Goal: Obtain resource: Download file/media

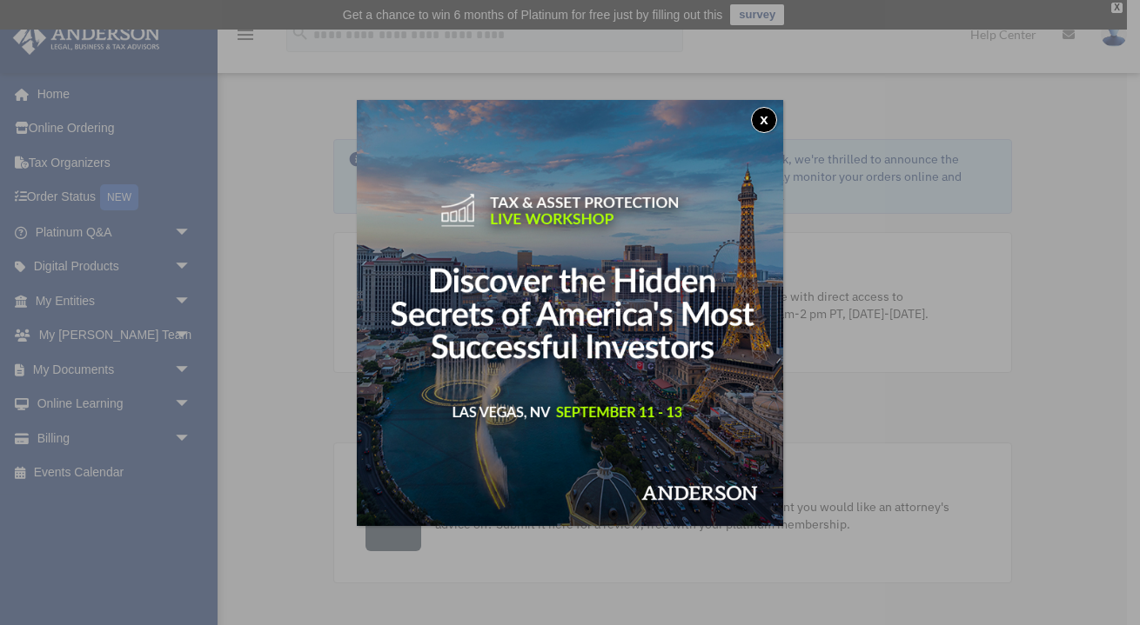
click at [757, 115] on button "x" at bounding box center [764, 120] width 26 height 26
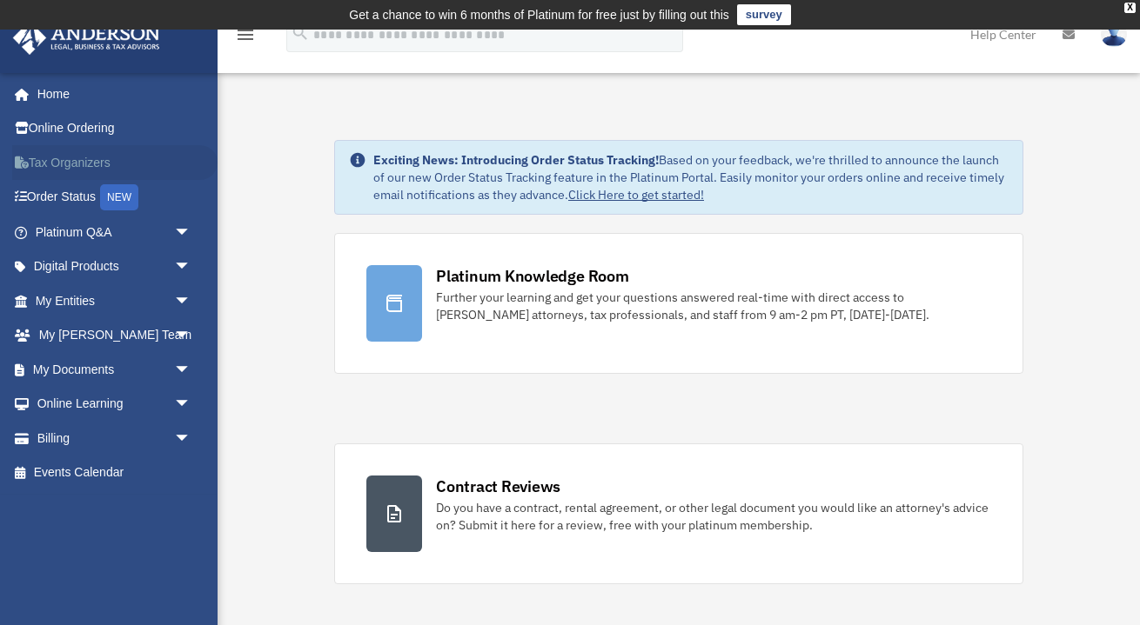
click at [101, 162] on link "Tax Organizers" at bounding box center [114, 162] width 205 height 35
click at [62, 98] on link "Home" at bounding box center [114, 94] width 205 height 35
click at [182, 364] on span "arrow_drop_down" at bounding box center [191, 370] width 35 height 36
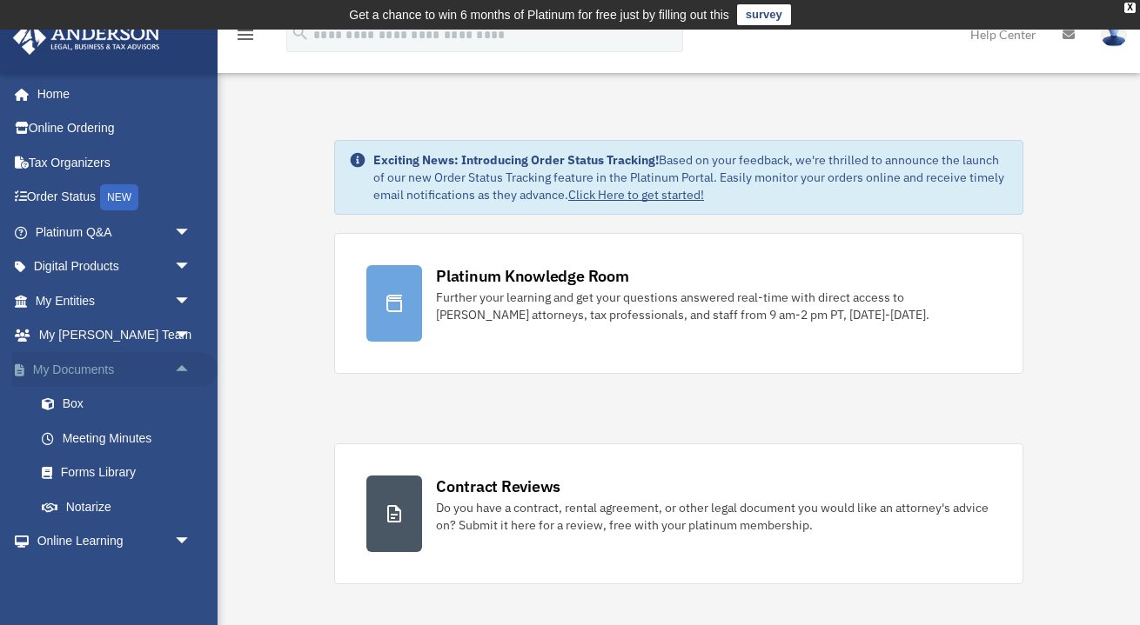
click at [182, 363] on span "arrow_drop_up" at bounding box center [191, 370] width 35 height 36
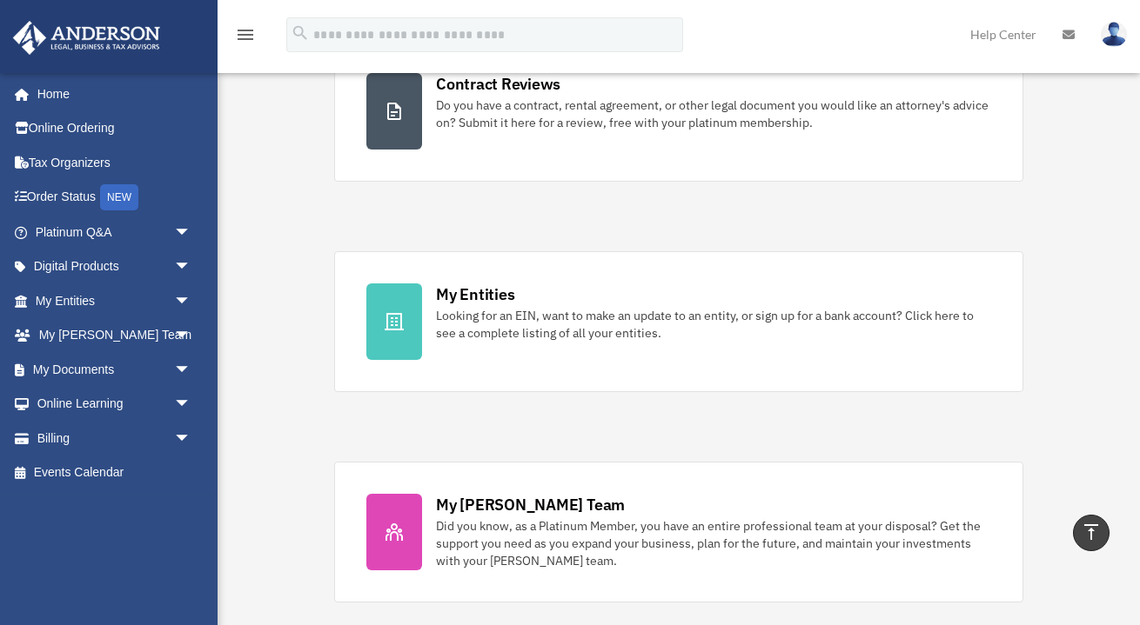
scroll to position [426, 0]
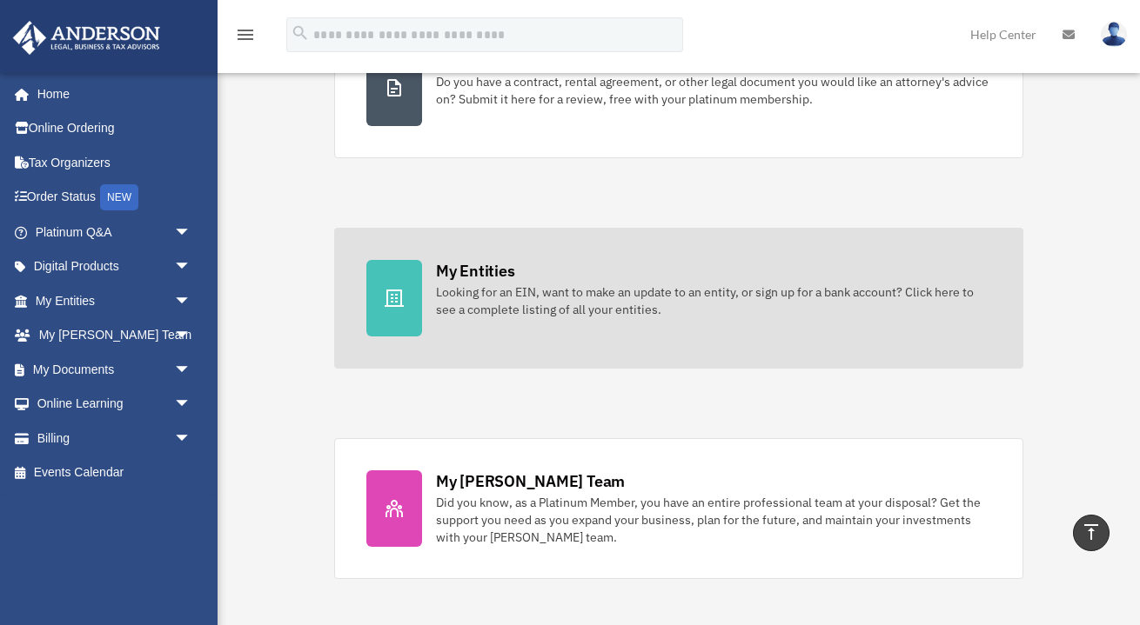
click at [472, 294] on div "Looking for an EIN, want to make an update to an entity, or sign up for a bank …" at bounding box center [713, 301] width 555 height 35
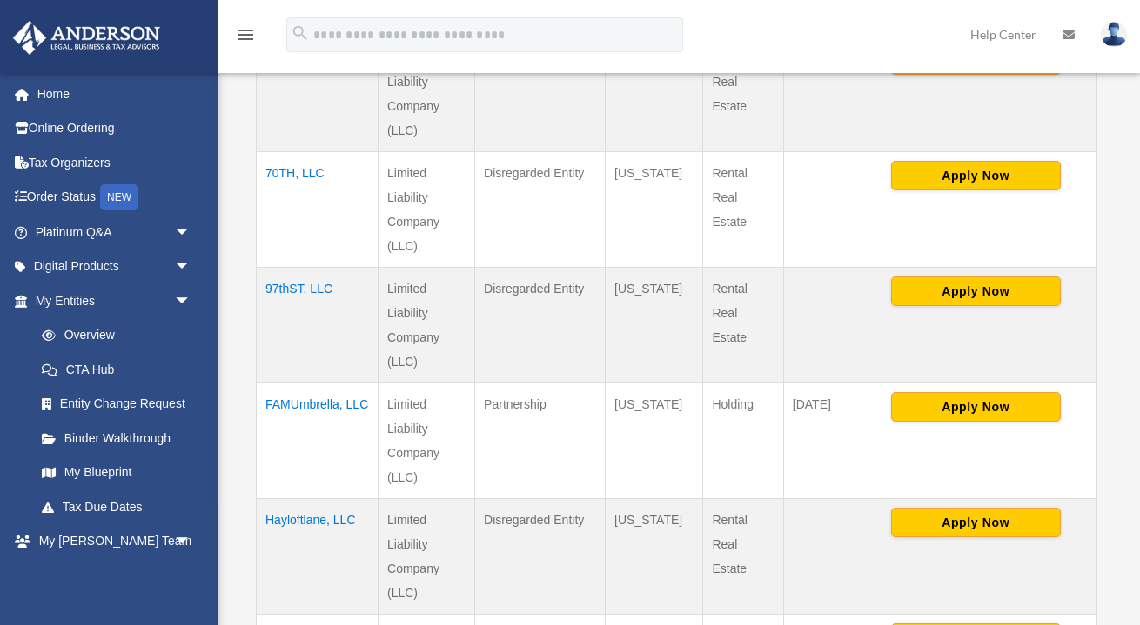
scroll to position [758, 0]
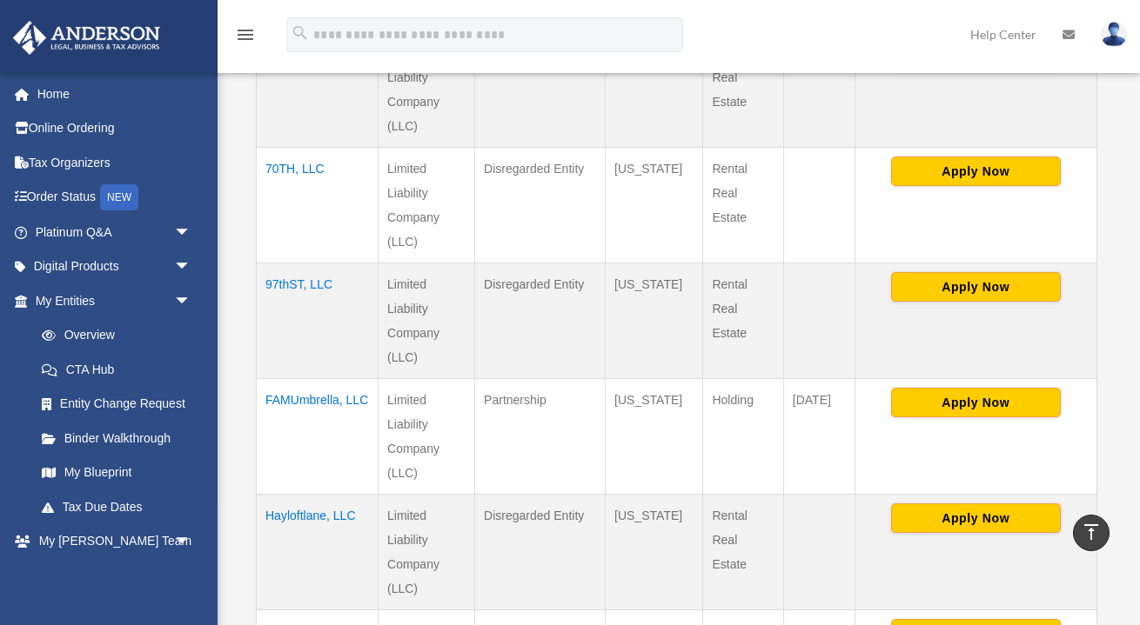
click at [287, 379] on td "FAMUmbrella, LLC" at bounding box center [318, 437] width 122 height 116
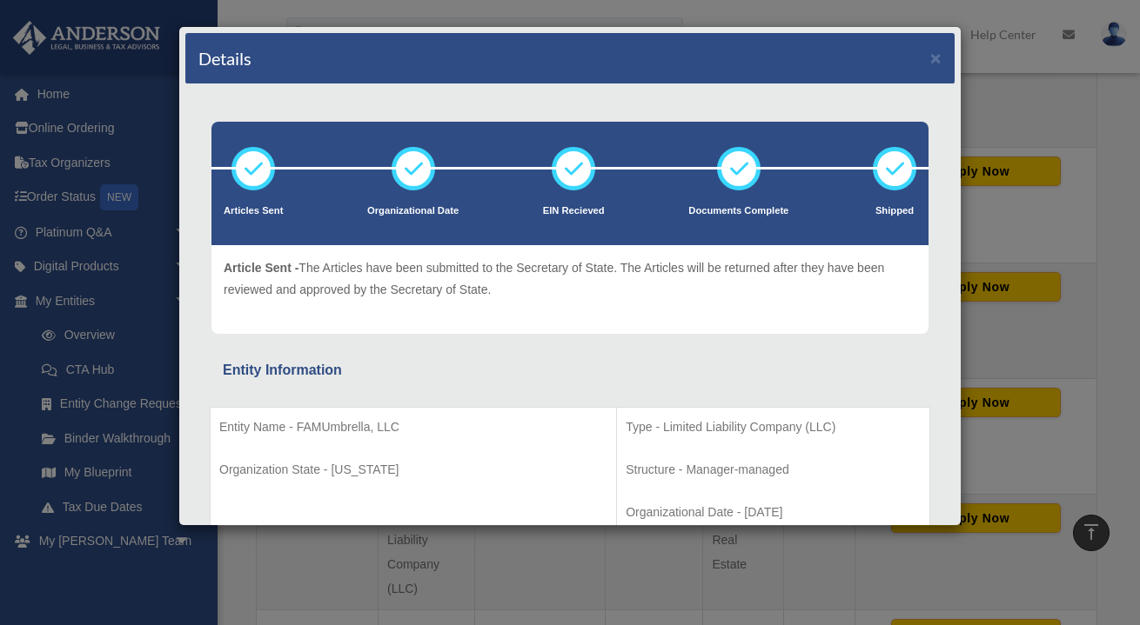
scroll to position [0, 0]
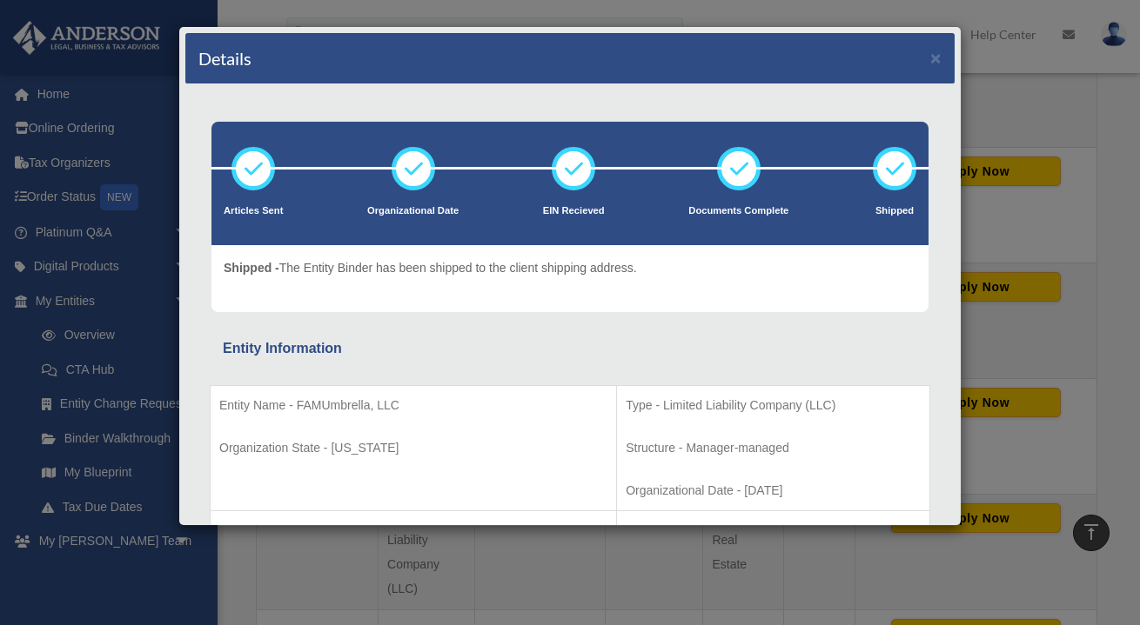
click at [941, 58] on div "Details ×" at bounding box center [569, 58] width 769 height 51
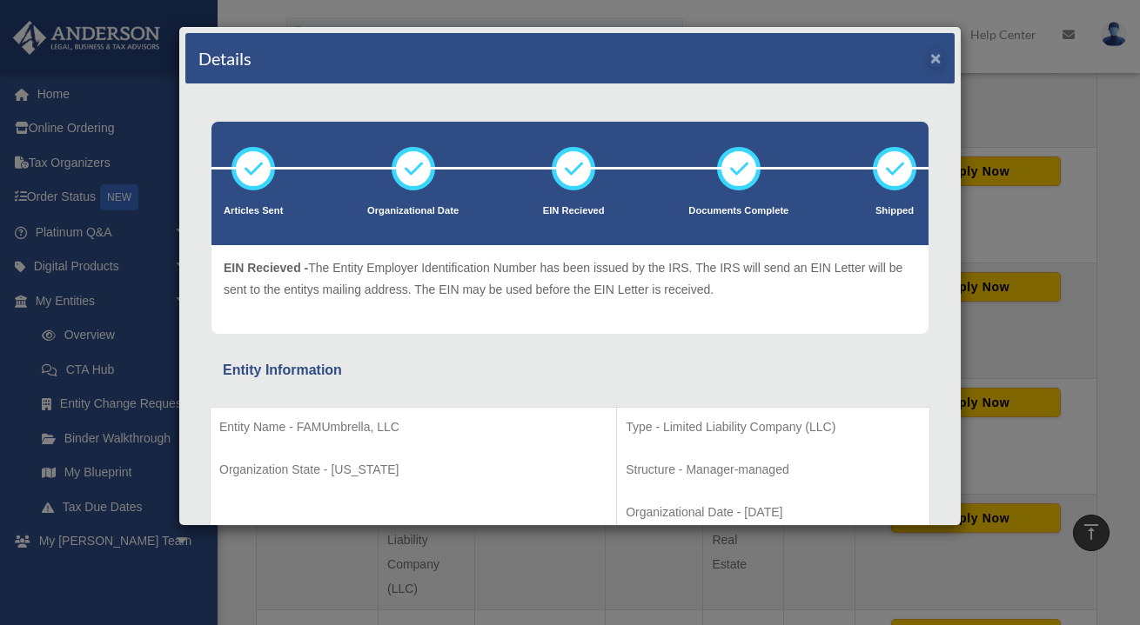
click at [932, 58] on button "×" at bounding box center [935, 58] width 11 height 18
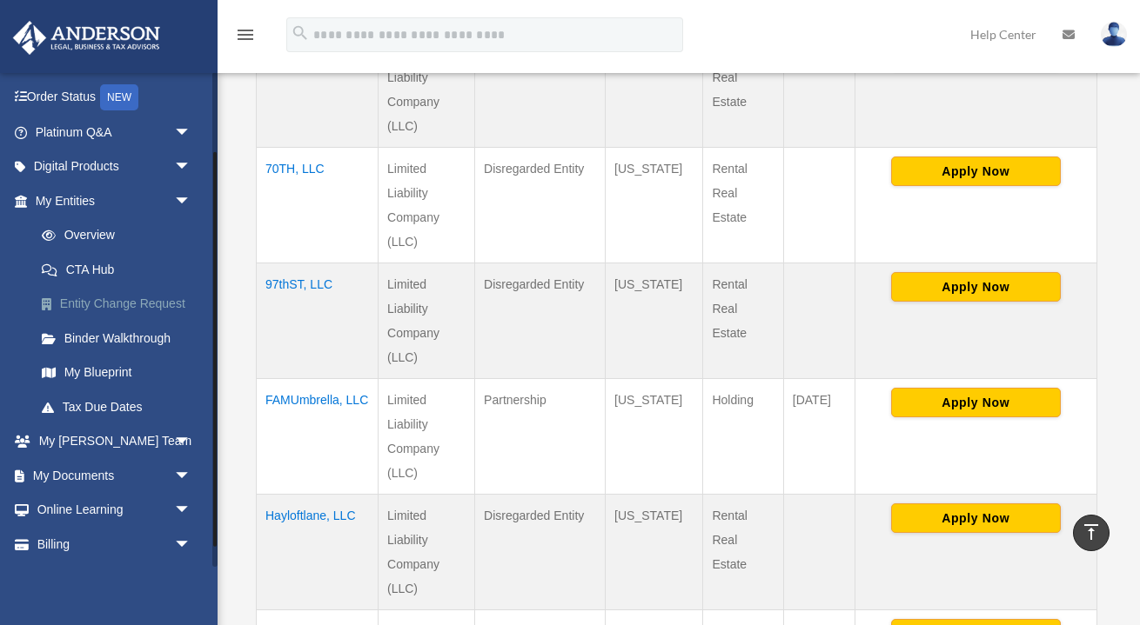
scroll to position [104, 0]
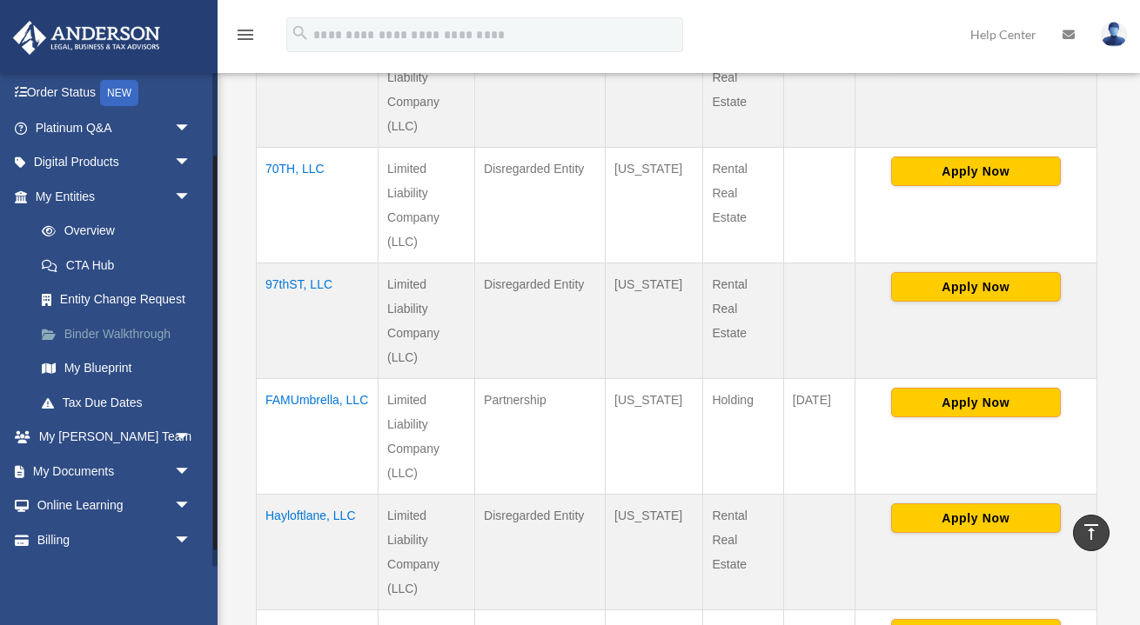
click at [142, 331] on link "Binder Walkthrough" at bounding box center [120, 334] width 193 height 35
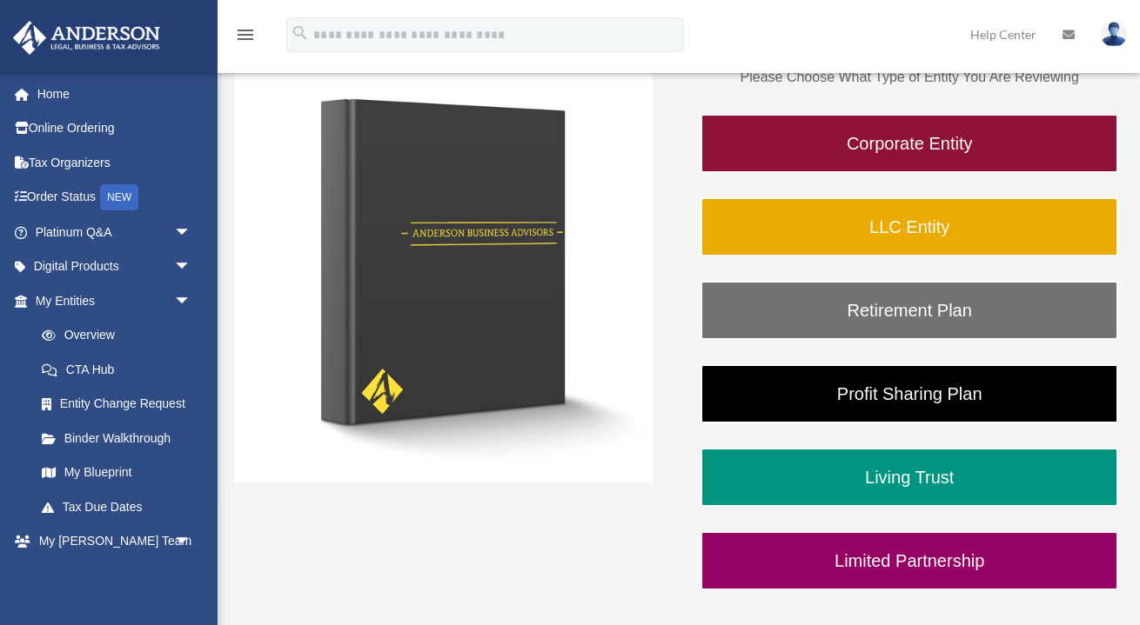
scroll to position [241, 0]
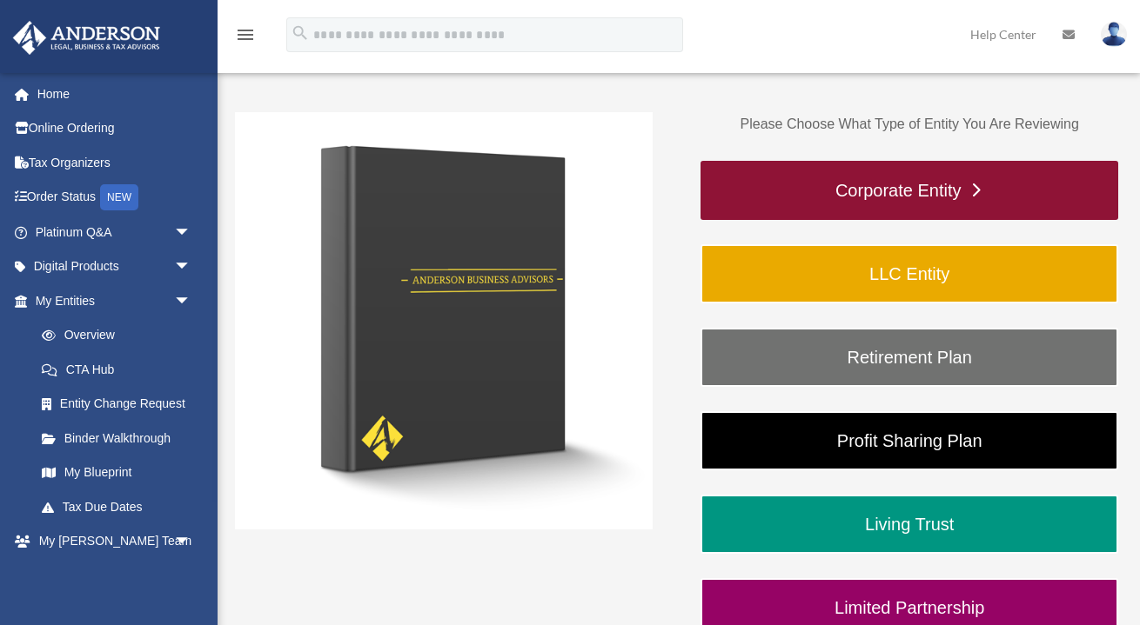
click at [846, 195] on link "Corporate Entity" at bounding box center [909, 190] width 418 height 59
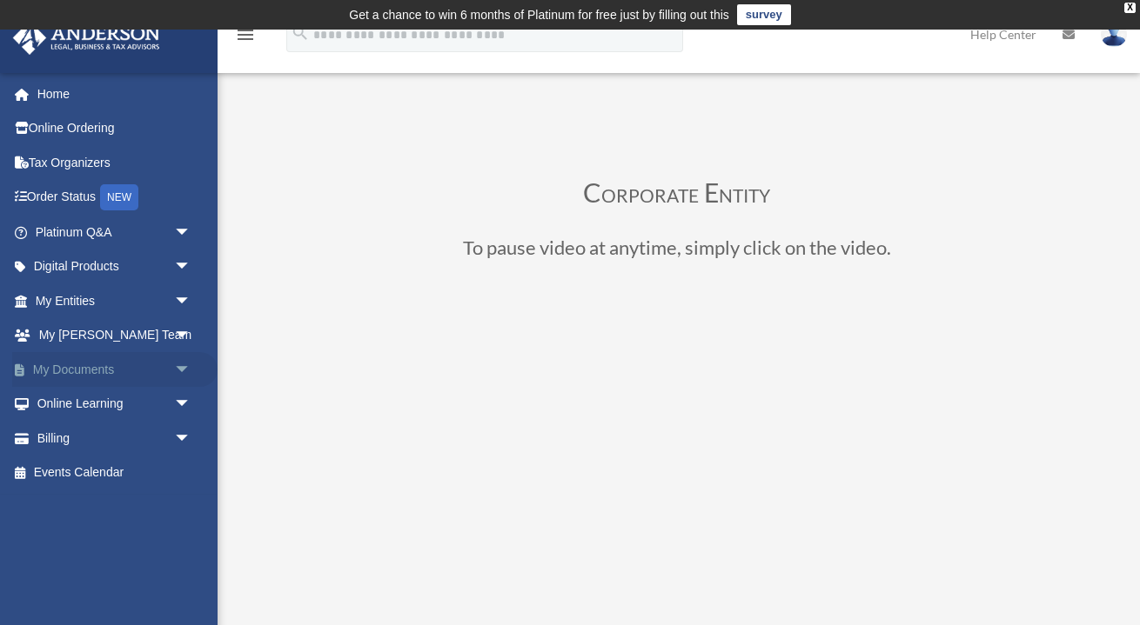
click at [184, 371] on span "arrow_drop_down" at bounding box center [191, 370] width 35 height 36
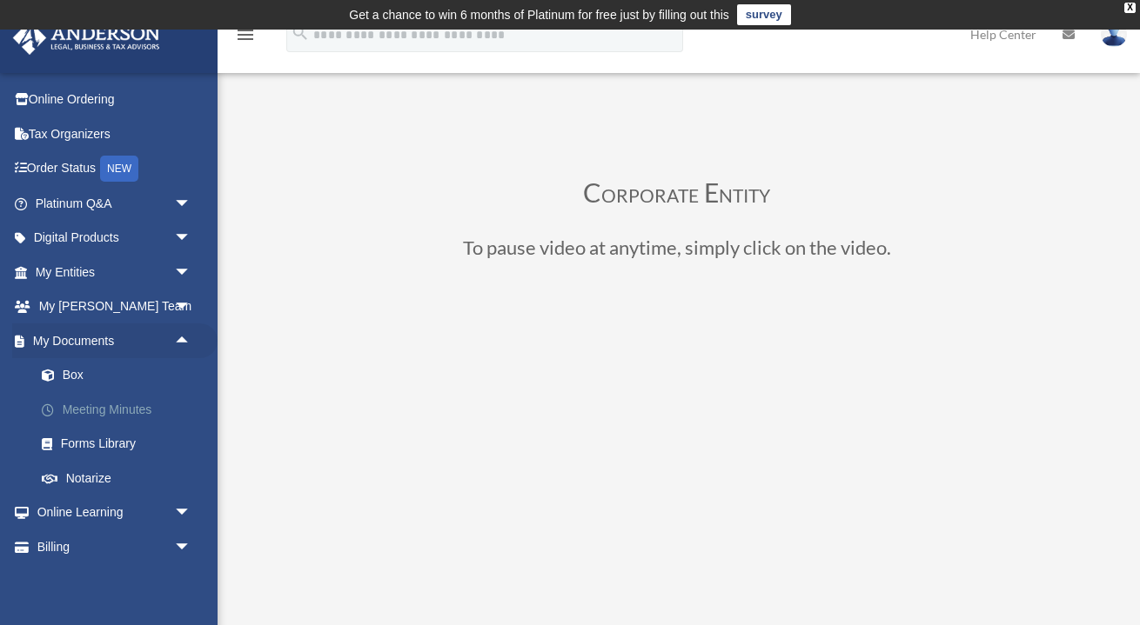
scroll to position [32, 0]
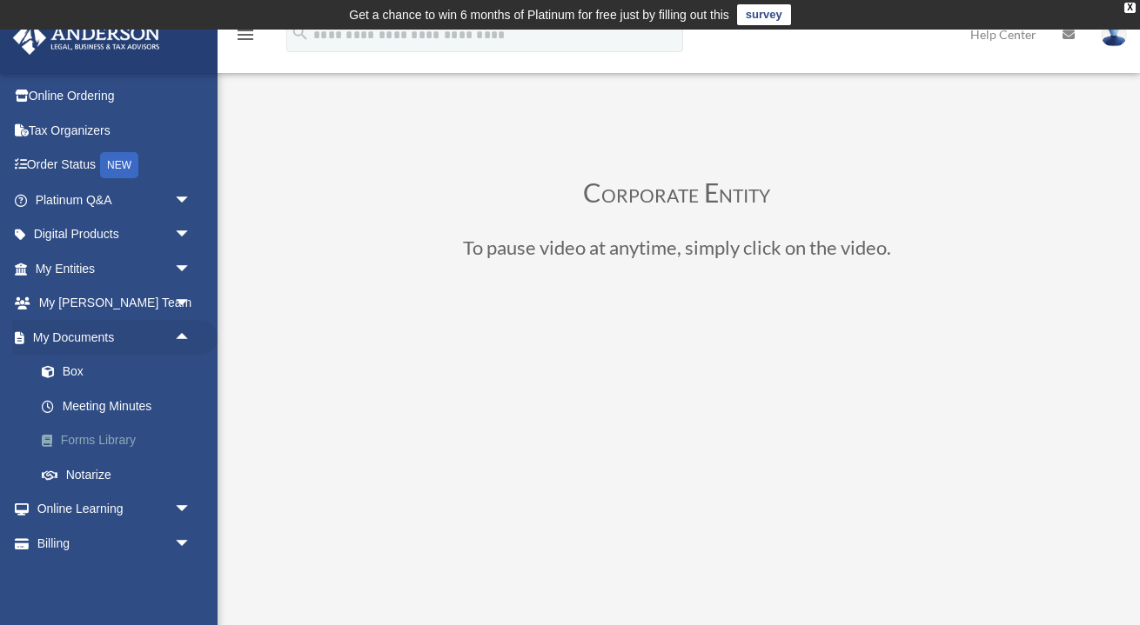
click at [107, 426] on link "Forms Library" at bounding box center [120, 441] width 193 height 35
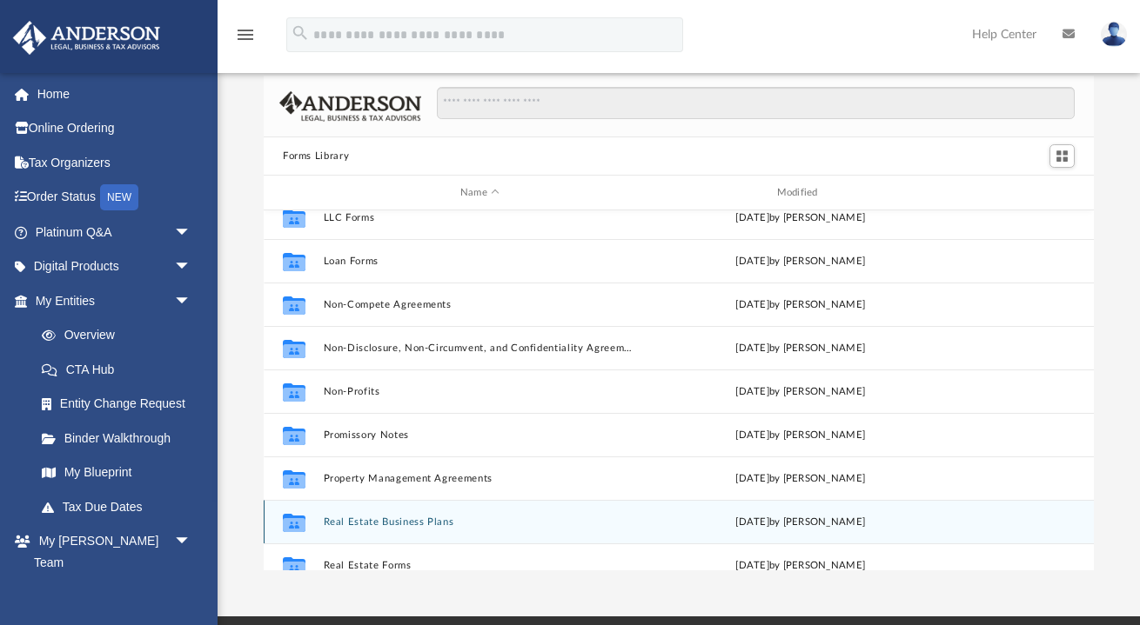
scroll to position [822, 0]
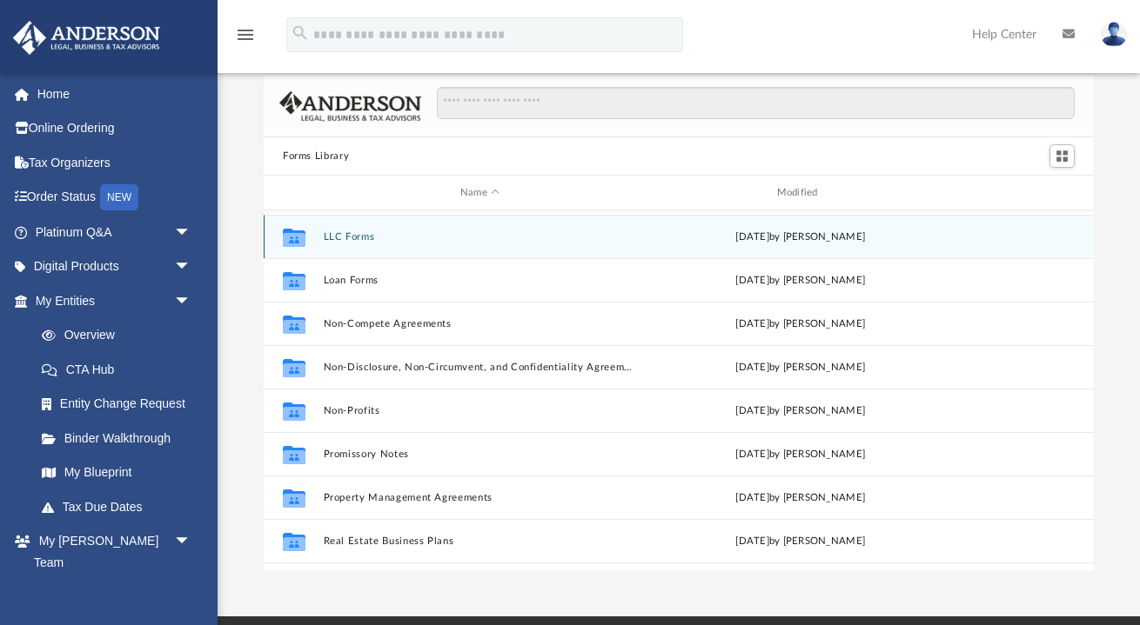
click at [325, 237] on button "LLC Forms" at bounding box center [480, 236] width 313 height 11
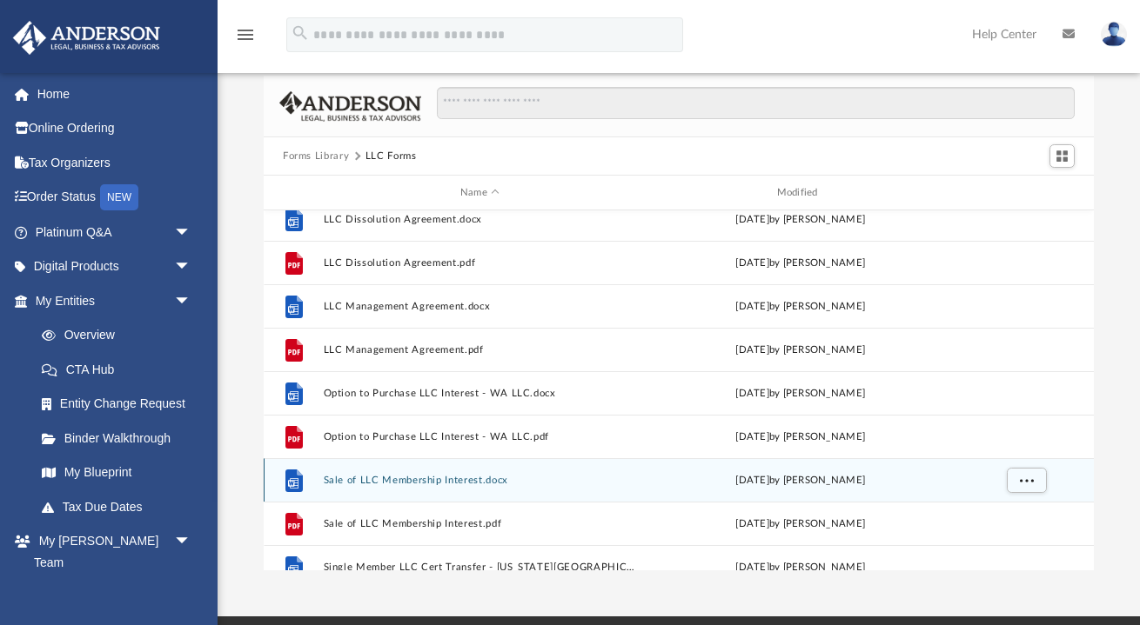
scroll to position [271, 0]
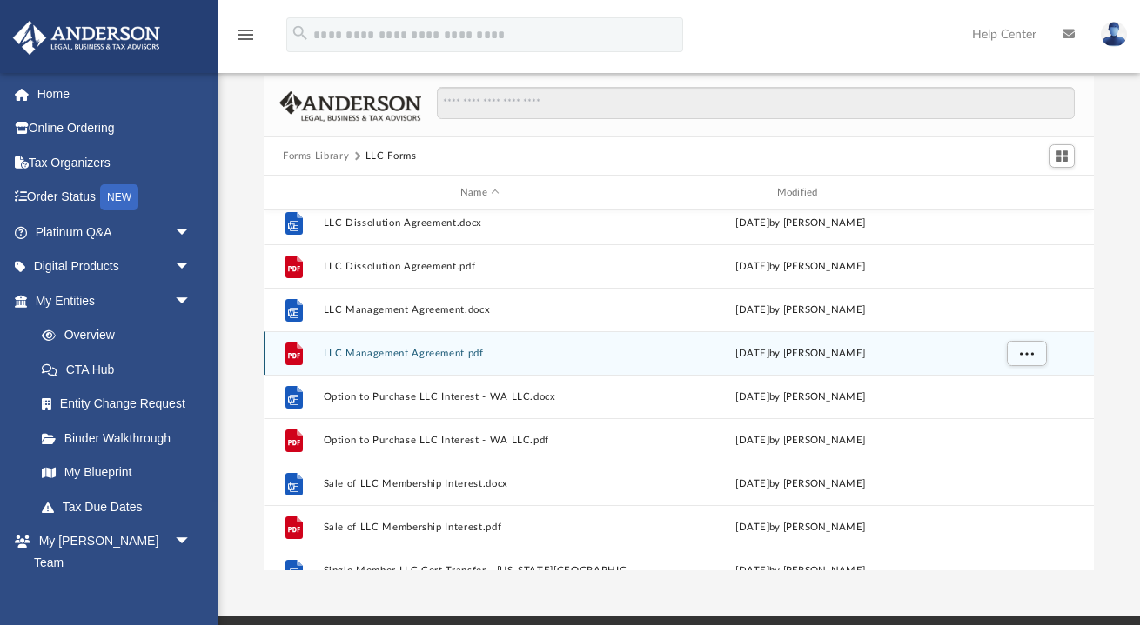
click at [424, 352] on button "LLC Management Agreement.pdf" at bounding box center [480, 353] width 313 height 11
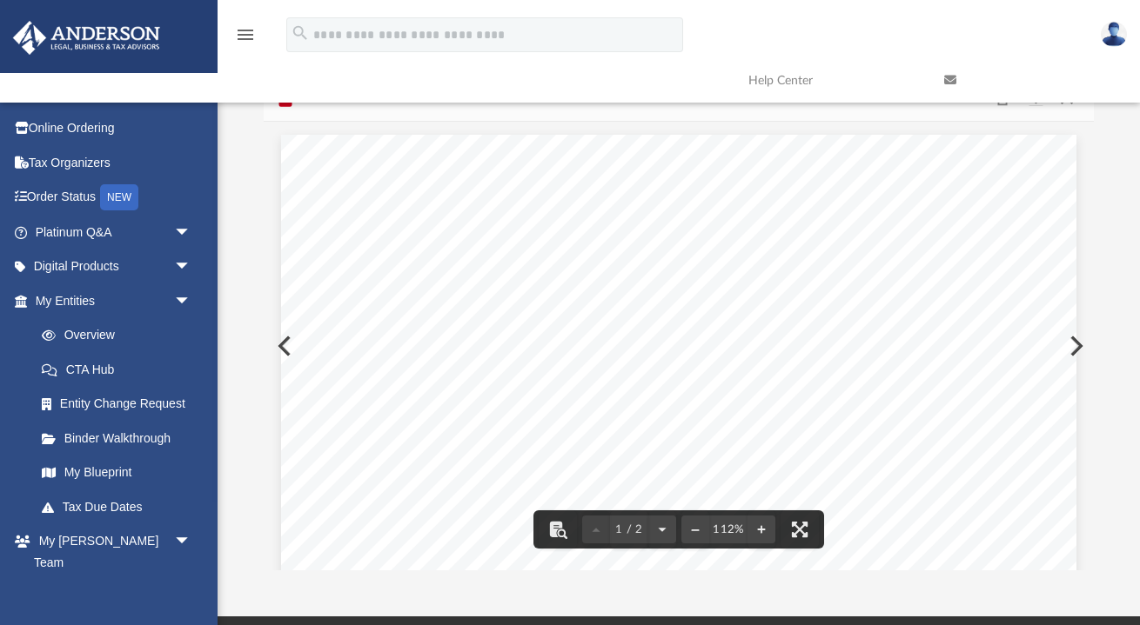
scroll to position [0, 0]
click at [280, 355] on button "Preview" at bounding box center [283, 346] width 38 height 49
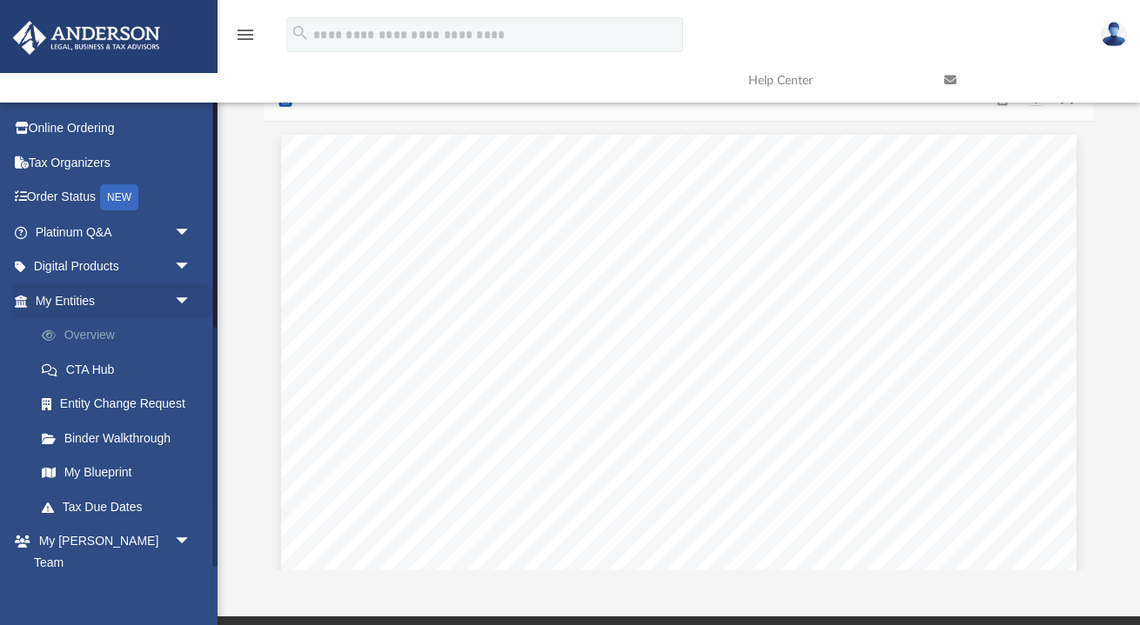
click at [113, 333] on link "Overview" at bounding box center [120, 335] width 193 height 35
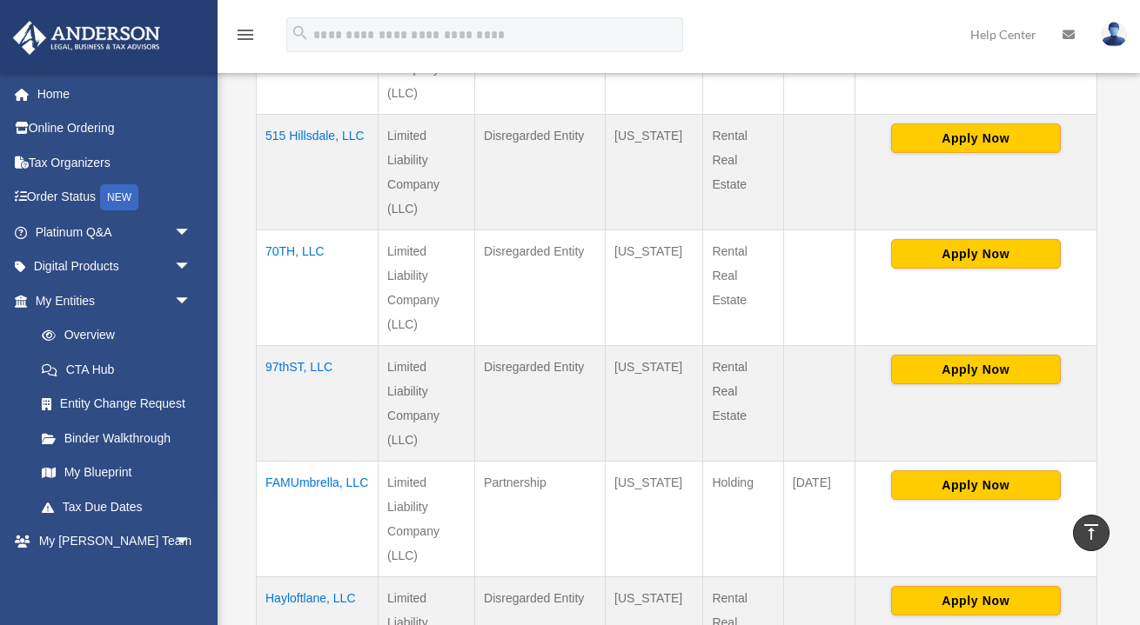
scroll to position [692, 0]
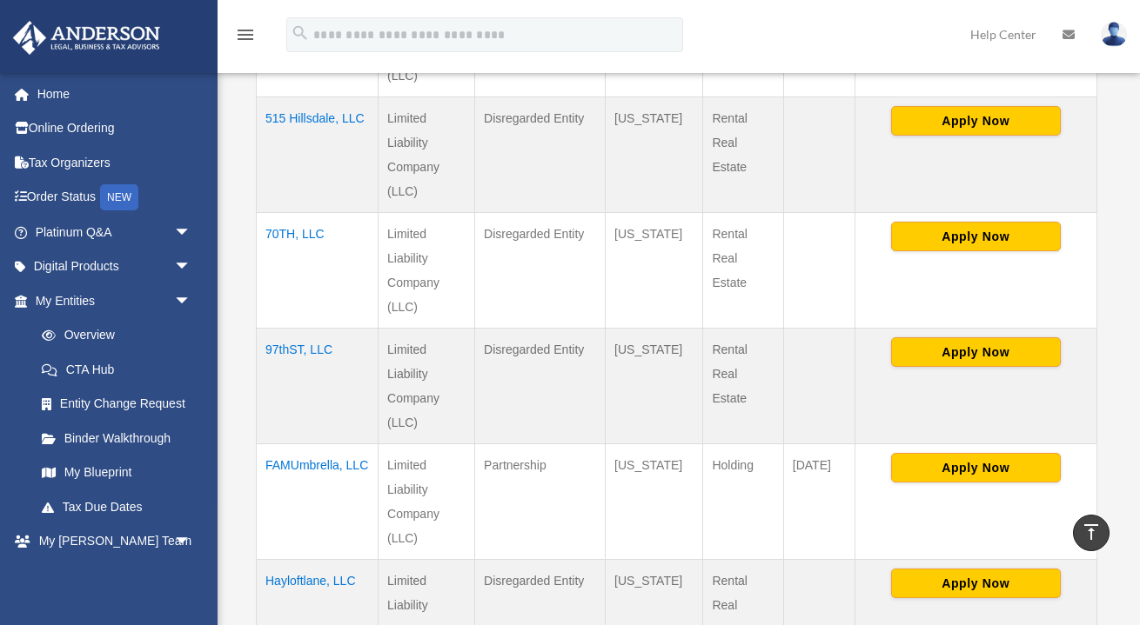
click at [281, 445] on td "FAMUmbrella, LLC" at bounding box center [318, 503] width 122 height 116
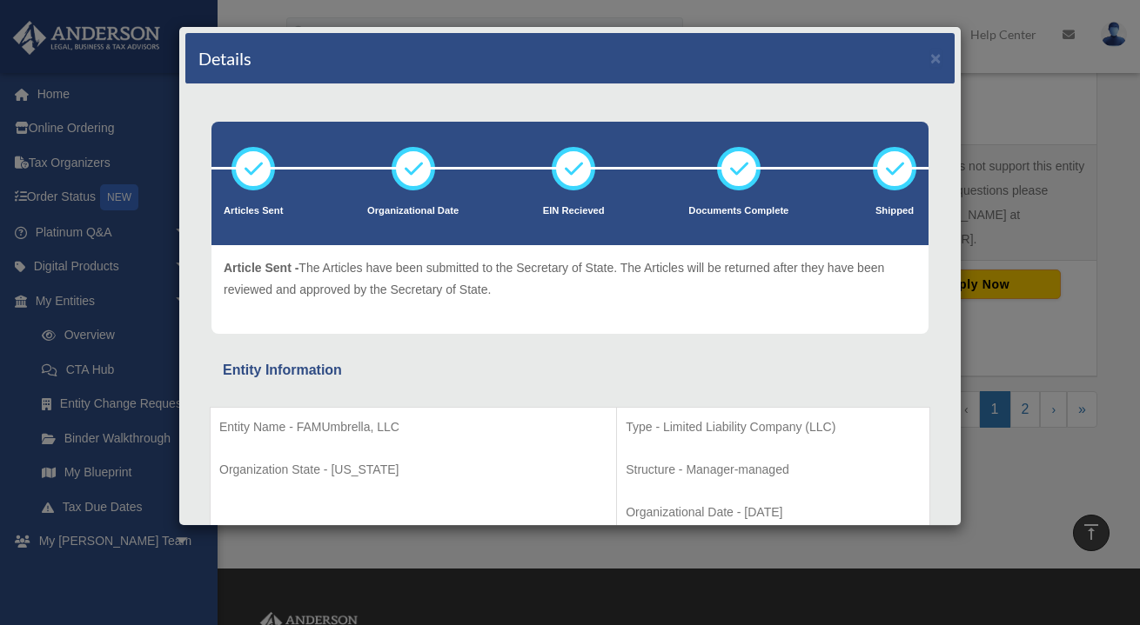
scroll to position [0, 0]
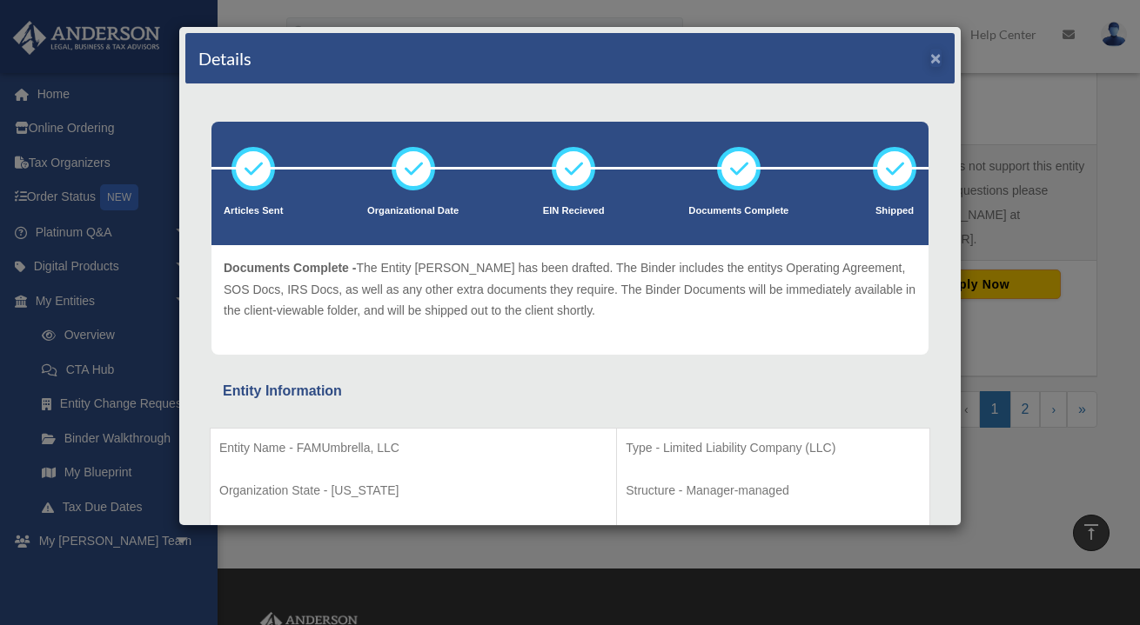
click at [940, 59] on button "×" at bounding box center [935, 58] width 11 height 18
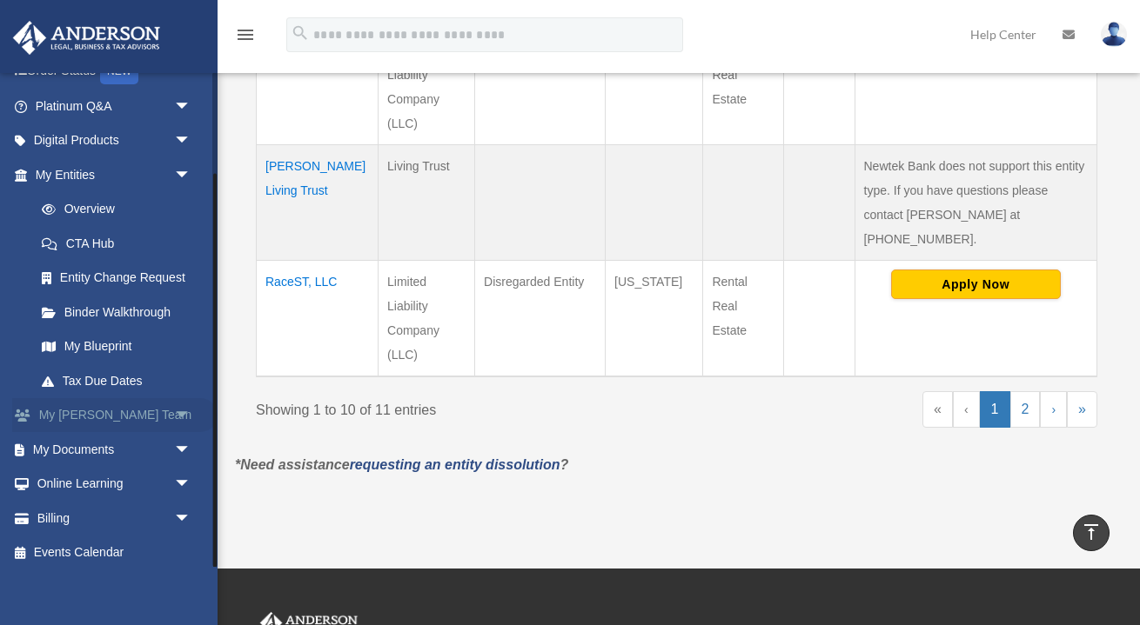
scroll to position [125, 0]
click at [181, 440] on span "arrow_drop_down" at bounding box center [191, 451] width 35 height 36
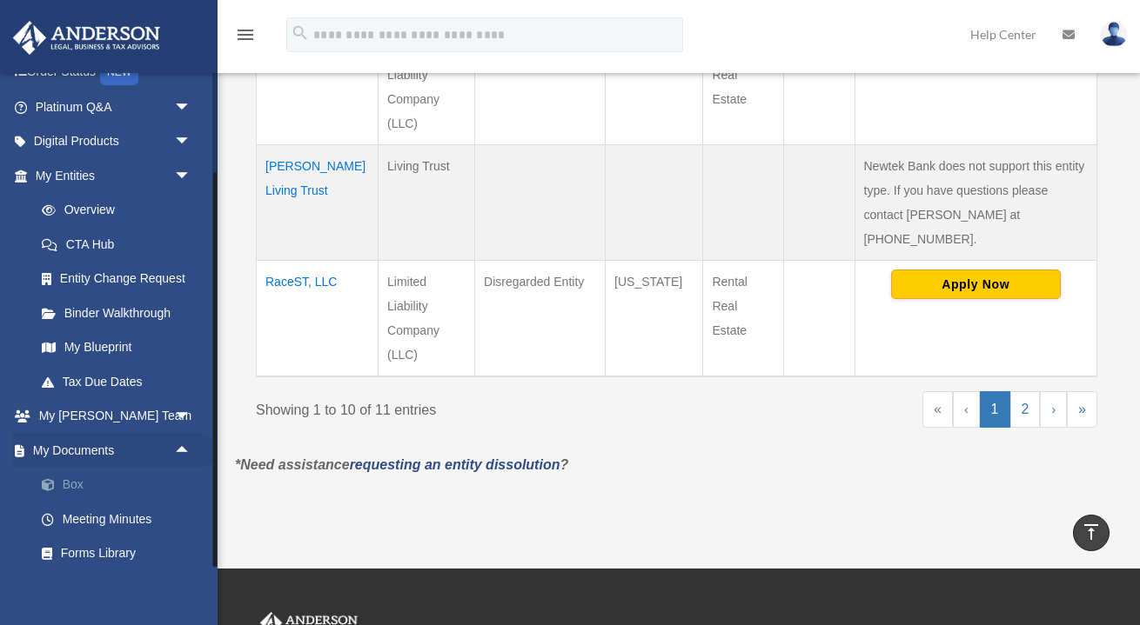
click at [95, 480] on link "Box" at bounding box center [120, 485] width 193 height 35
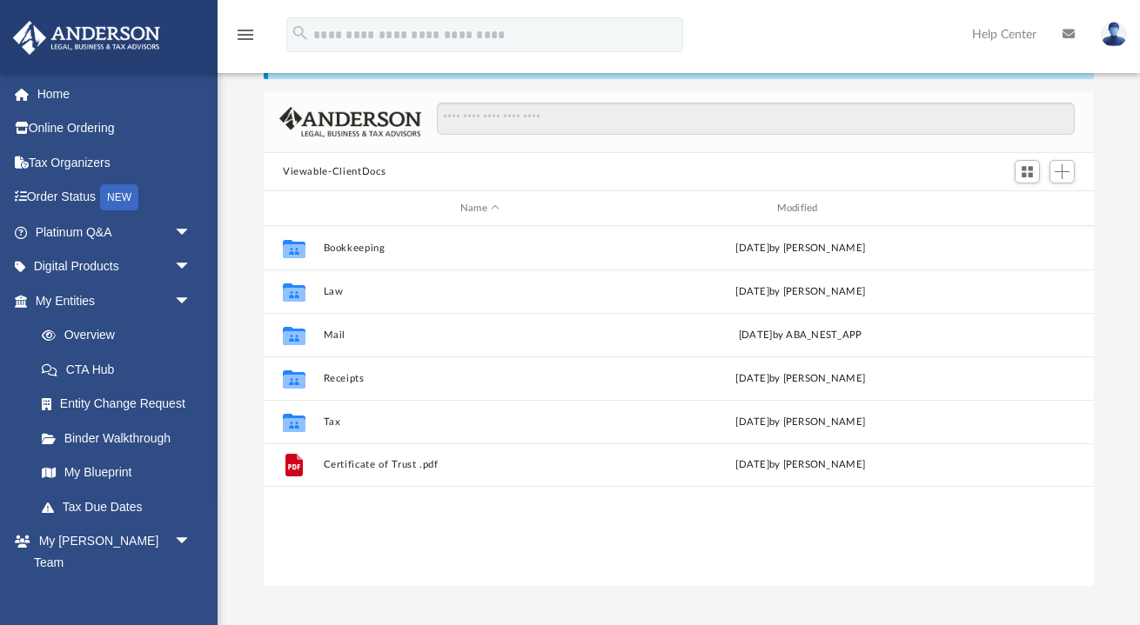
scroll to position [105, 0]
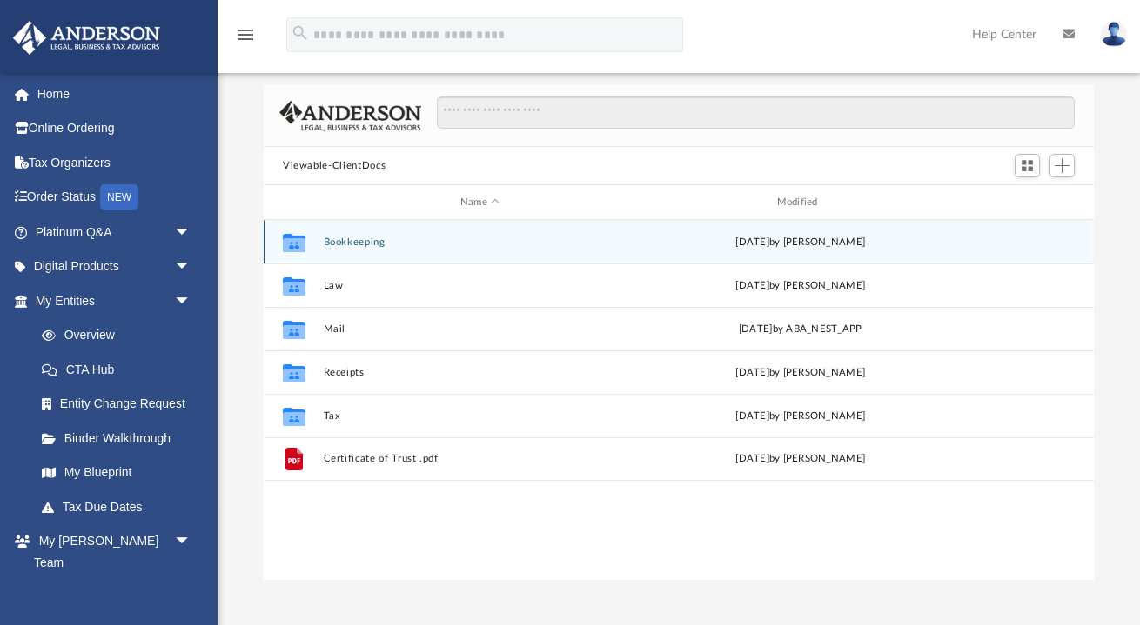
click at [337, 244] on button "Bookkeeping" at bounding box center [480, 242] width 313 height 11
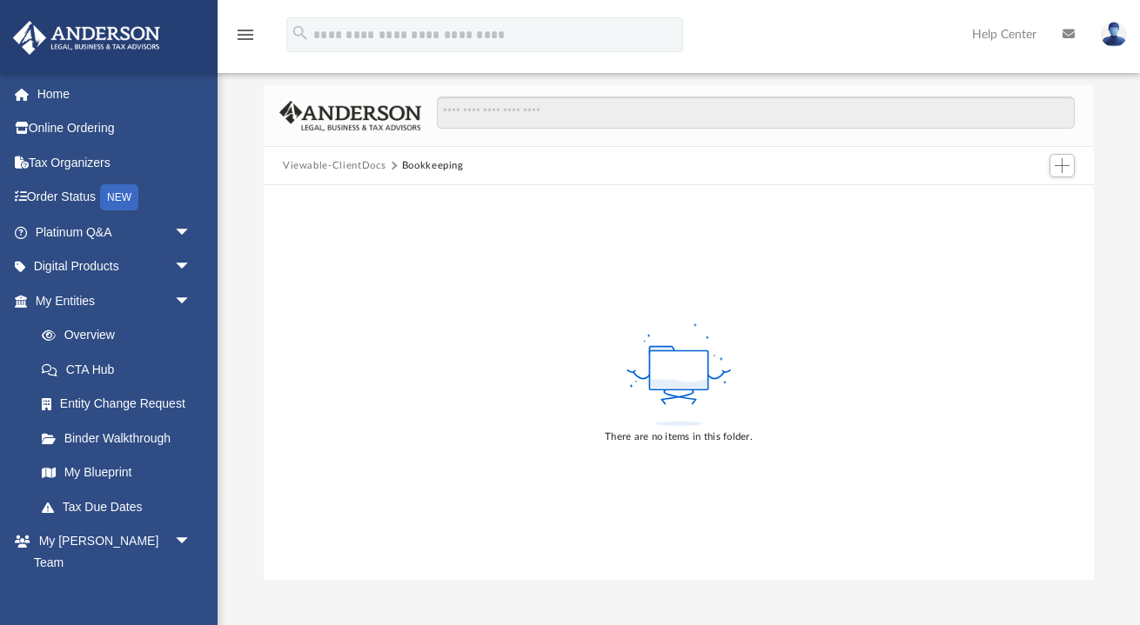
click at [339, 162] on button "Viewable-ClientDocs" at bounding box center [334, 166] width 103 height 16
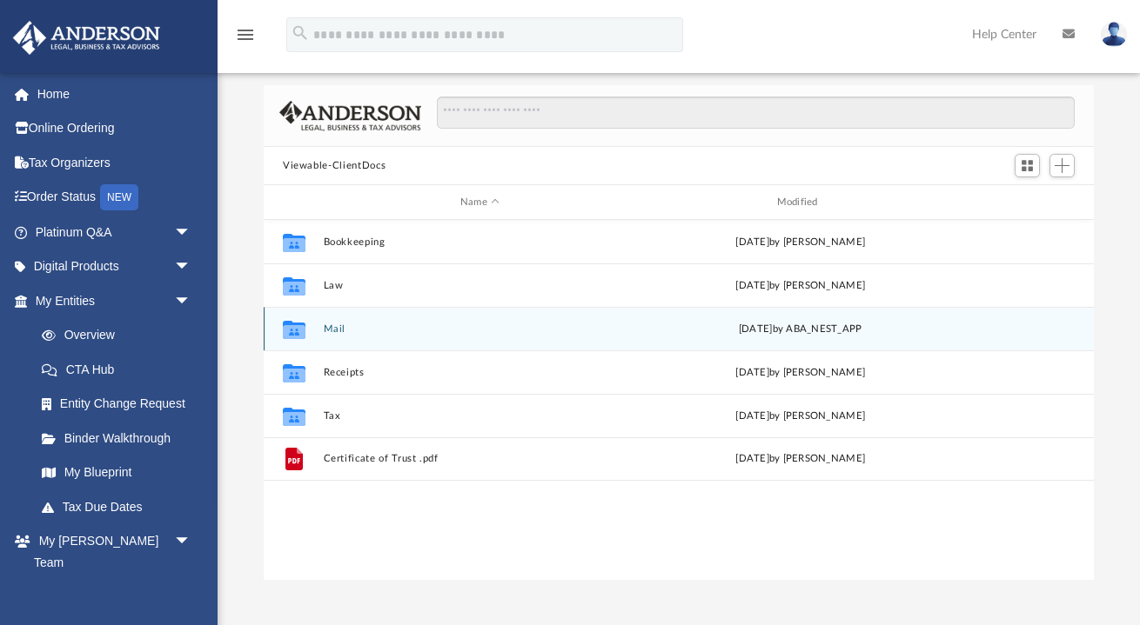
scroll to position [396, 830]
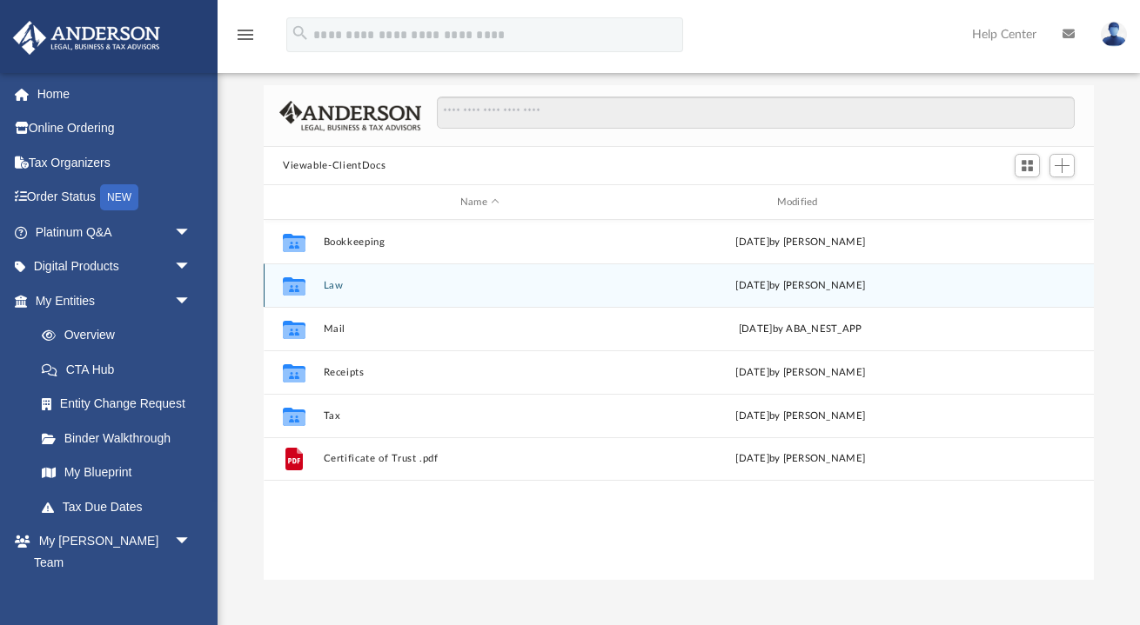
click at [355, 282] on button "Law" at bounding box center [480, 285] width 313 height 11
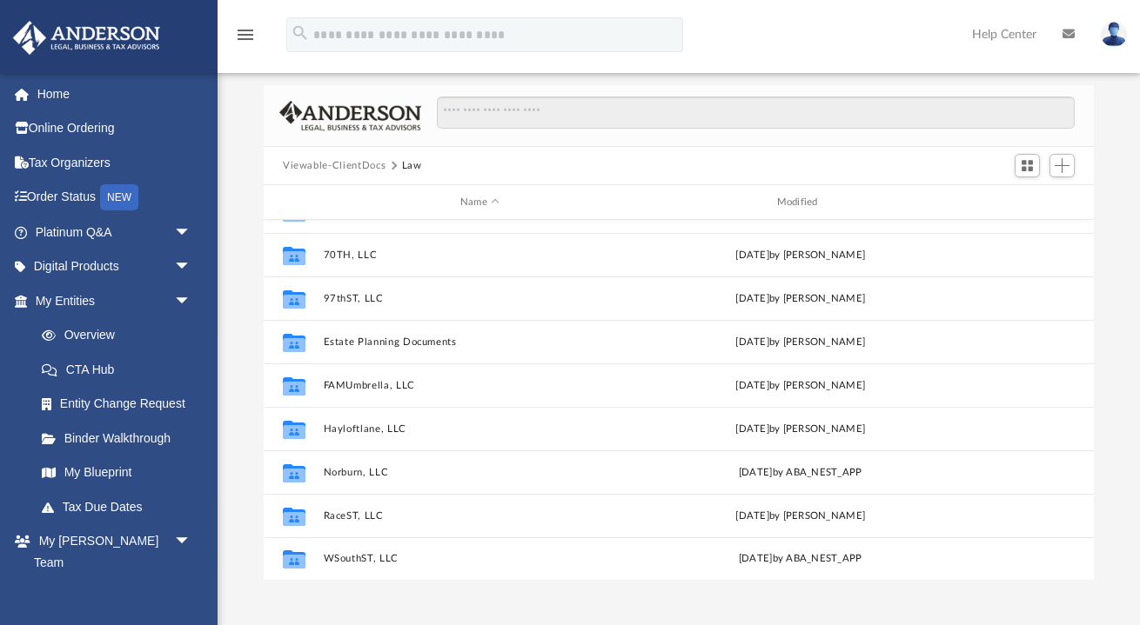
scroll to position [117, 0]
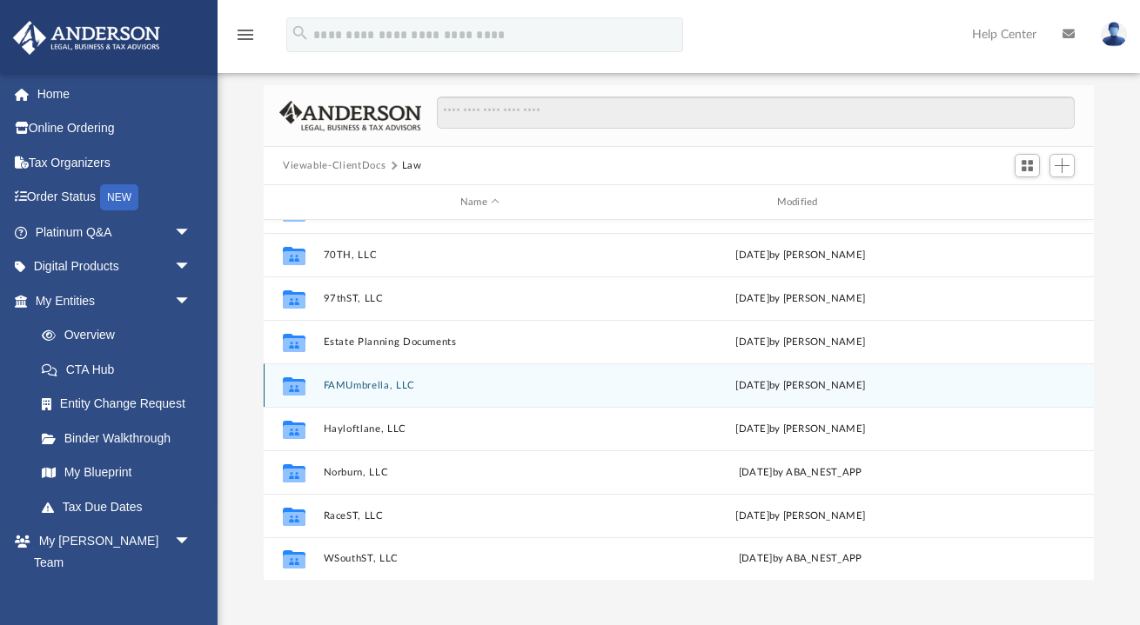
click at [351, 385] on button "FAMUmbrella, LLC" at bounding box center [480, 385] width 313 height 11
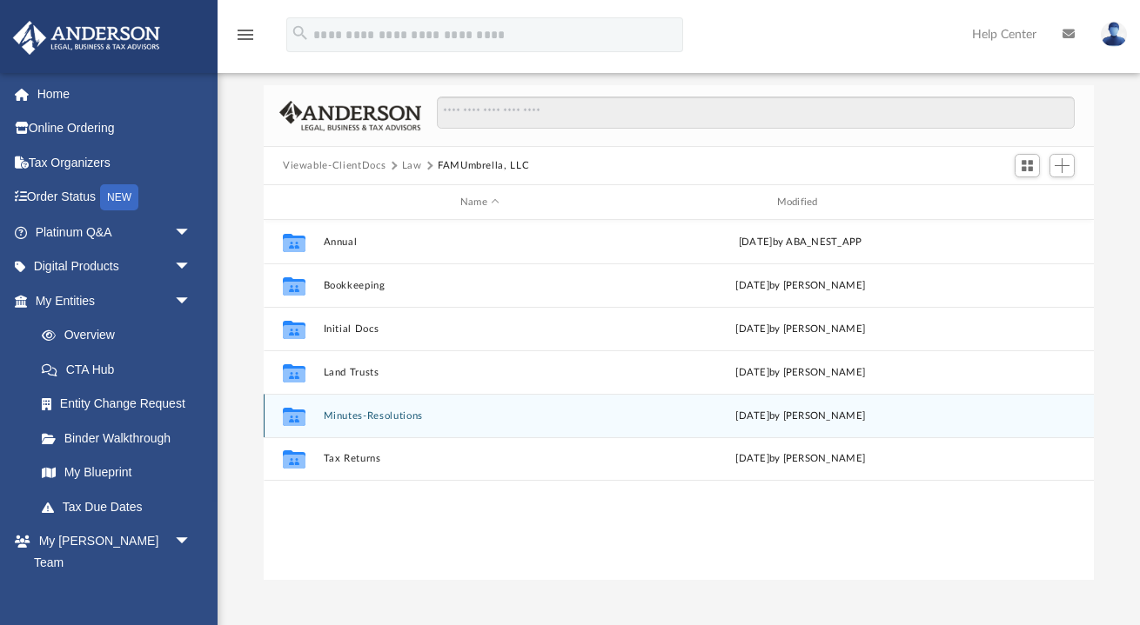
scroll to position [0, 0]
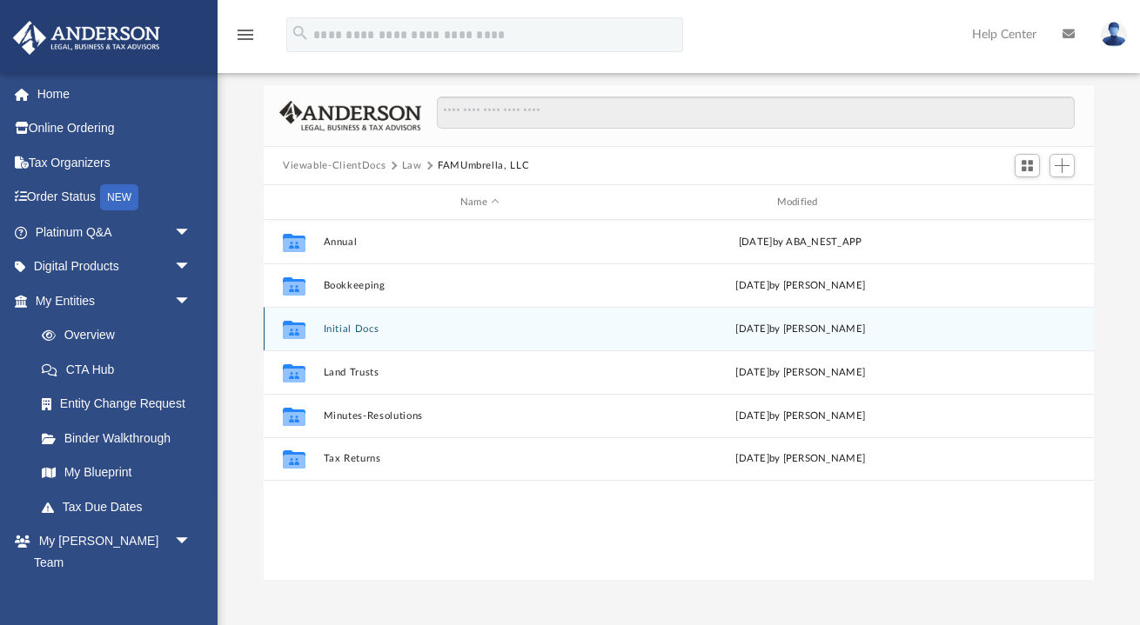
click at [364, 333] on button "Initial Docs" at bounding box center [480, 329] width 313 height 11
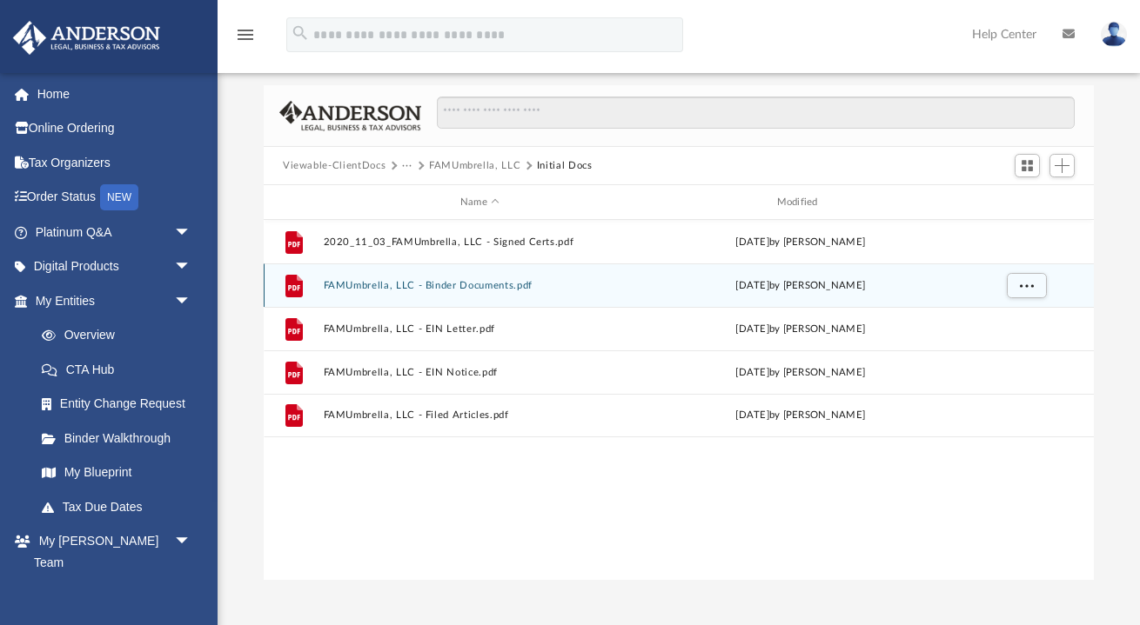
click at [455, 284] on button "FAMUmbrella, LLC - Binder Documents.pdf" at bounding box center [480, 285] width 313 height 11
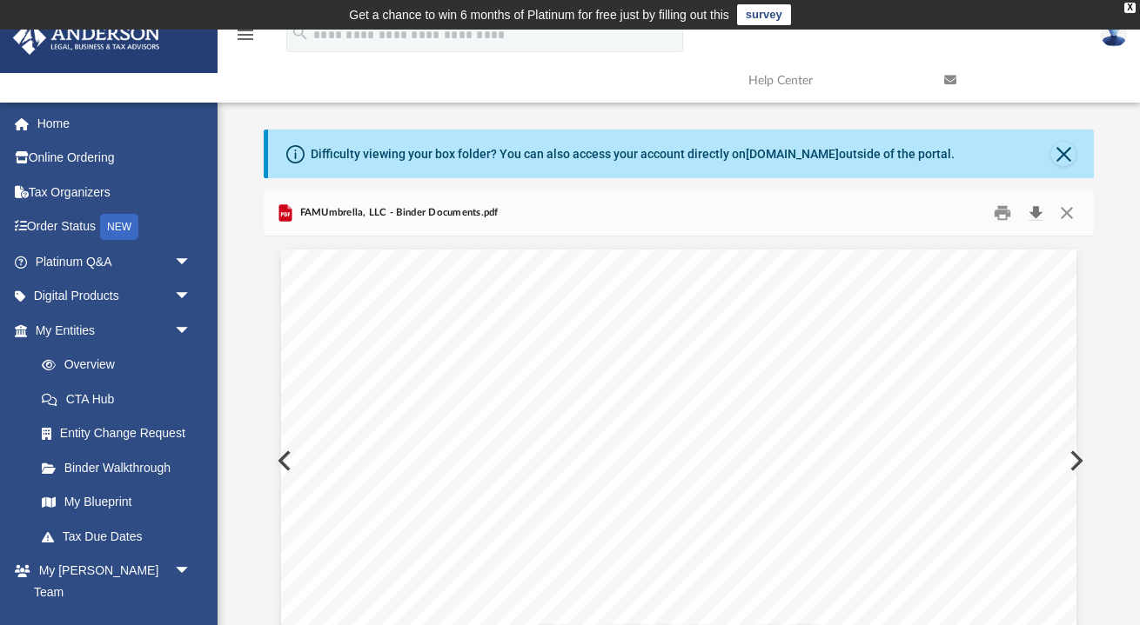
click at [1036, 215] on button "Download" at bounding box center [1035, 213] width 31 height 27
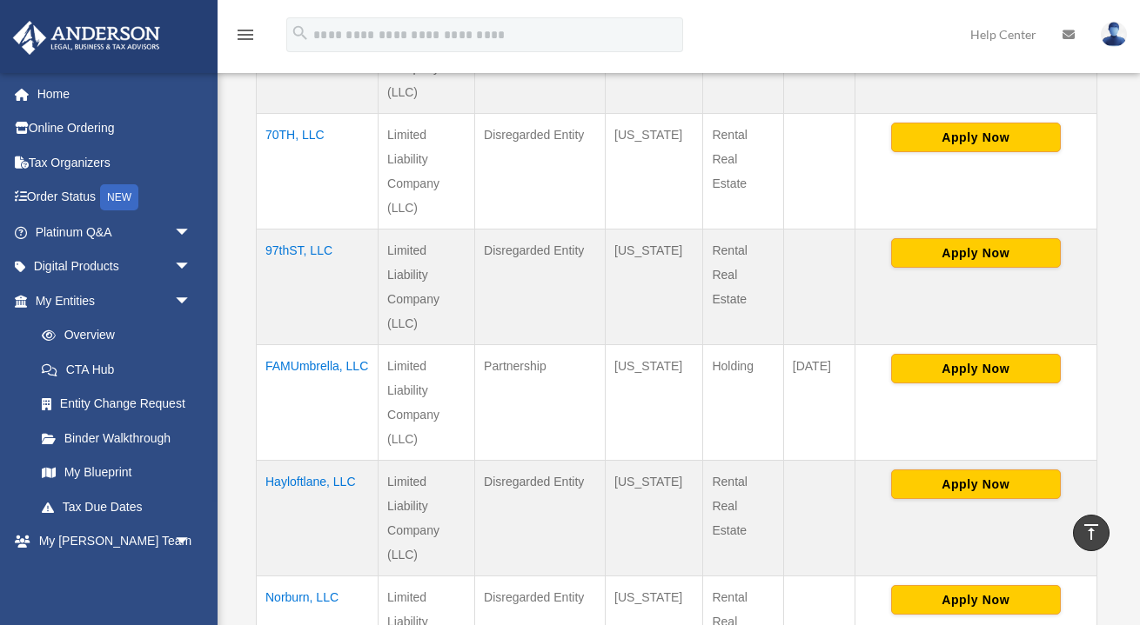
scroll to position [793, 0]
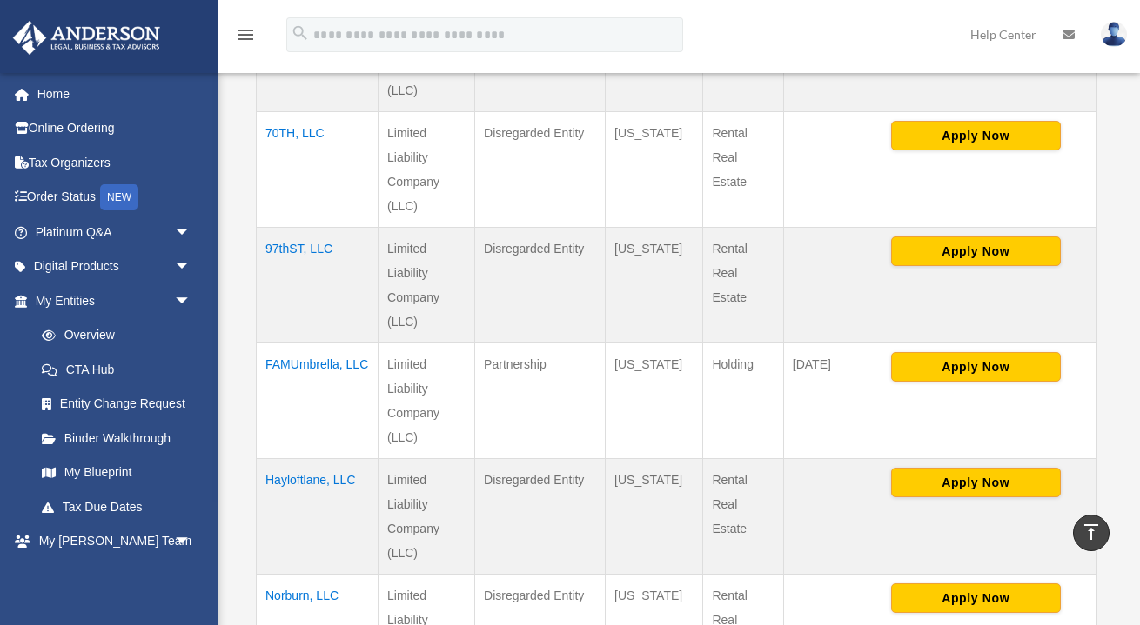
click at [310, 344] on td "FAMUmbrella, LLC" at bounding box center [318, 402] width 122 height 116
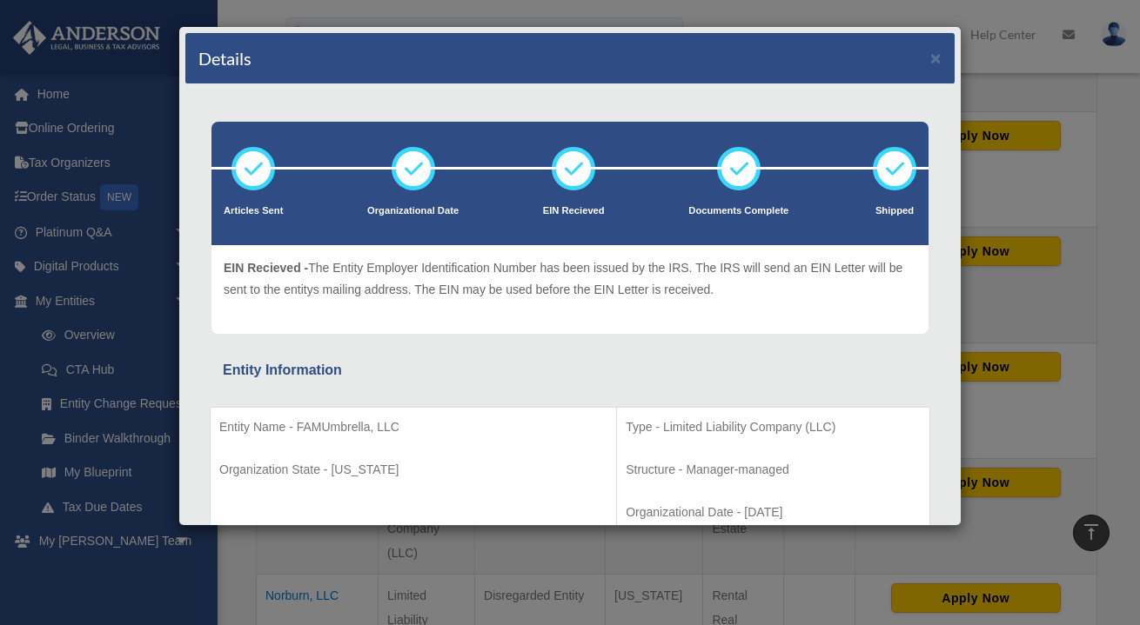
click at [943, 58] on div "Details ×" at bounding box center [569, 58] width 769 height 51
click at [934, 58] on button "×" at bounding box center [935, 58] width 11 height 18
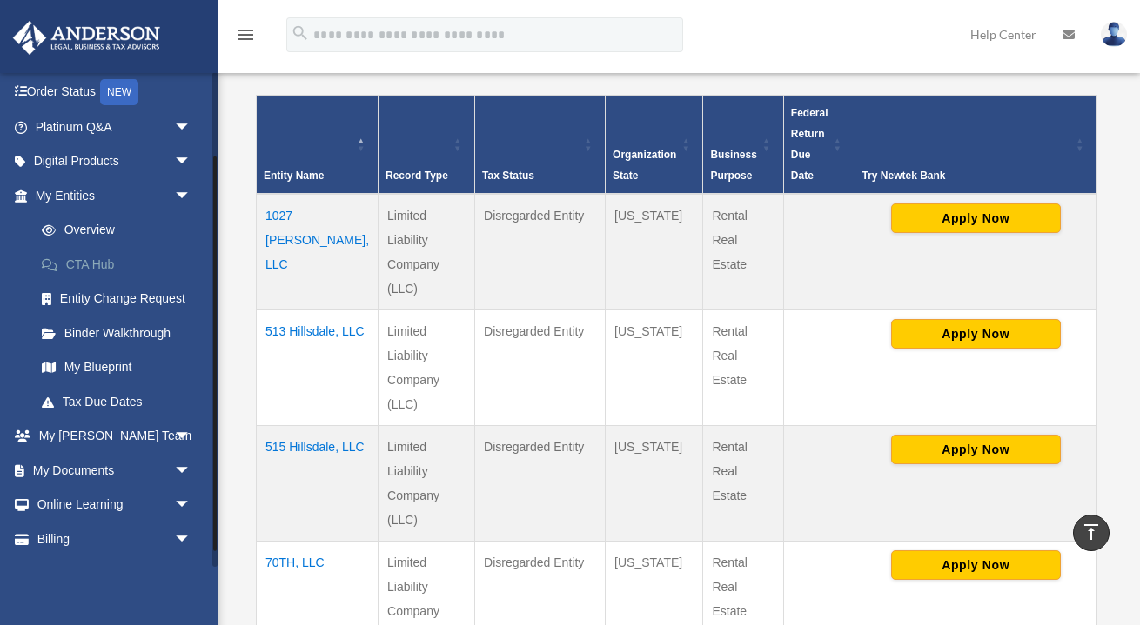
scroll to position [124, 0]
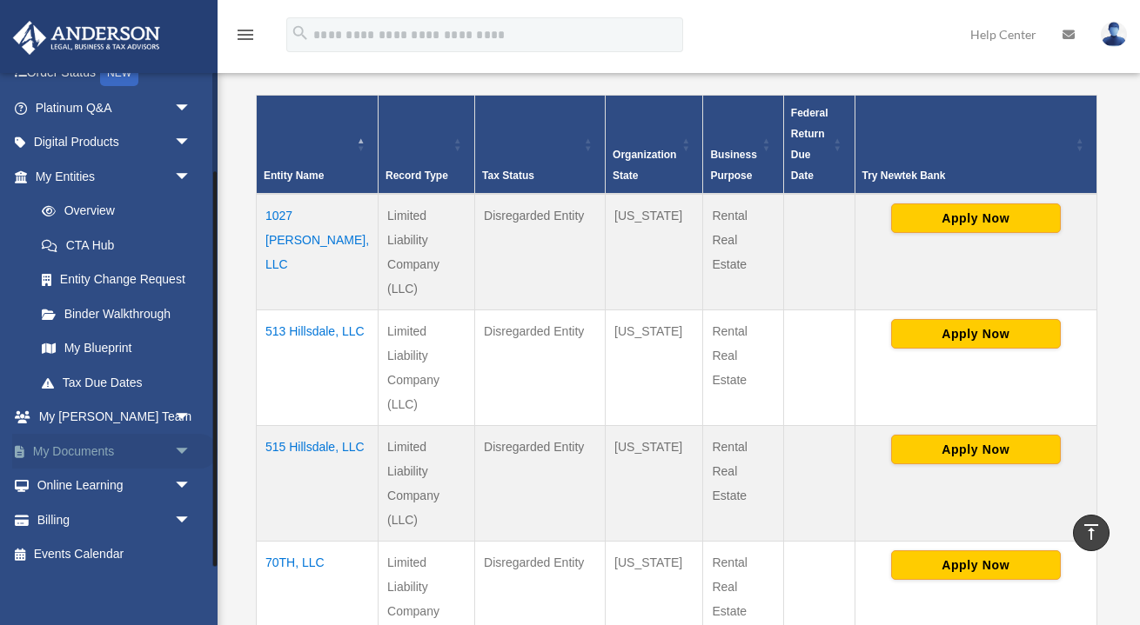
click at [177, 445] on span "arrow_drop_down" at bounding box center [191, 452] width 35 height 36
click at [123, 482] on link "Box" at bounding box center [120, 486] width 193 height 35
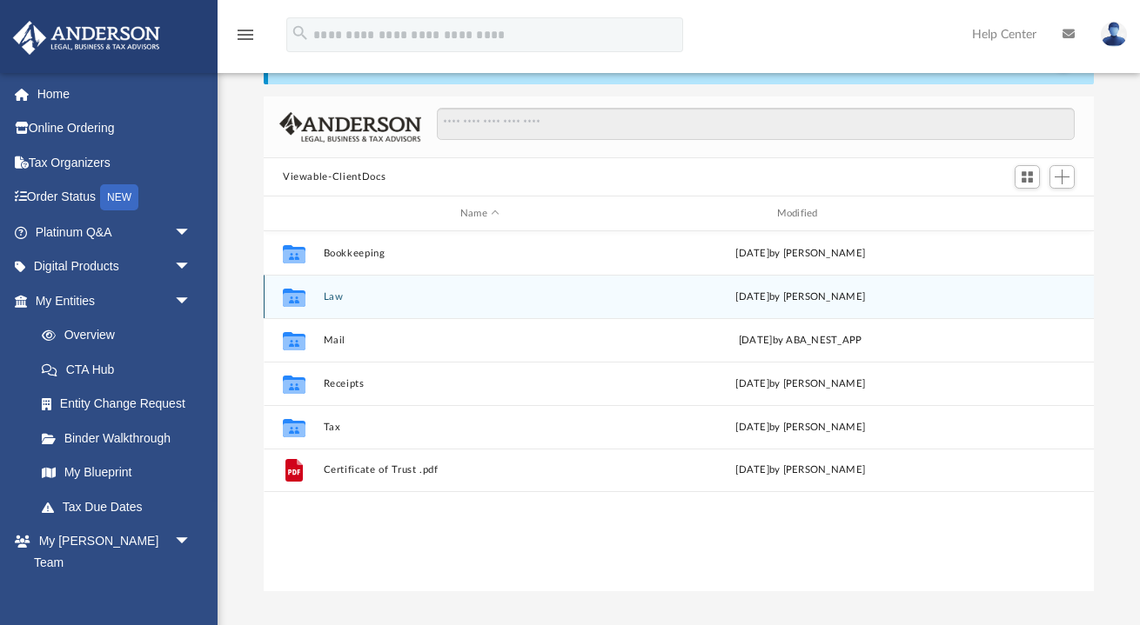
scroll to position [91, 0]
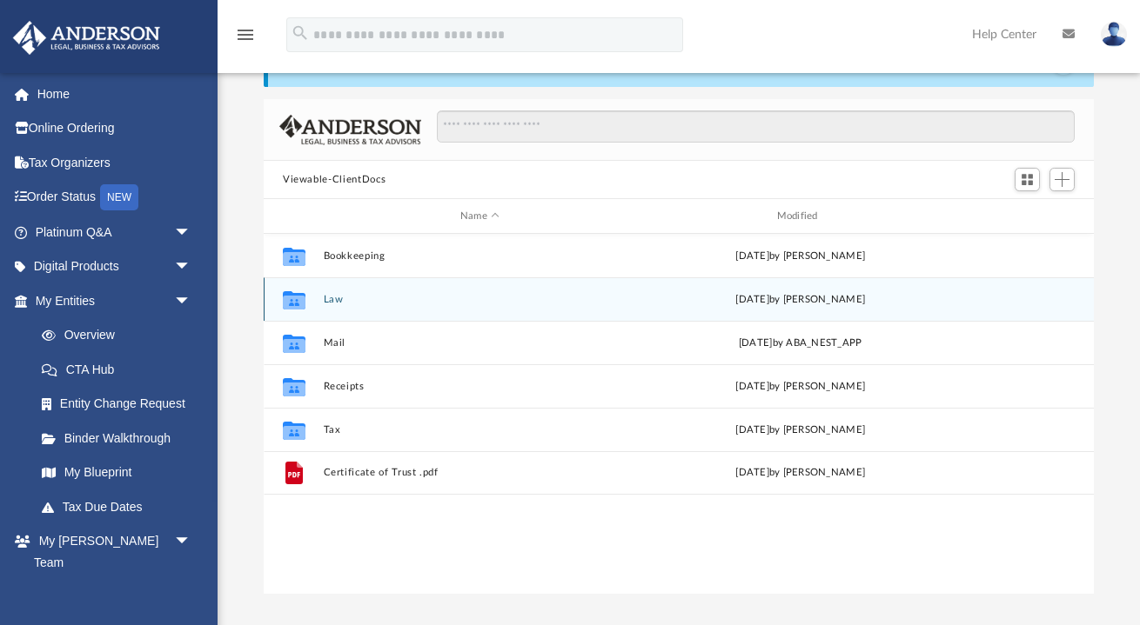
click at [331, 298] on button "Law" at bounding box center [480, 299] width 313 height 11
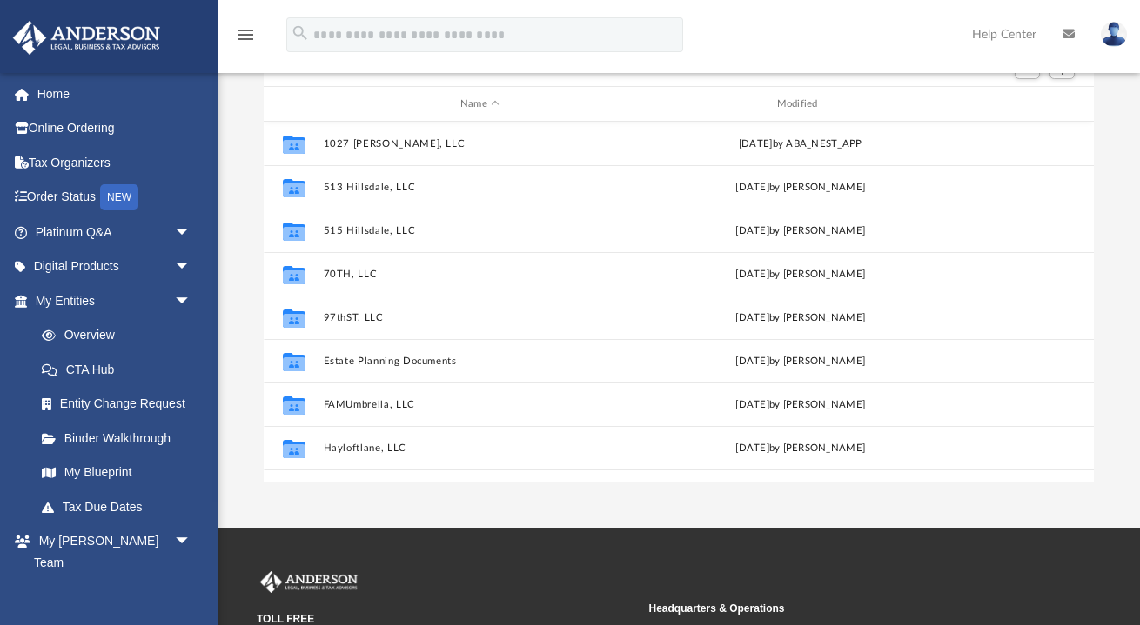
scroll to position [0, 0]
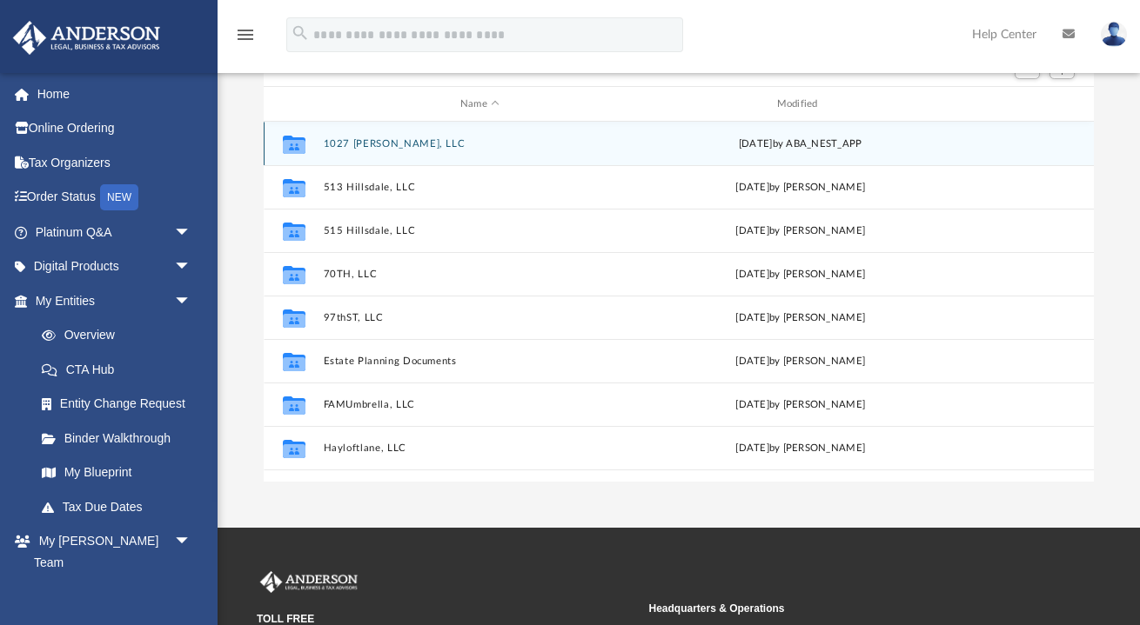
click at [370, 147] on button "1027 [PERSON_NAME], LLC" at bounding box center [480, 143] width 313 height 11
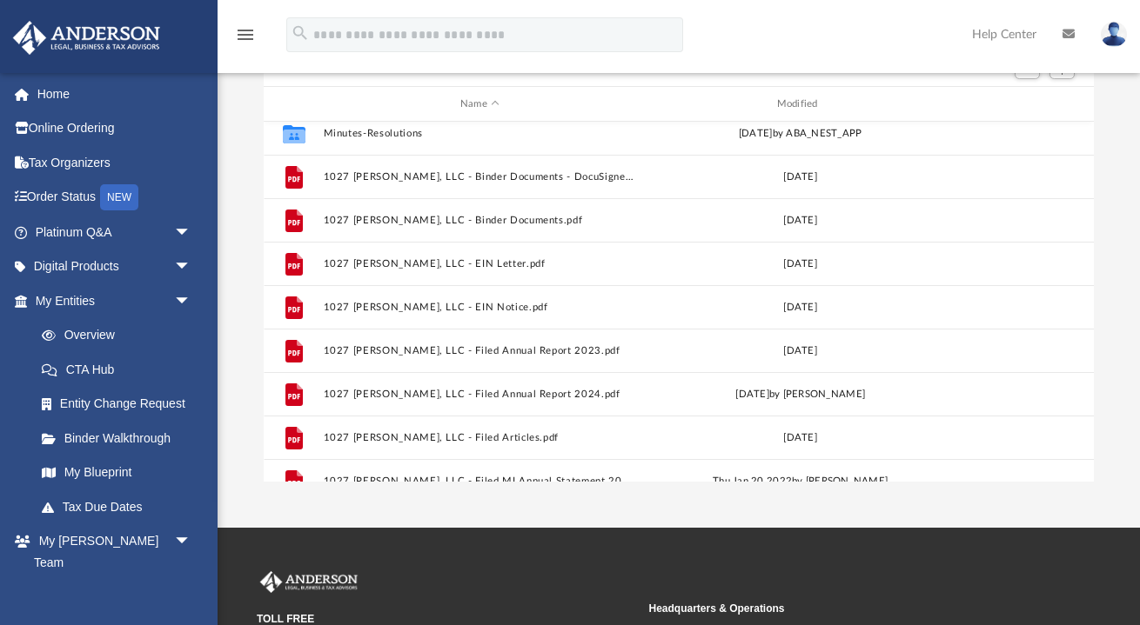
scroll to position [57, 0]
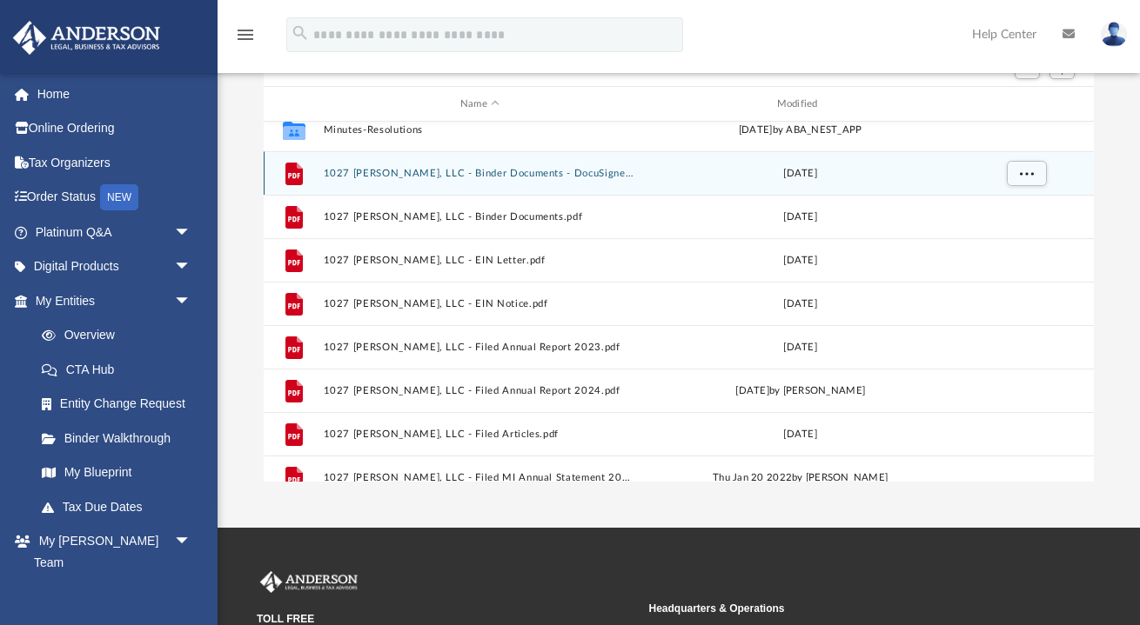
click at [512, 176] on button "1027 [PERSON_NAME], LLC - Binder Documents - DocuSigned.pdf" at bounding box center [480, 173] width 313 height 11
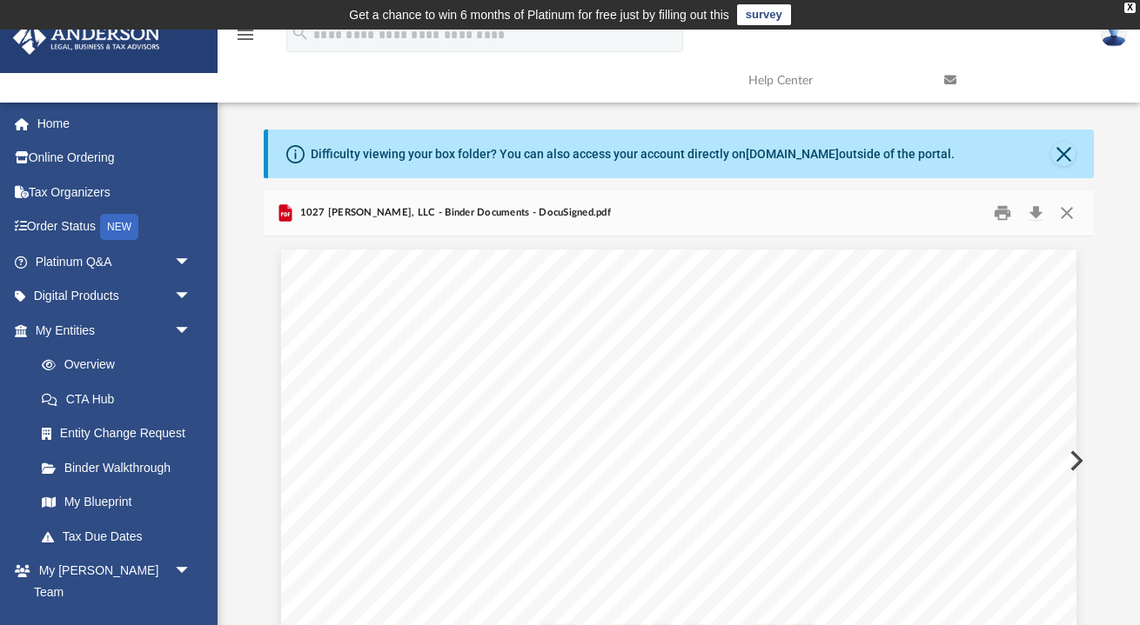
scroll to position [0, 0]
click at [1037, 208] on button "Download" at bounding box center [1035, 213] width 31 height 27
click at [1070, 209] on button "Close" at bounding box center [1066, 213] width 31 height 27
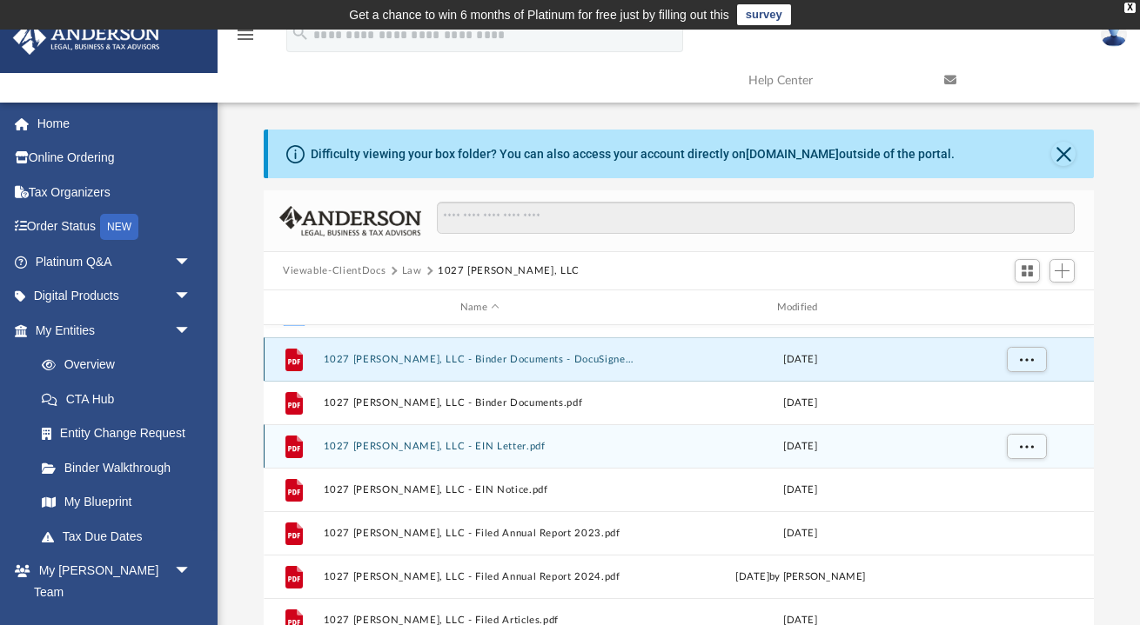
scroll to position [93, 0]
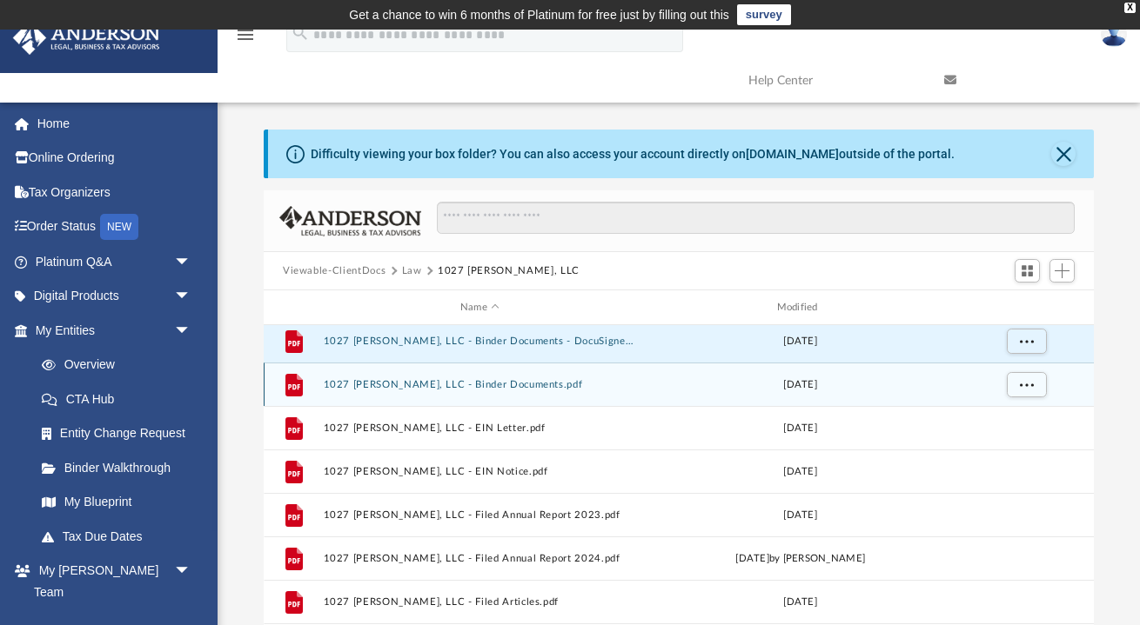
click at [493, 382] on button "1027 [PERSON_NAME], LLC - Binder Documents.pdf" at bounding box center [480, 384] width 313 height 11
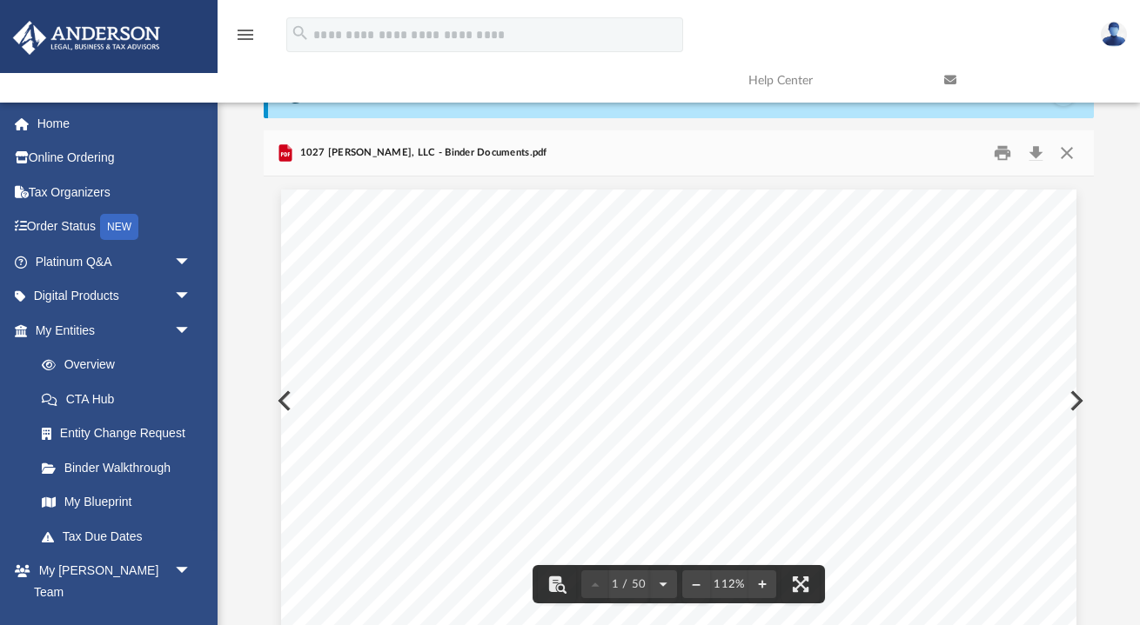
scroll to position [0, 0]
click at [1069, 151] on button "Close" at bounding box center [1066, 153] width 31 height 27
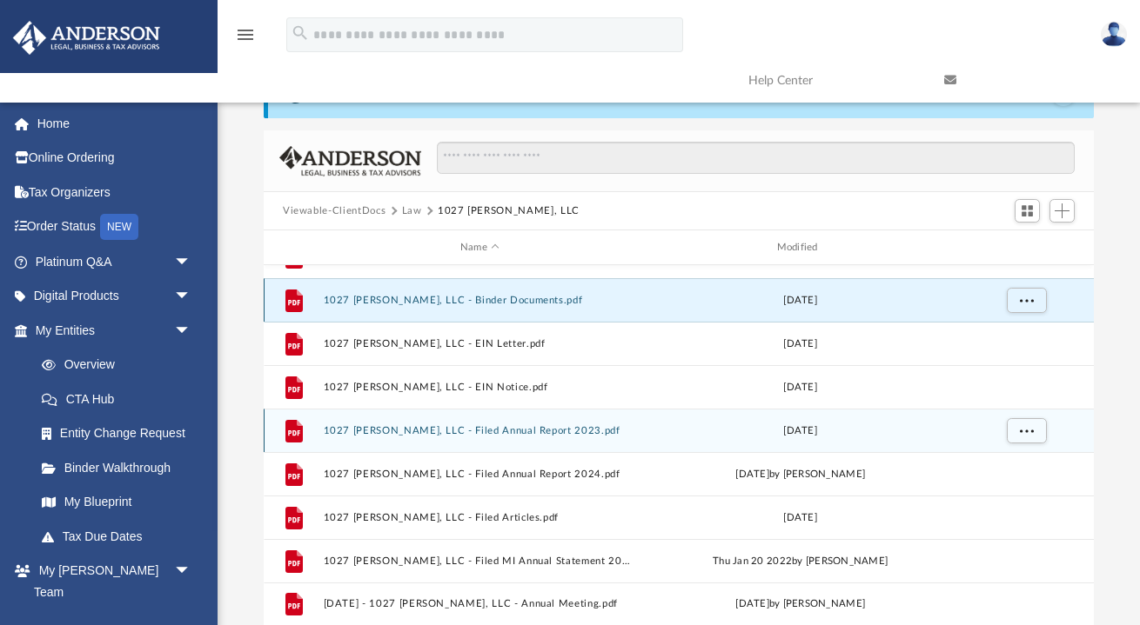
scroll to position [117, 0]
click at [437, 430] on button "1027 [PERSON_NAME], LLC - Filed Annual Report 2023.pdf" at bounding box center [480, 430] width 313 height 11
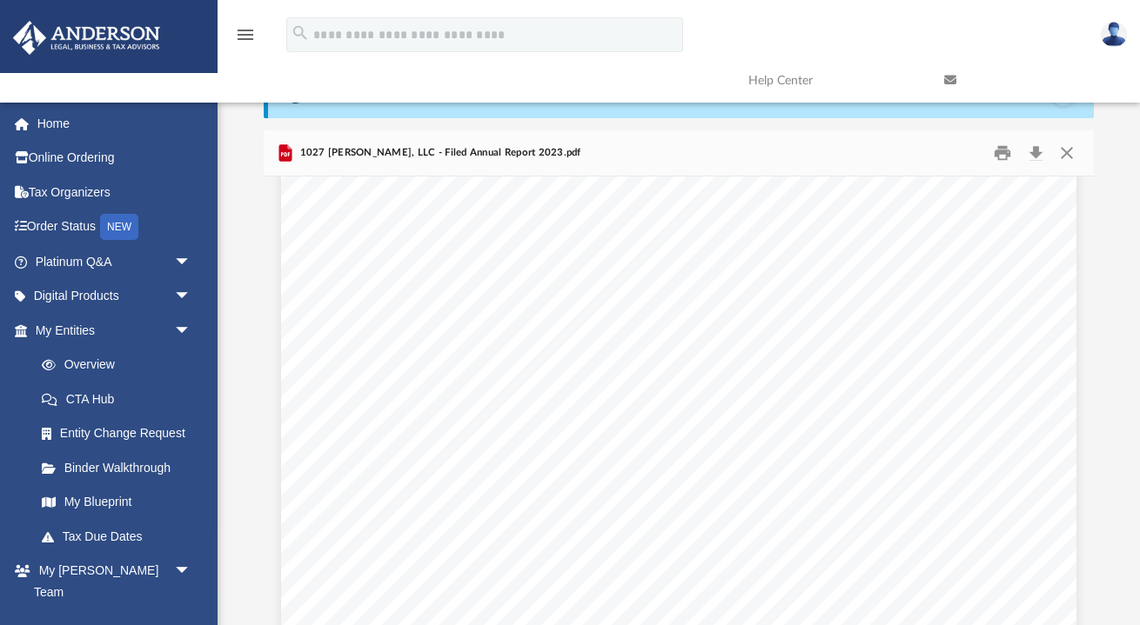
scroll to position [32, 0]
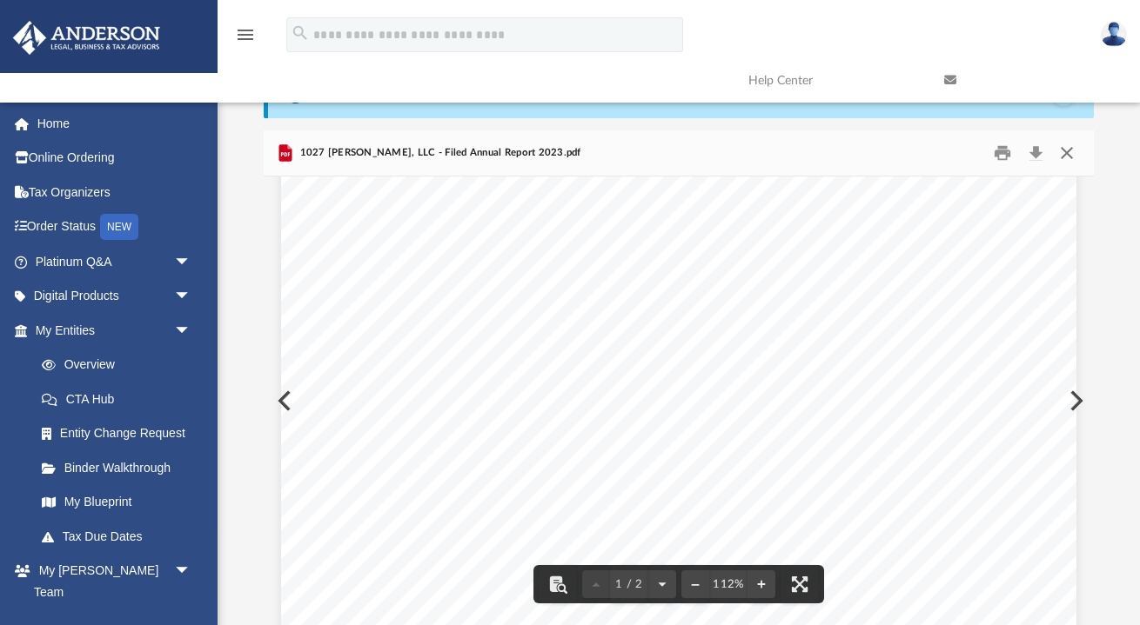
click at [1073, 154] on button "Close" at bounding box center [1066, 153] width 31 height 27
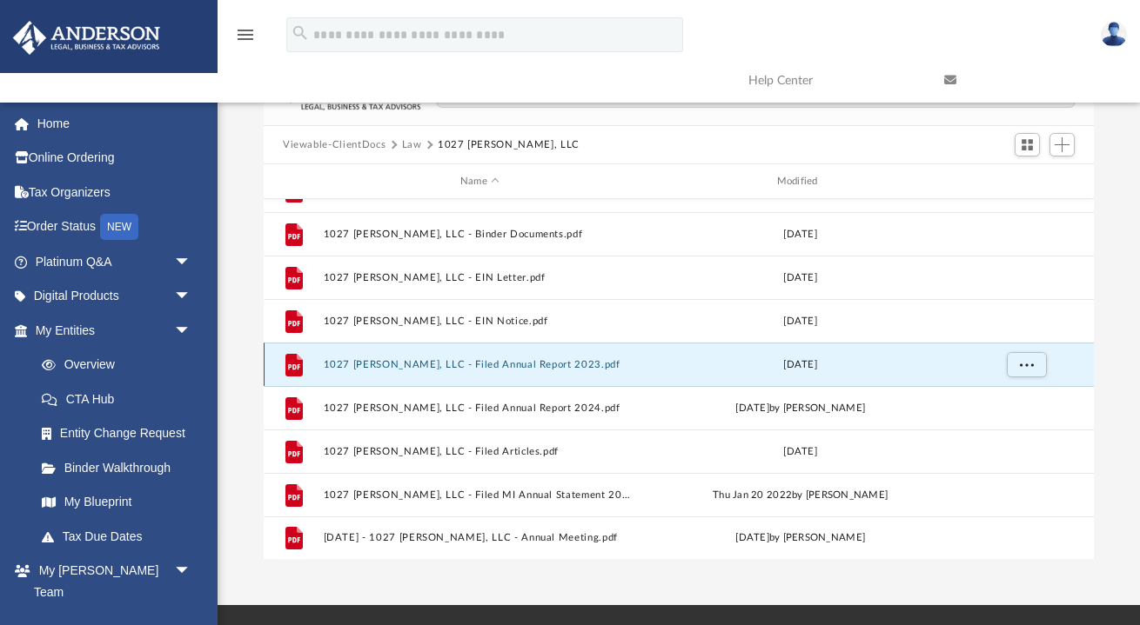
scroll to position [128, 0]
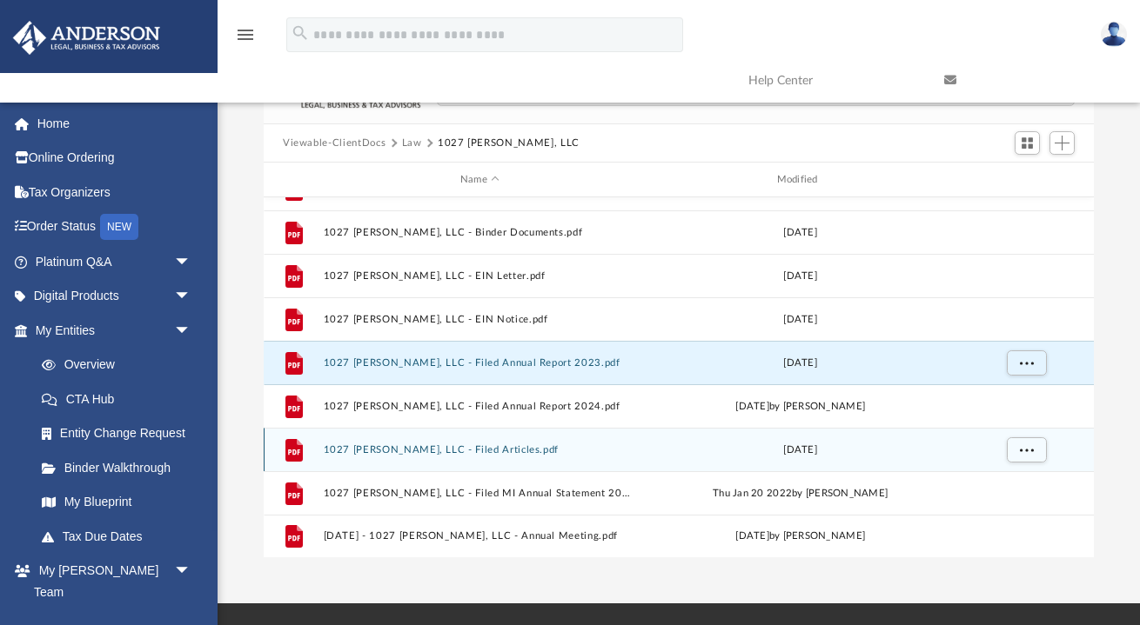
click at [457, 448] on button "1027 [PERSON_NAME], LLC - Filed Articles.pdf" at bounding box center [480, 450] width 313 height 11
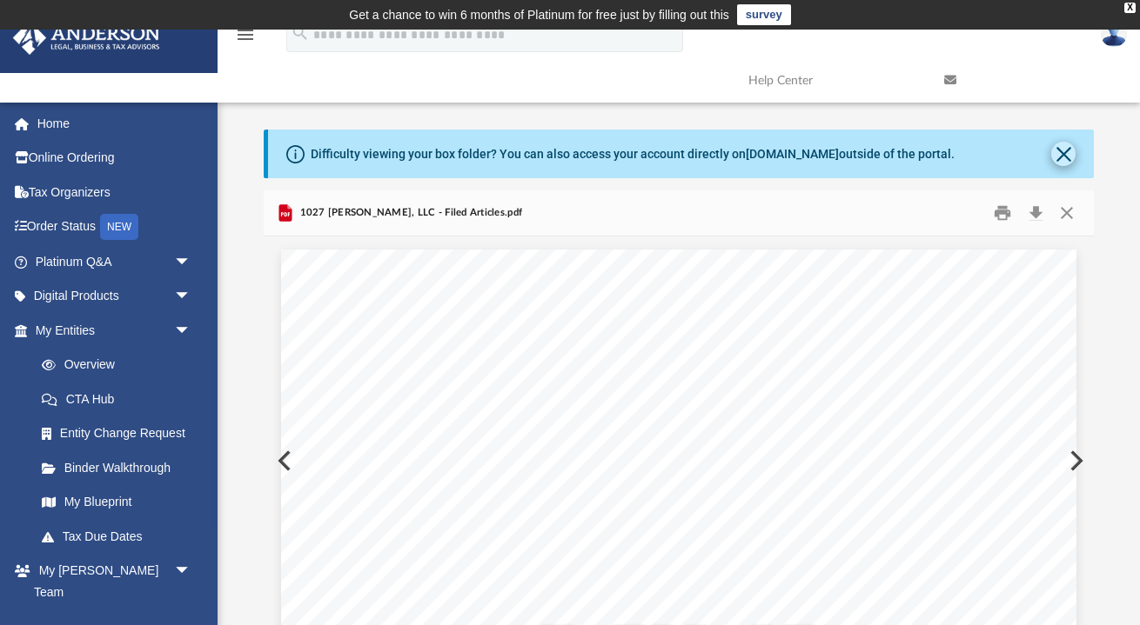
scroll to position [0, 0]
click at [1067, 215] on button "Close" at bounding box center [1066, 213] width 31 height 27
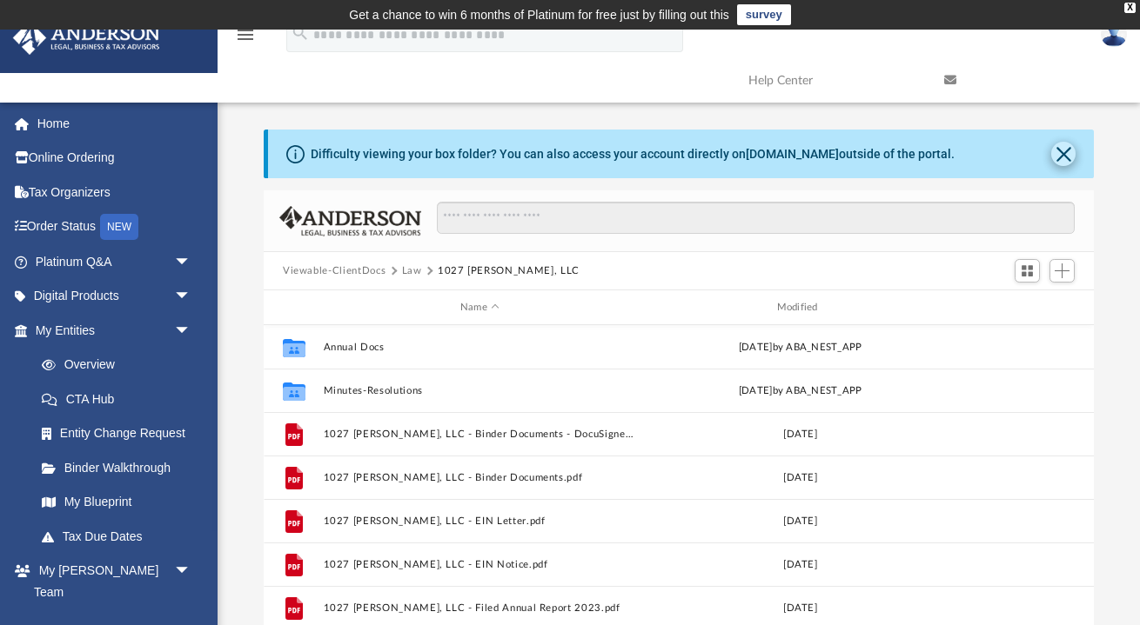
click at [1063, 159] on button "Close" at bounding box center [1063, 154] width 24 height 24
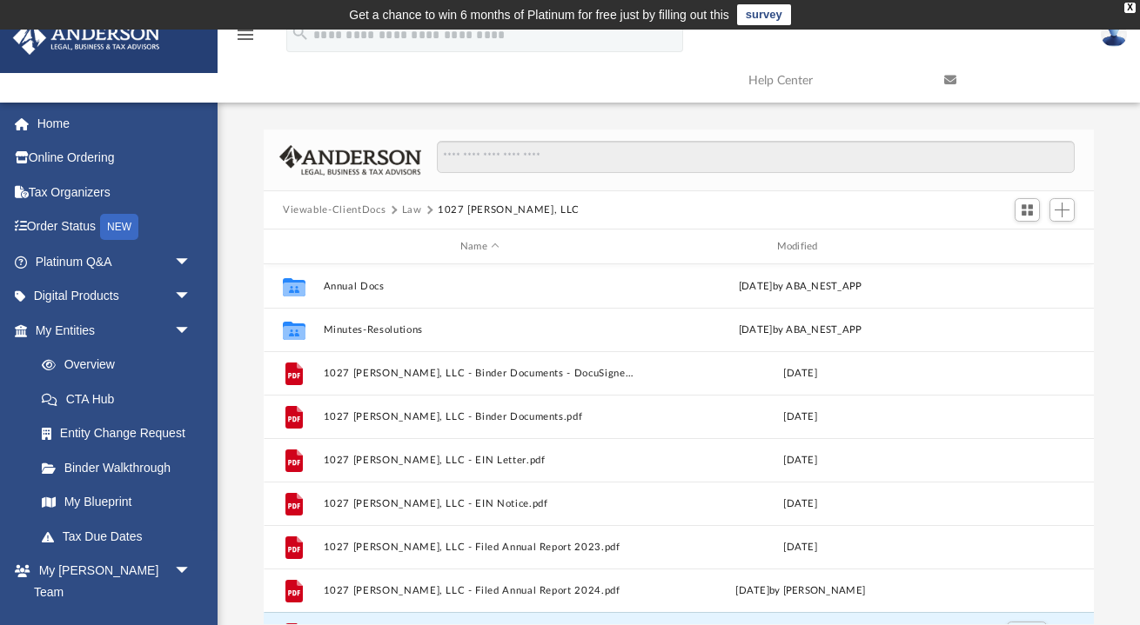
click at [410, 213] on button "Law" at bounding box center [412, 211] width 20 height 16
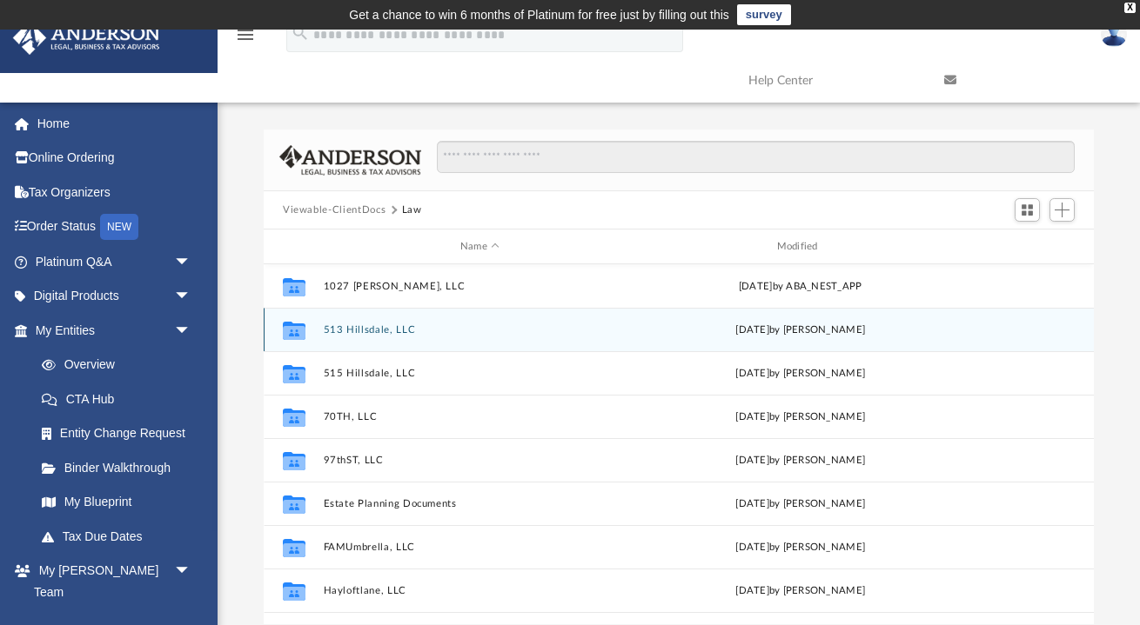
click at [376, 327] on button "513 Hillsdale, LLC" at bounding box center [480, 329] width 313 height 11
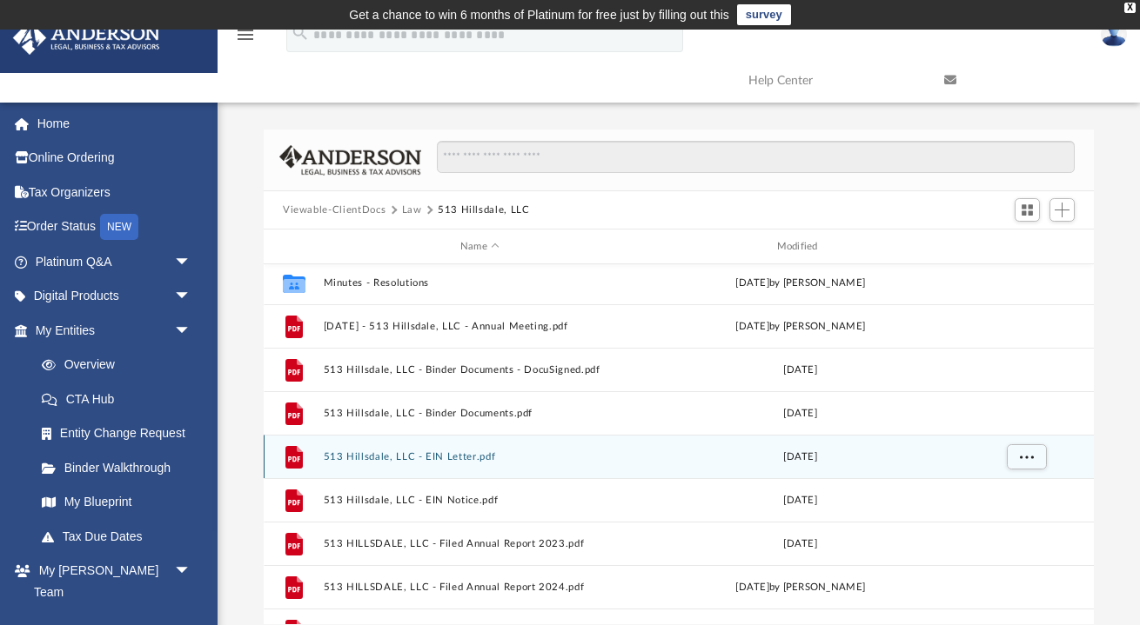
scroll to position [54, 0]
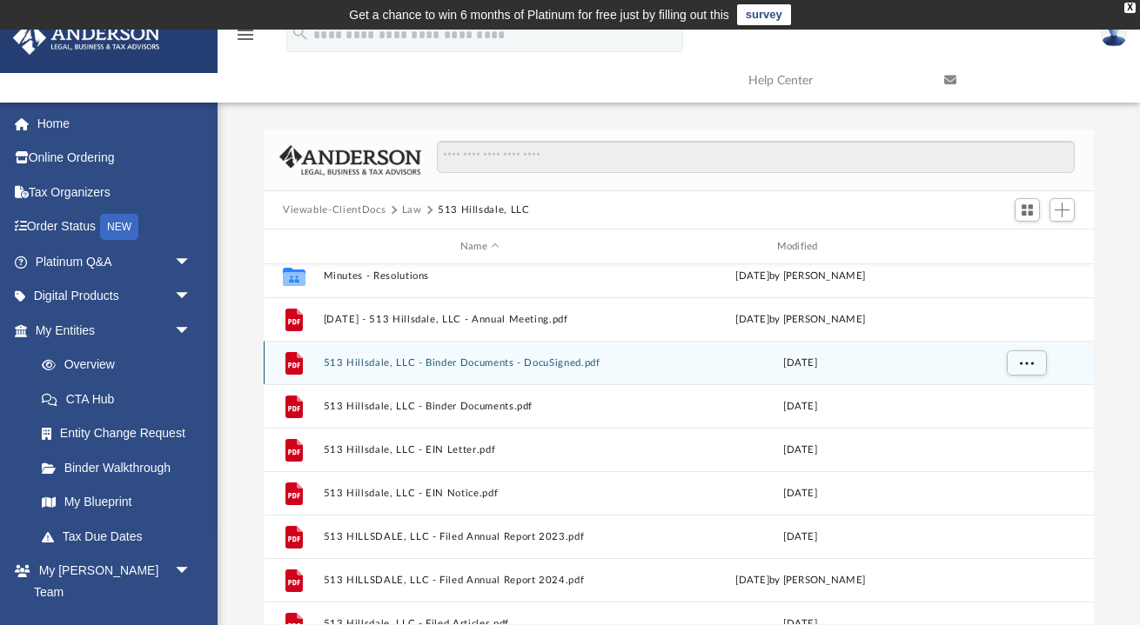
click at [548, 363] on button "513 Hillsdale, LLC - Binder Documents - DocuSigned.pdf" at bounding box center [480, 363] width 313 height 11
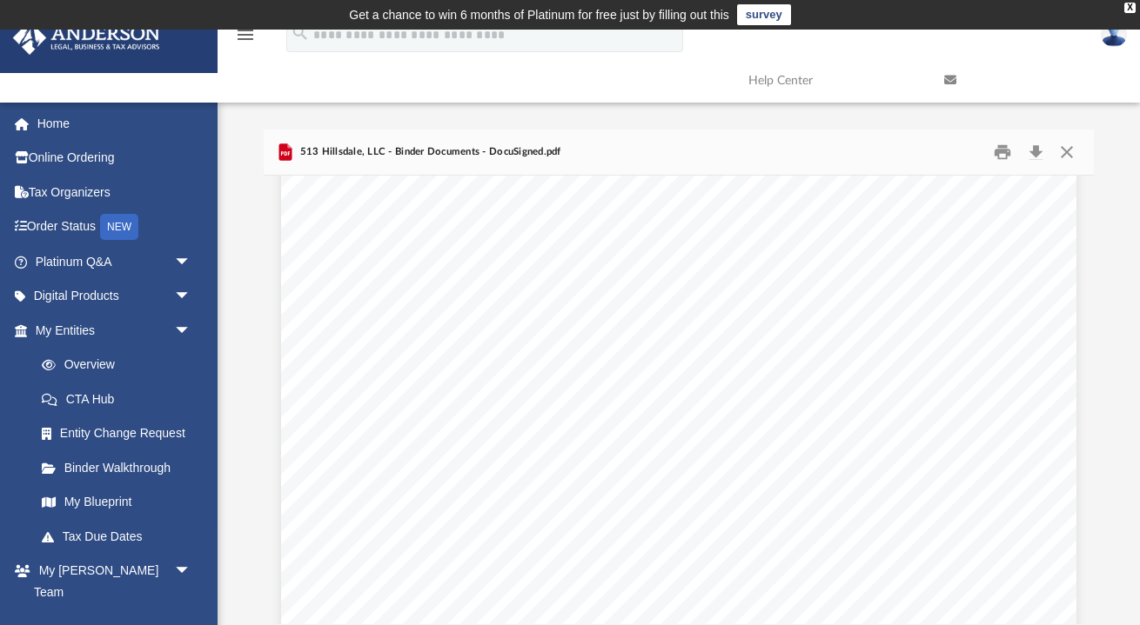
scroll to position [43733, 0]
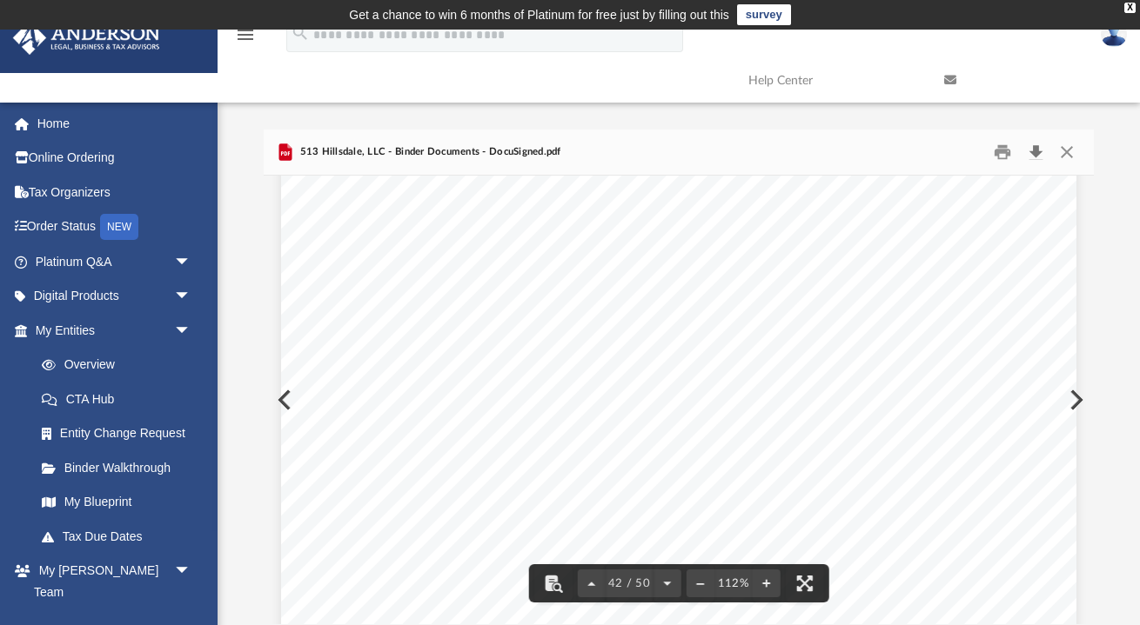
click at [1039, 153] on button "Download" at bounding box center [1035, 152] width 31 height 27
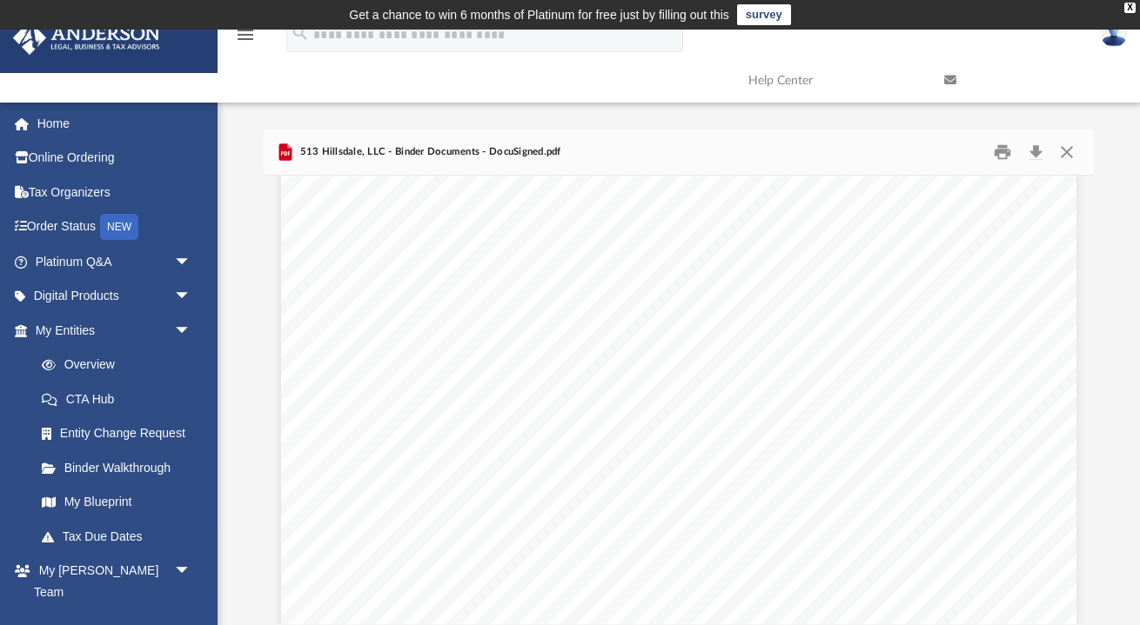
scroll to position [42299, 0]
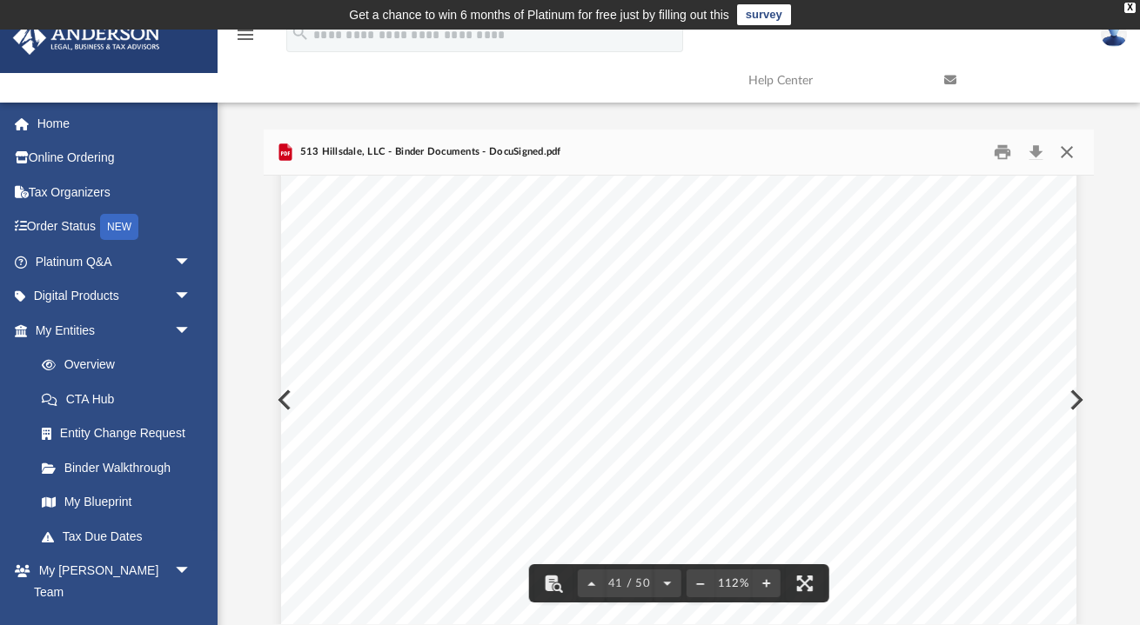
click at [1071, 153] on button "Close" at bounding box center [1066, 152] width 31 height 27
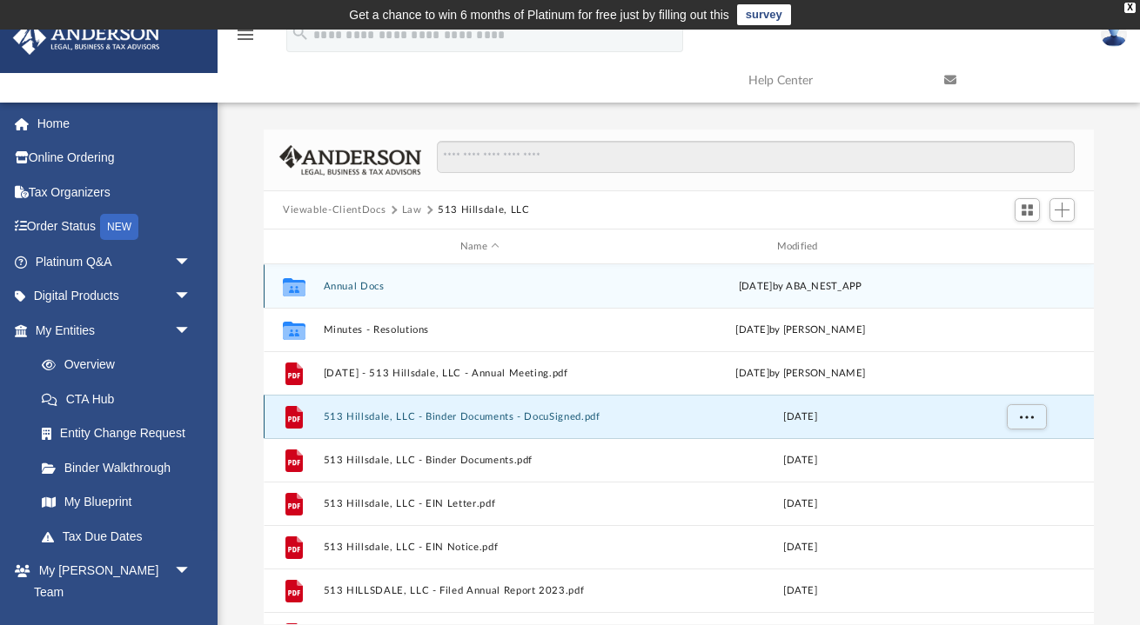
scroll to position [0, 0]
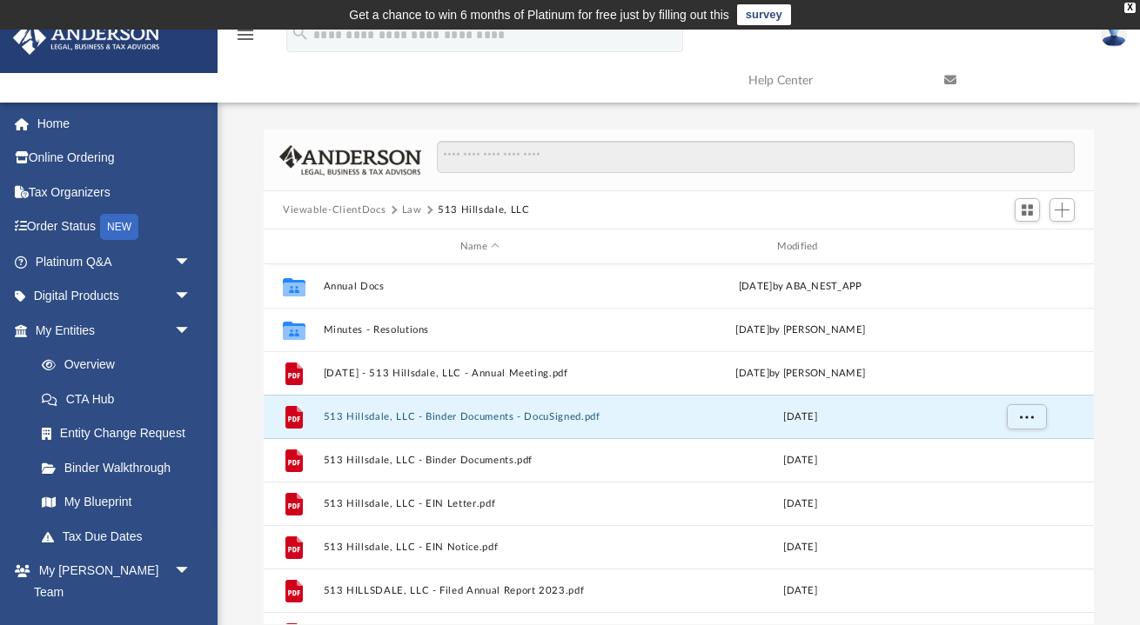
click at [412, 206] on button "Law" at bounding box center [412, 211] width 20 height 16
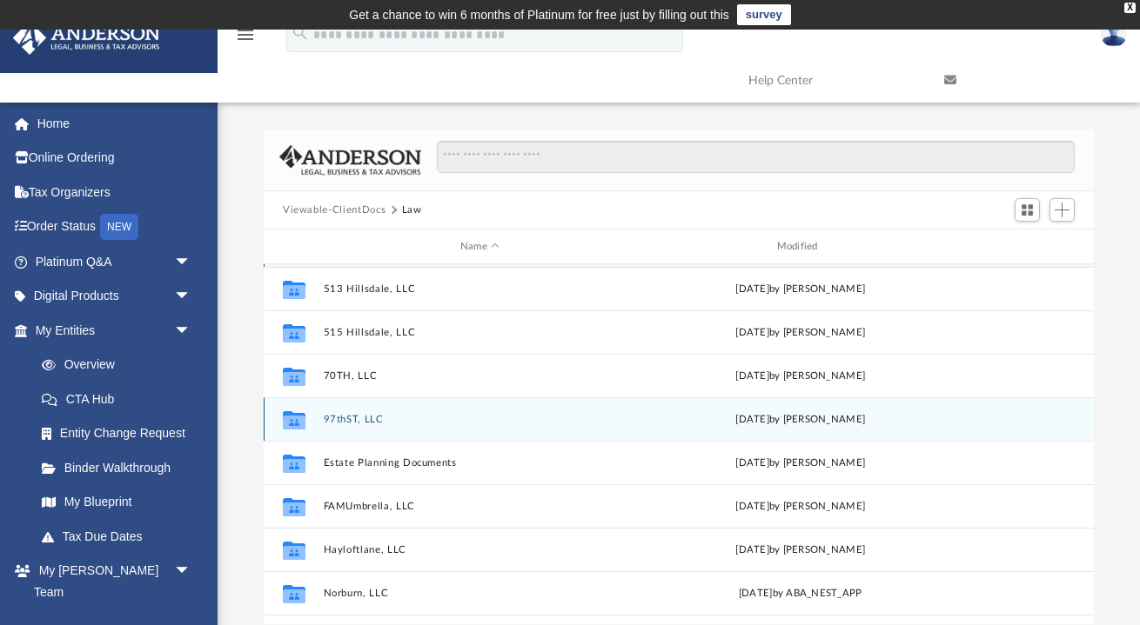
scroll to position [42, 0]
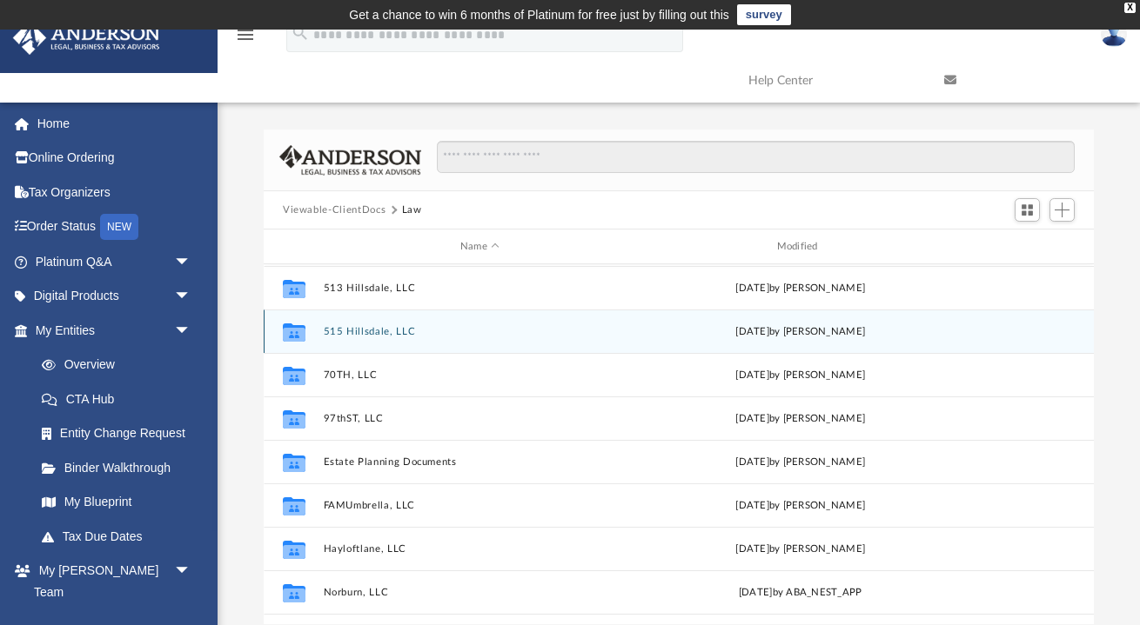
click at [384, 328] on button "515 Hillsdale, LLC" at bounding box center [480, 331] width 313 height 11
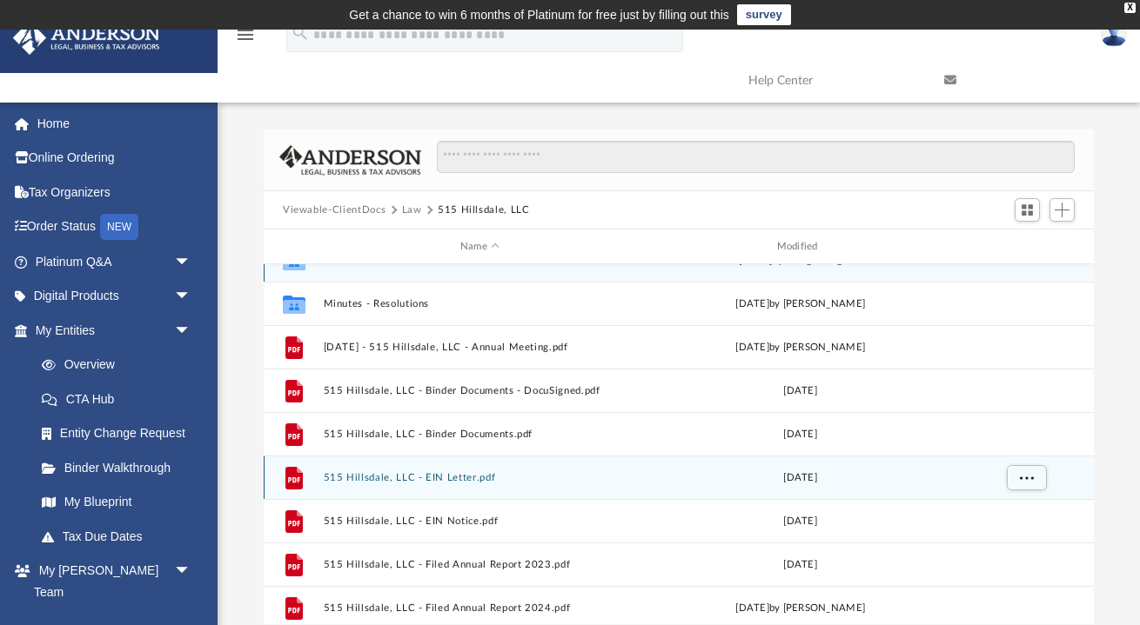
scroll to position [31, 0]
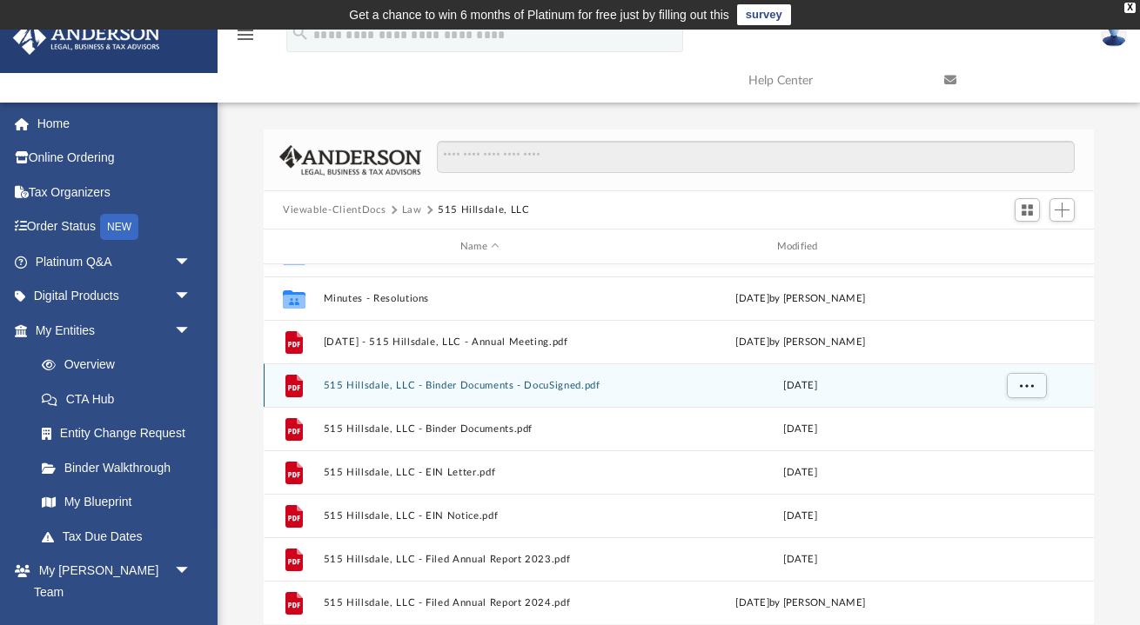
click at [505, 384] on button "515 Hillsdale, LLC - Binder Documents - DocuSigned.pdf" at bounding box center [480, 385] width 313 height 11
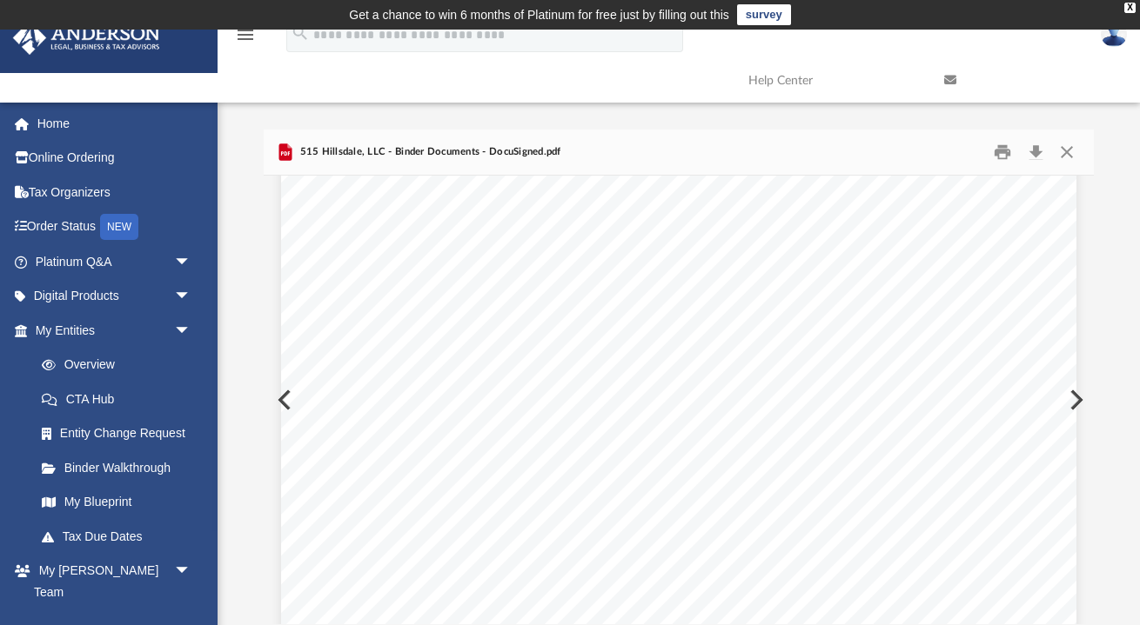
scroll to position [504, 0]
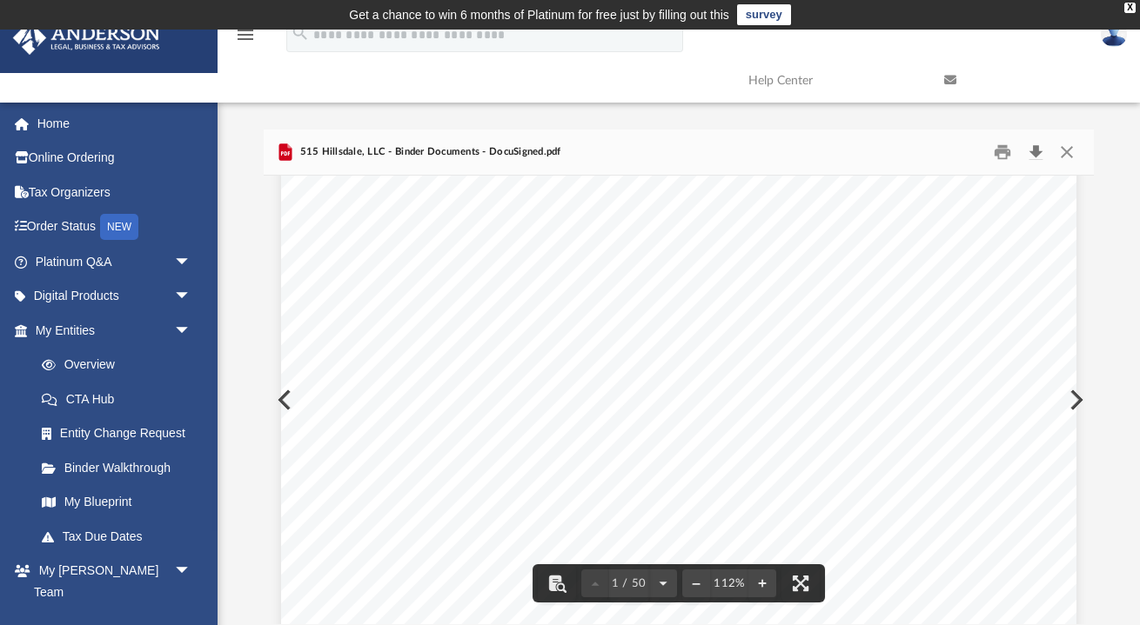
click at [1039, 153] on button "Download" at bounding box center [1035, 152] width 31 height 27
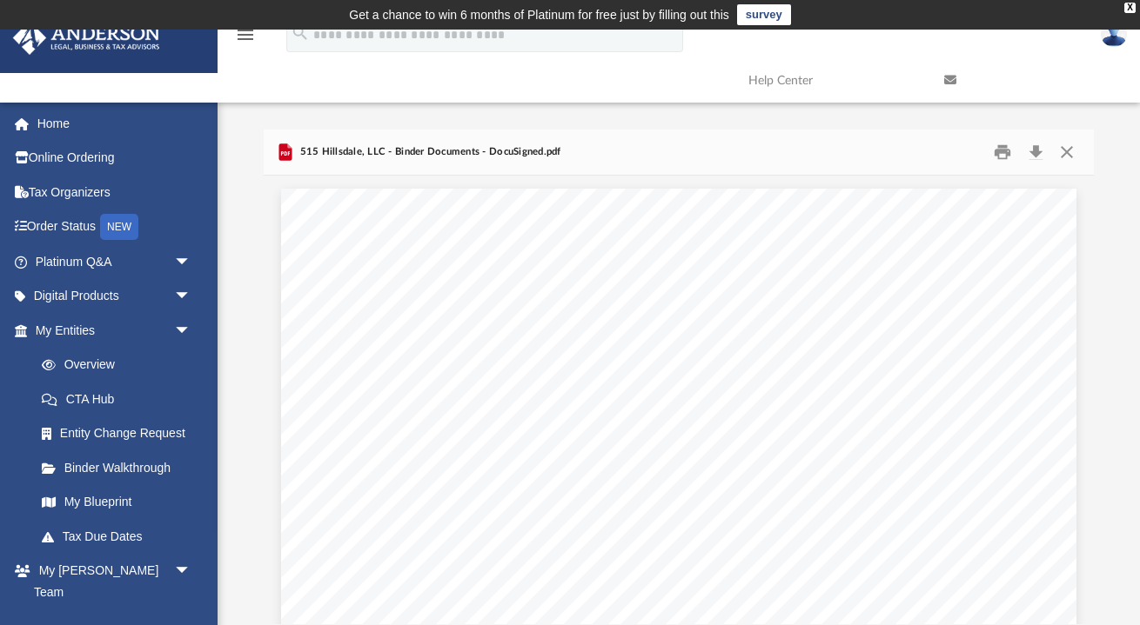
scroll to position [0, 0]
click at [1067, 150] on button "Close" at bounding box center [1066, 152] width 31 height 27
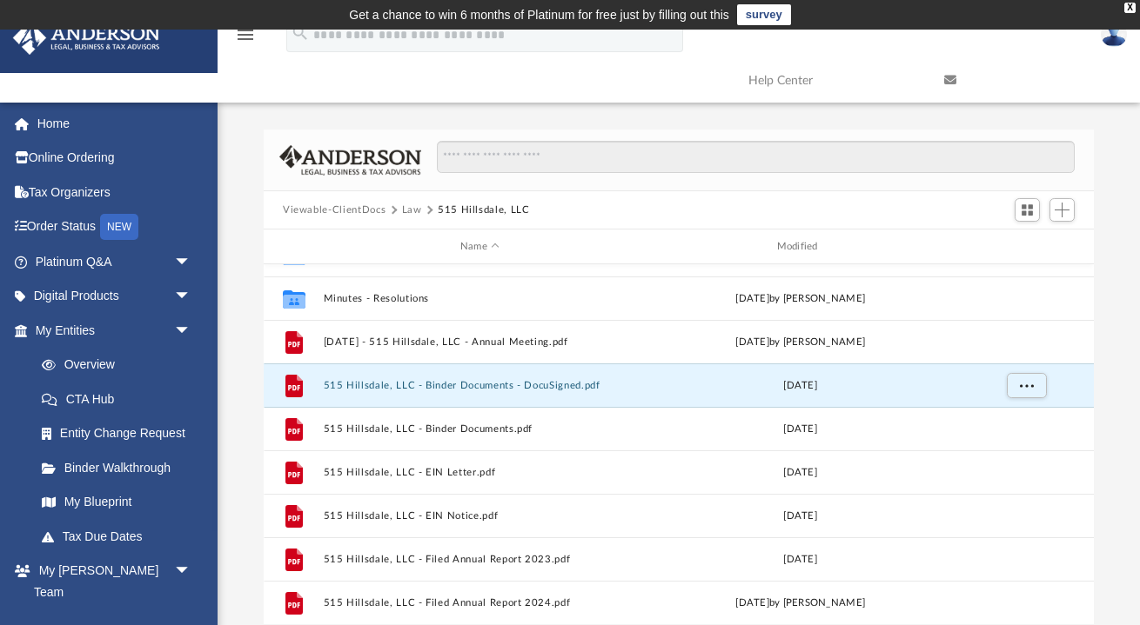
click at [410, 207] on button "Law" at bounding box center [412, 211] width 20 height 16
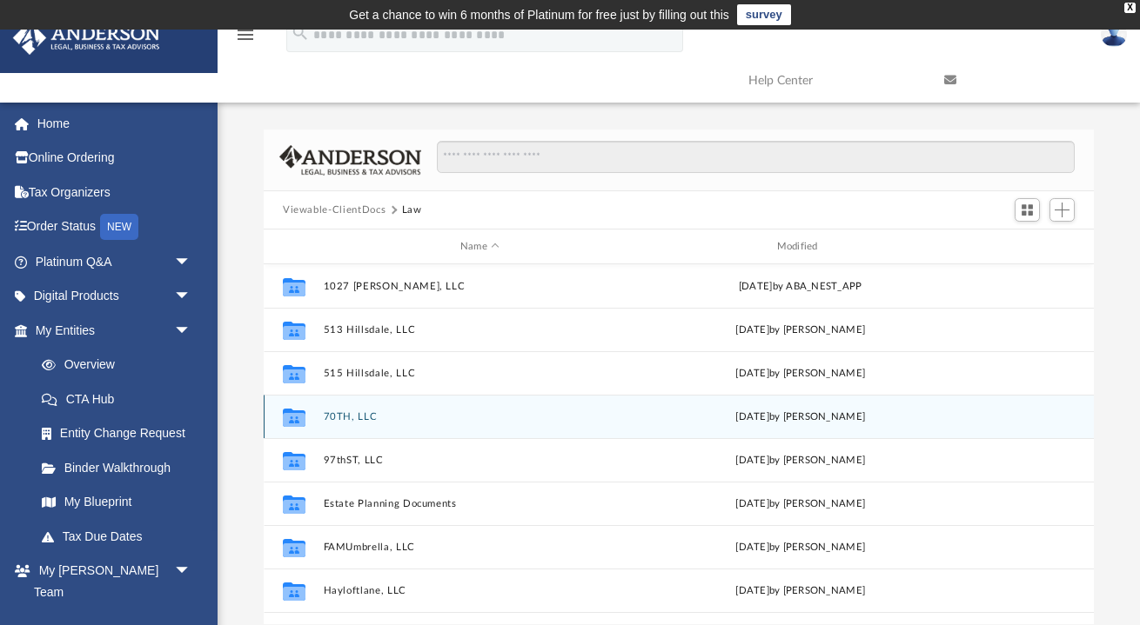
click at [352, 416] on button "70TH, LLC" at bounding box center [480, 416] width 313 height 11
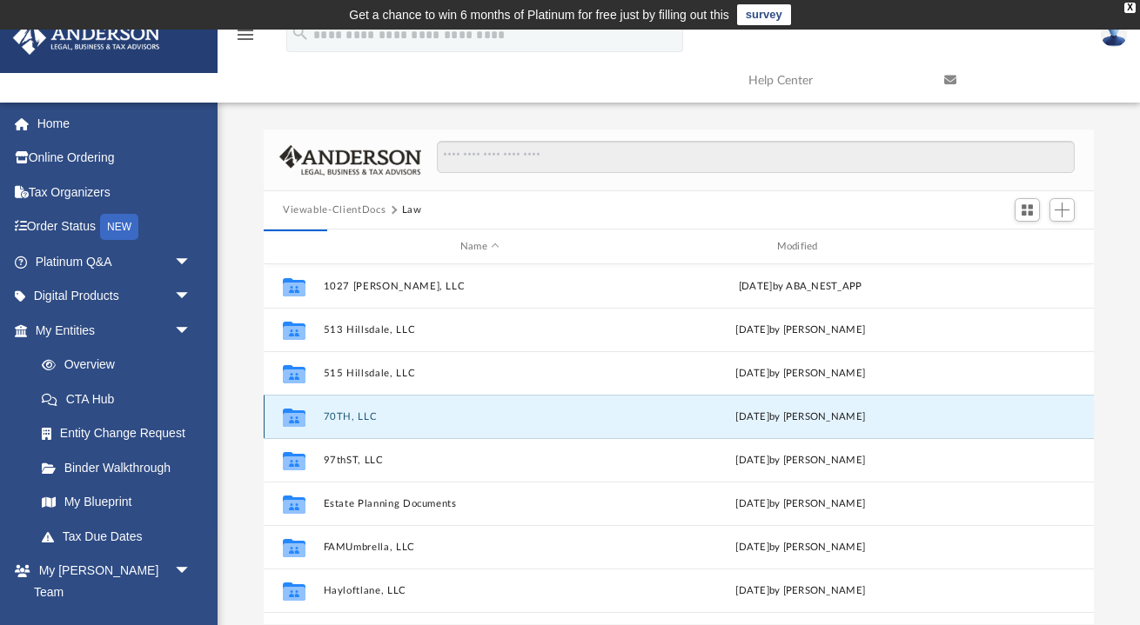
click at [352, 416] on button "70TH, LLC" at bounding box center [480, 416] width 313 height 11
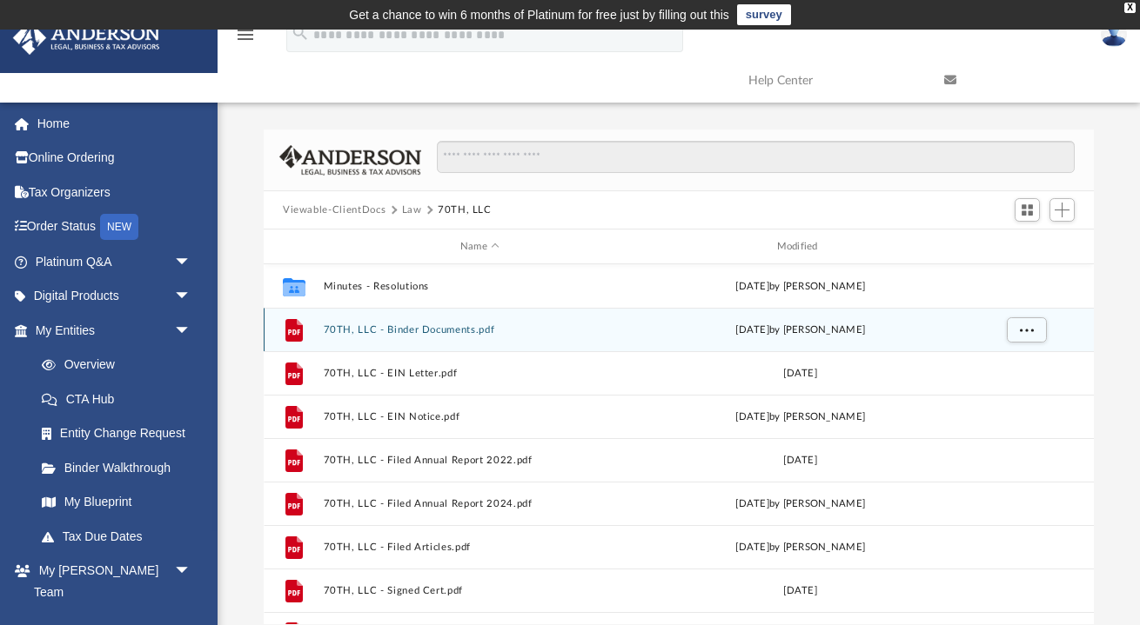
click at [428, 330] on button "70TH, LLC - Binder Documents.pdf" at bounding box center [480, 329] width 313 height 11
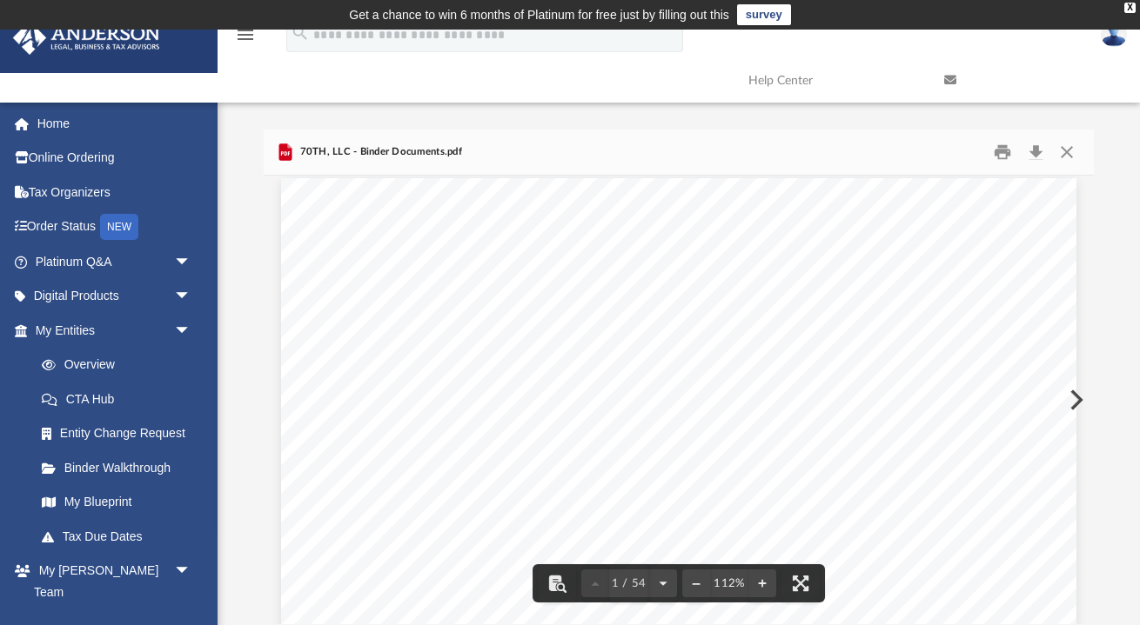
scroll to position [50, 0]
drag, startPoint x: 1091, startPoint y: 188, endPoint x: 1083, endPoint y: 357, distance: 168.9
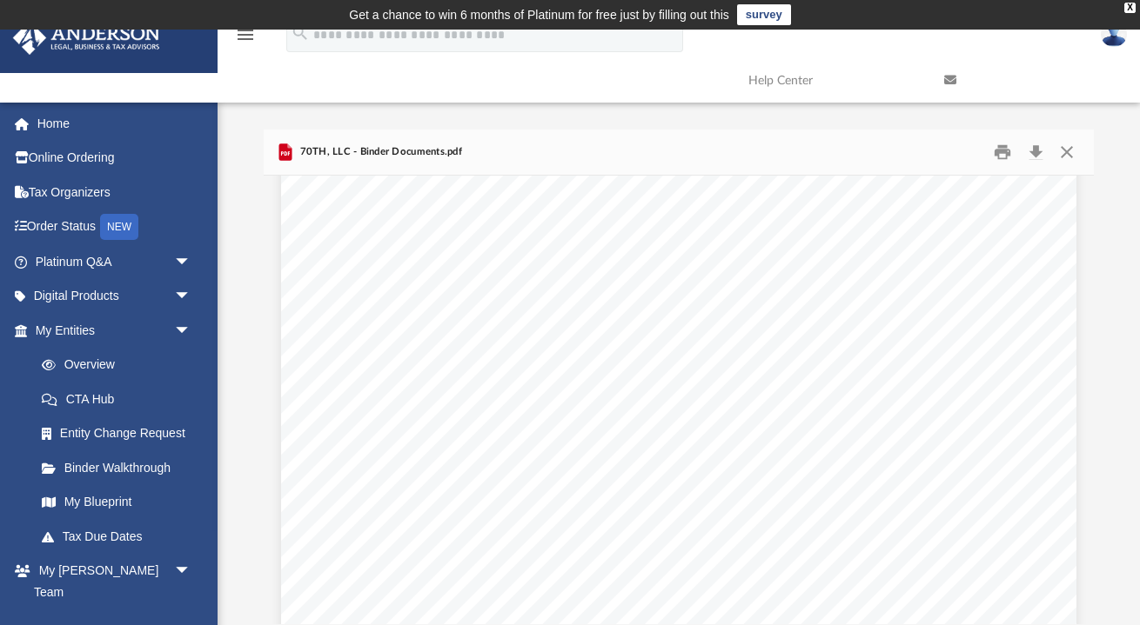
scroll to position [0, 0]
click at [1036, 150] on button "Download" at bounding box center [1035, 152] width 31 height 27
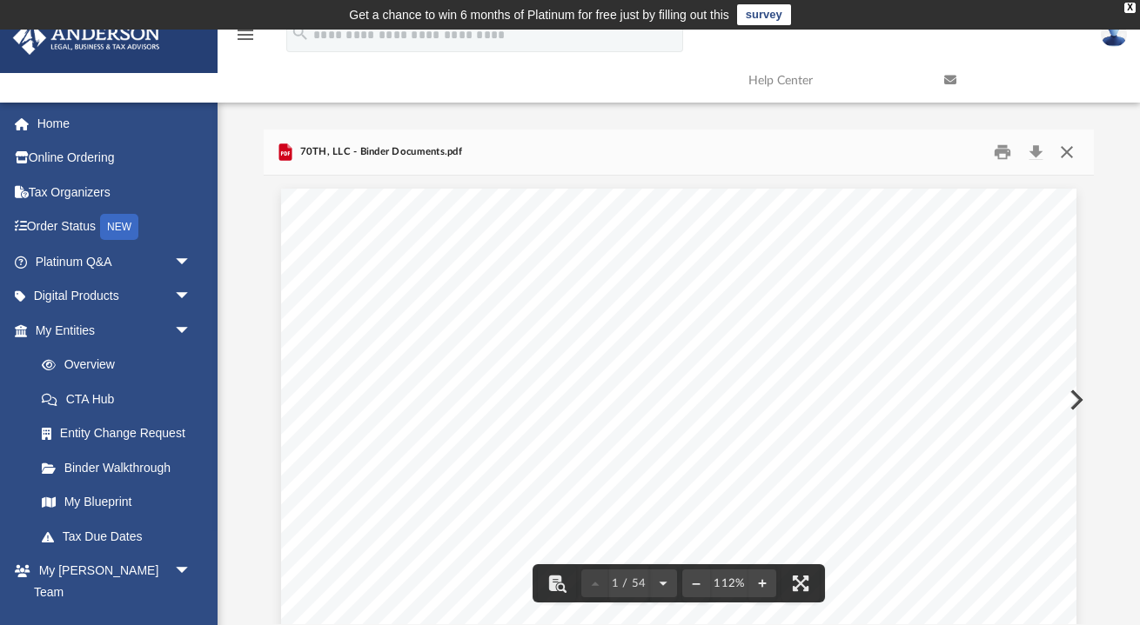
click at [1069, 156] on button "Close" at bounding box center [1066, 152] width 31 height 27
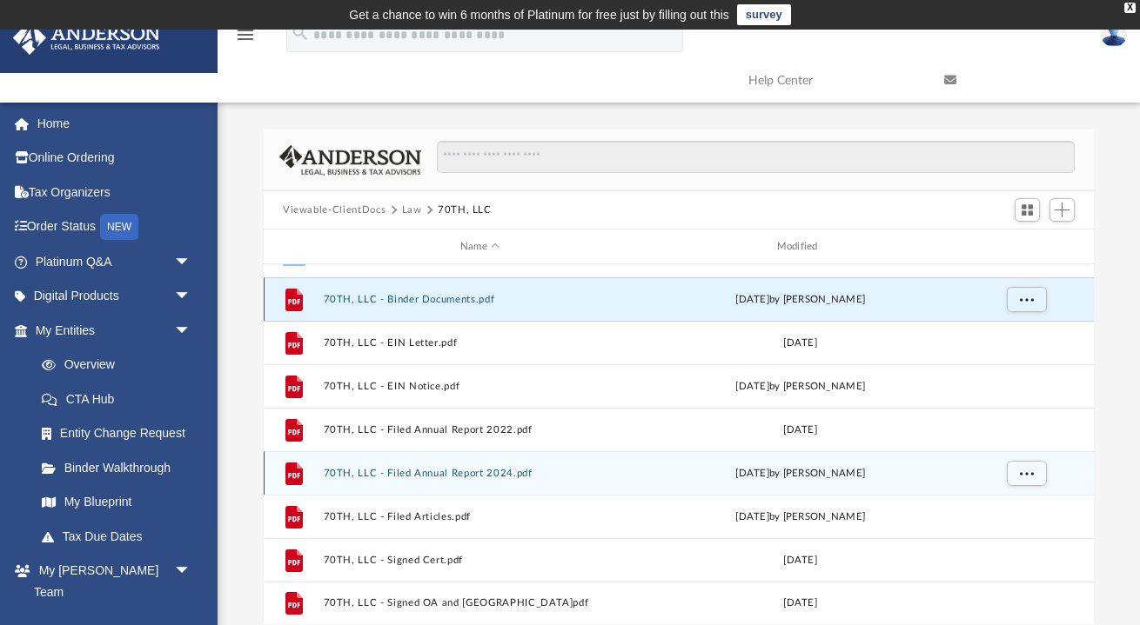
scroll to position [30, 0]
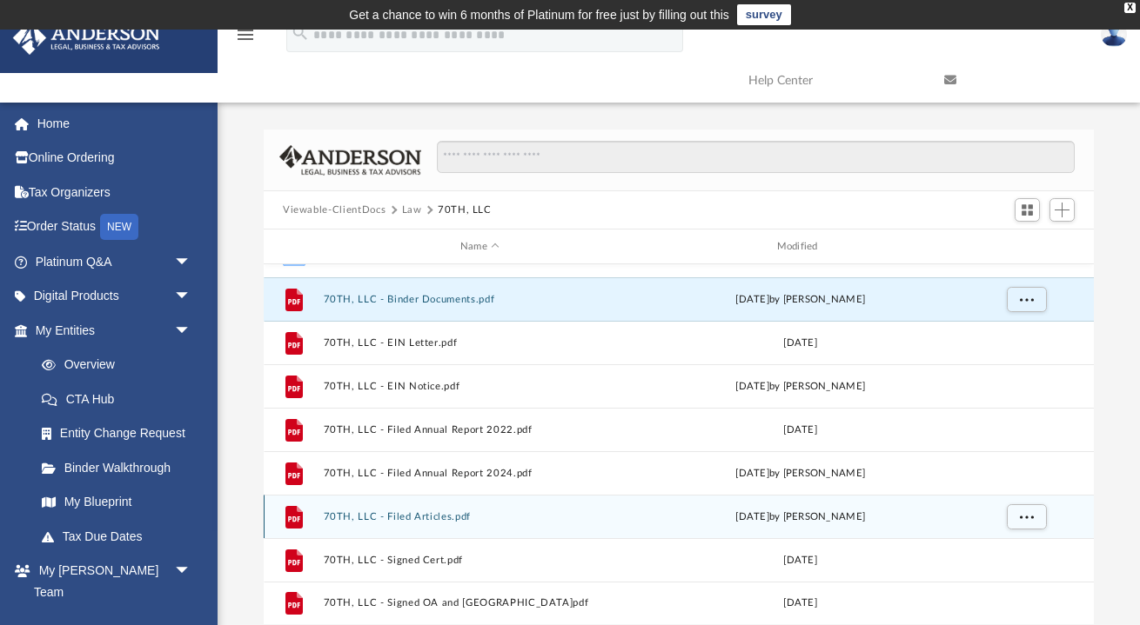
click at [422, 512] on button "70TH, LLC - Filed Articles.pdf" at bounding box center [480, 517] width 313 height 11
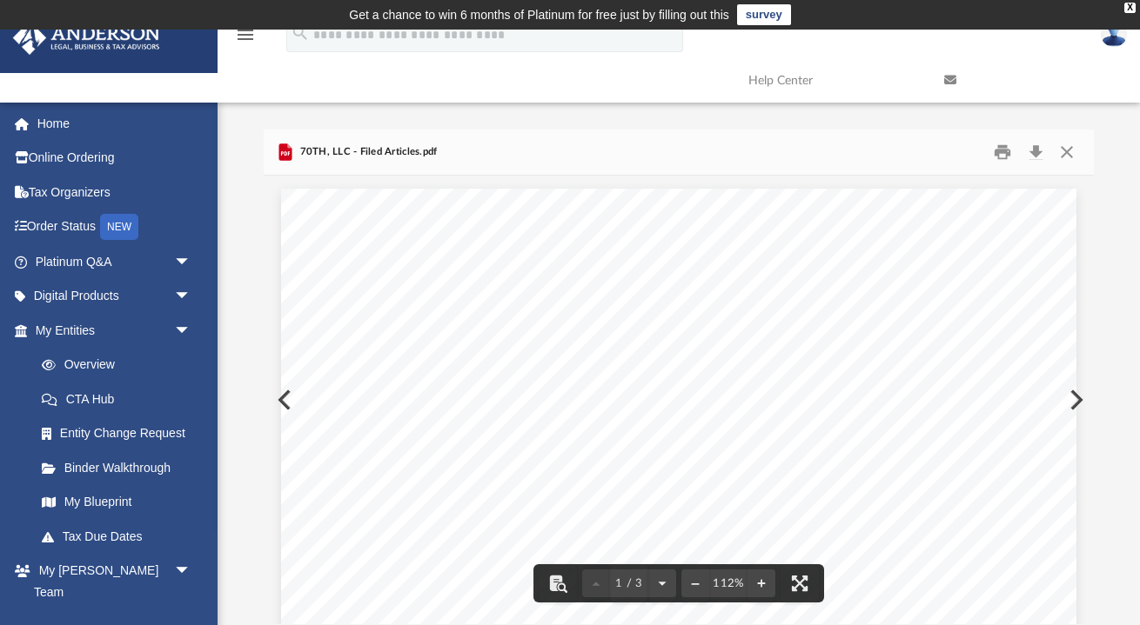
scroll to position [0, 0]
click at [1075, 155] on button "Close" at bounding box center [1066, 152] width 31 height 27
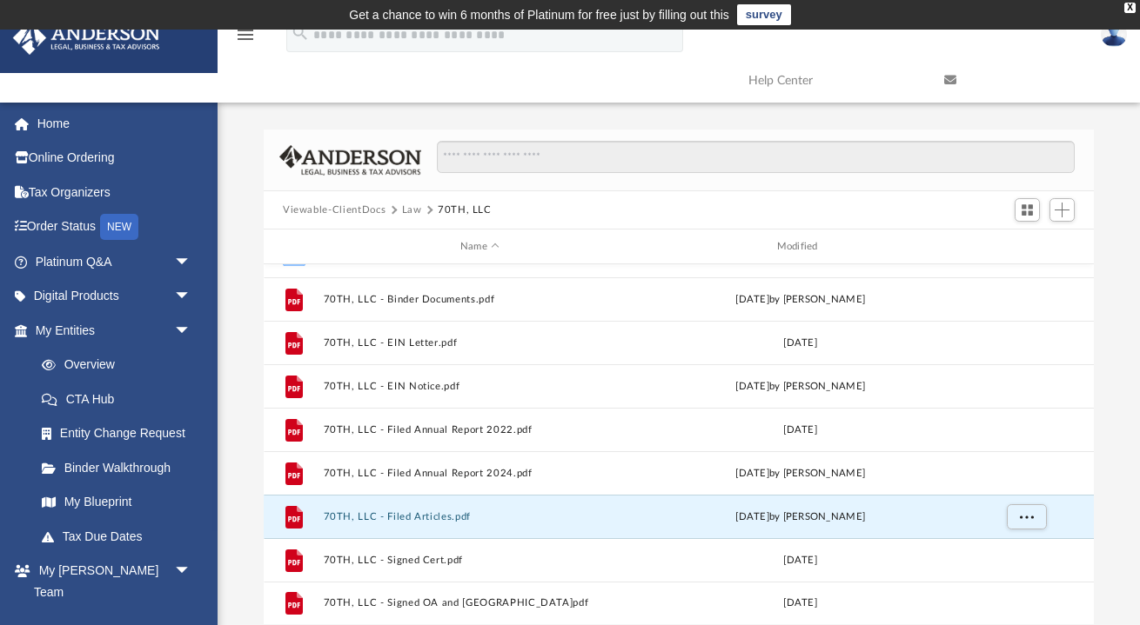
click at [408, 214] on button "Law" at bounding box center [412, 211] width 20 height 16
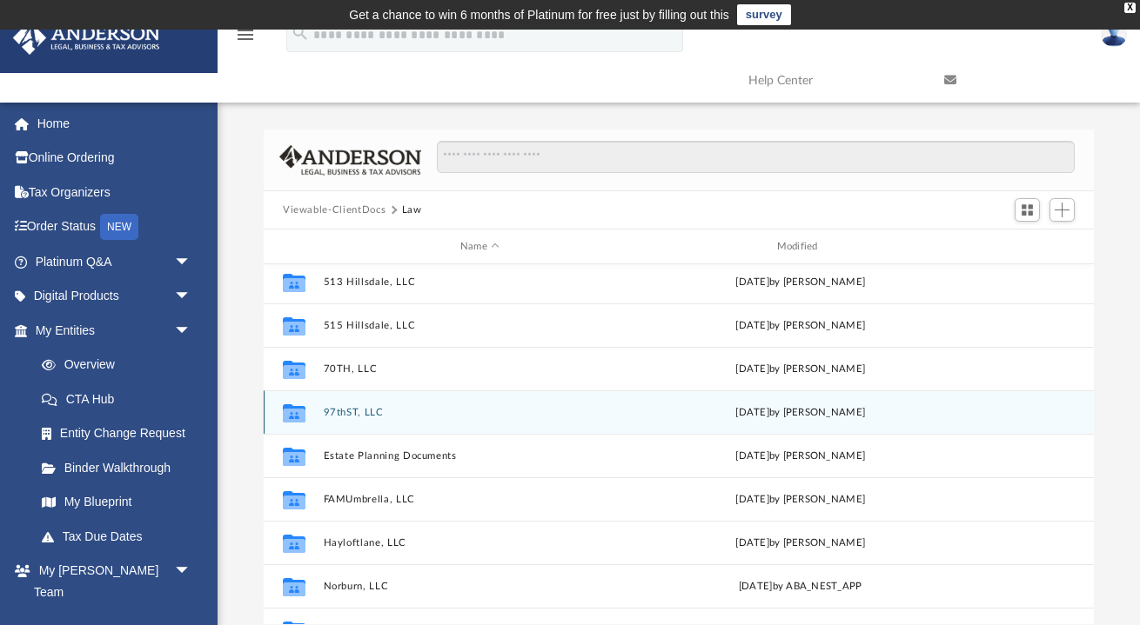
scroll to position [82, 0]
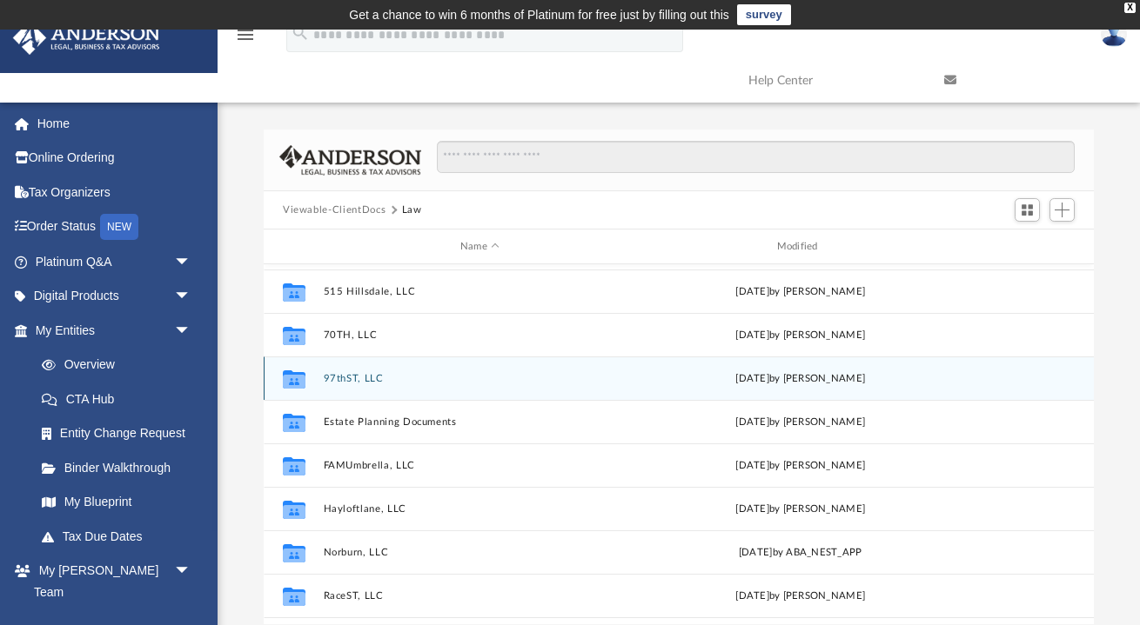
click at [372, 376] on button "97thST, LLC" at bounding box center [480, 378] width 313 height 11
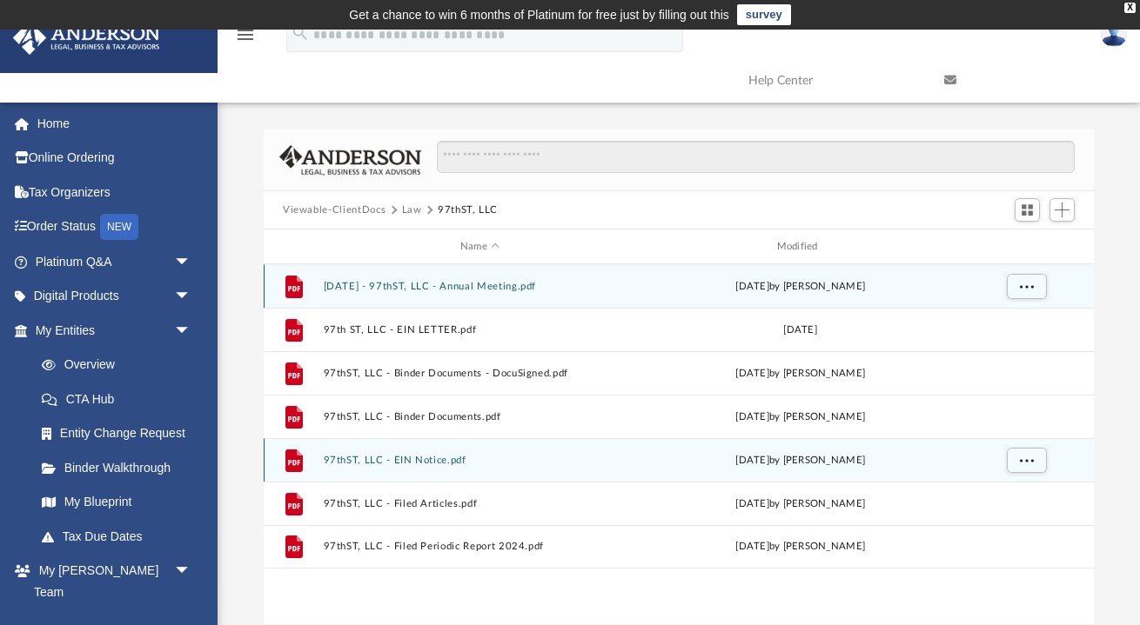
scroll to position [0, 0]
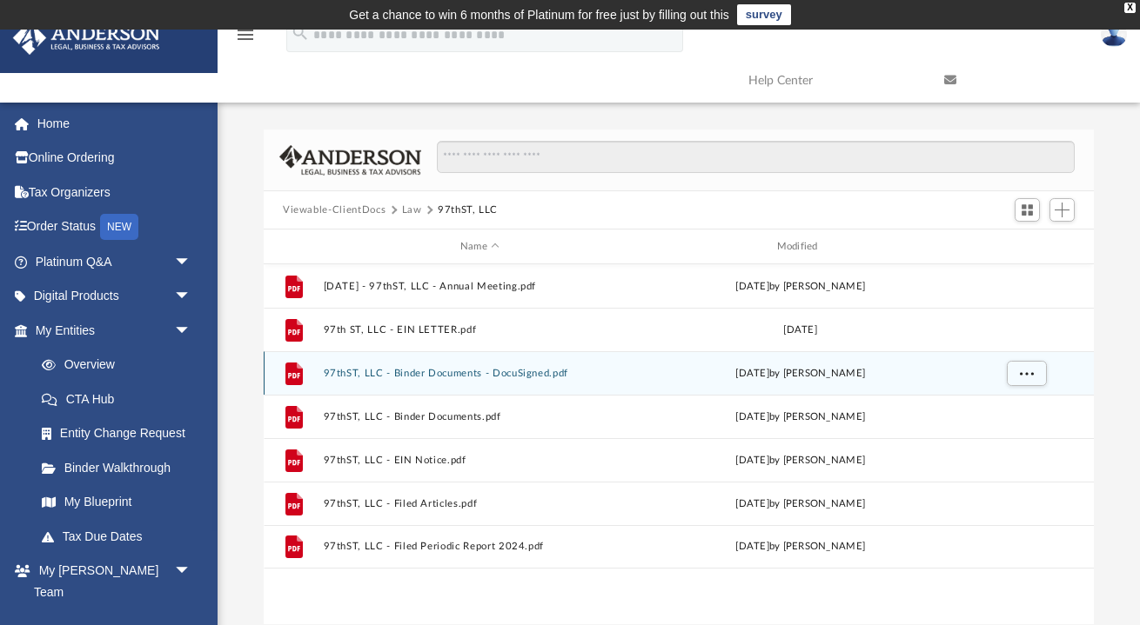
click at [436, 375] on button "97thST, LLC - Binder Documents - DocuSigned.pdf" at bounding box center [480, 373] width 313 height 11
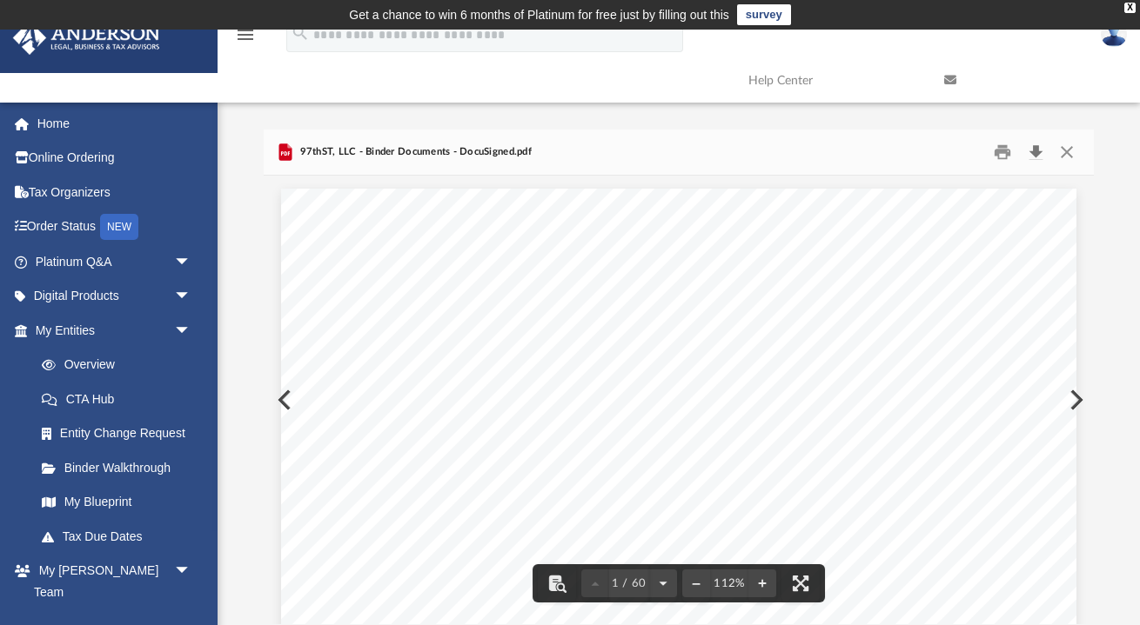
click at [1035, 150] on button "Download" at bounding box center [1035, 152] width 31 height 27
click at [1069, 153] on button "Close" at bounding box center [1066, 152] width 31 height 27
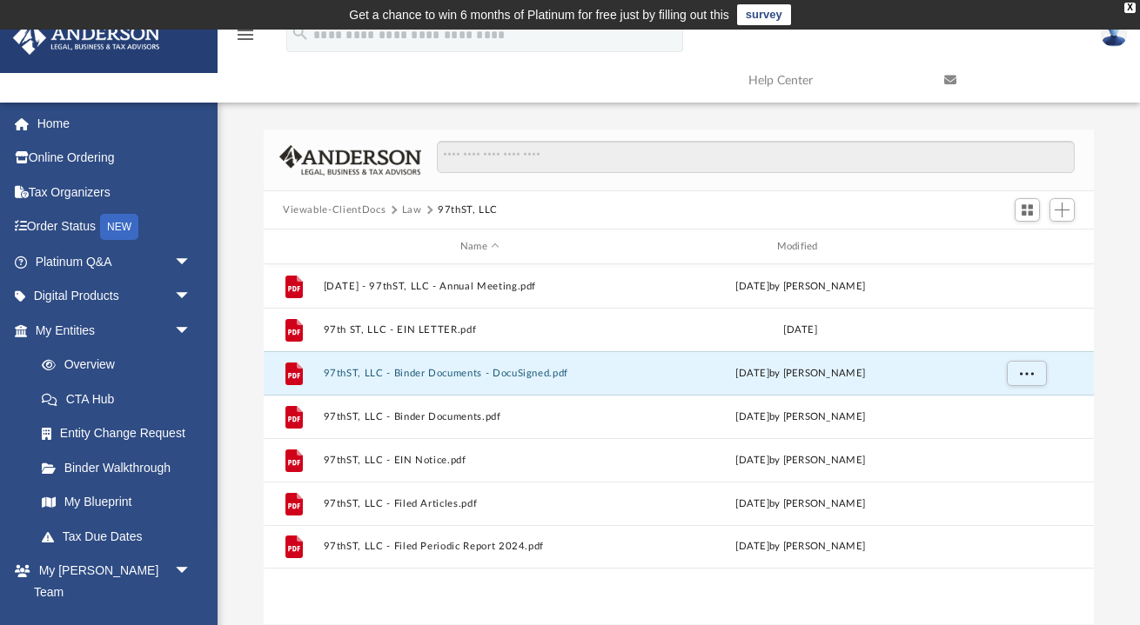
click at [410, 211] on button "Law" at bounding box center [412, 211] width 20 height 16
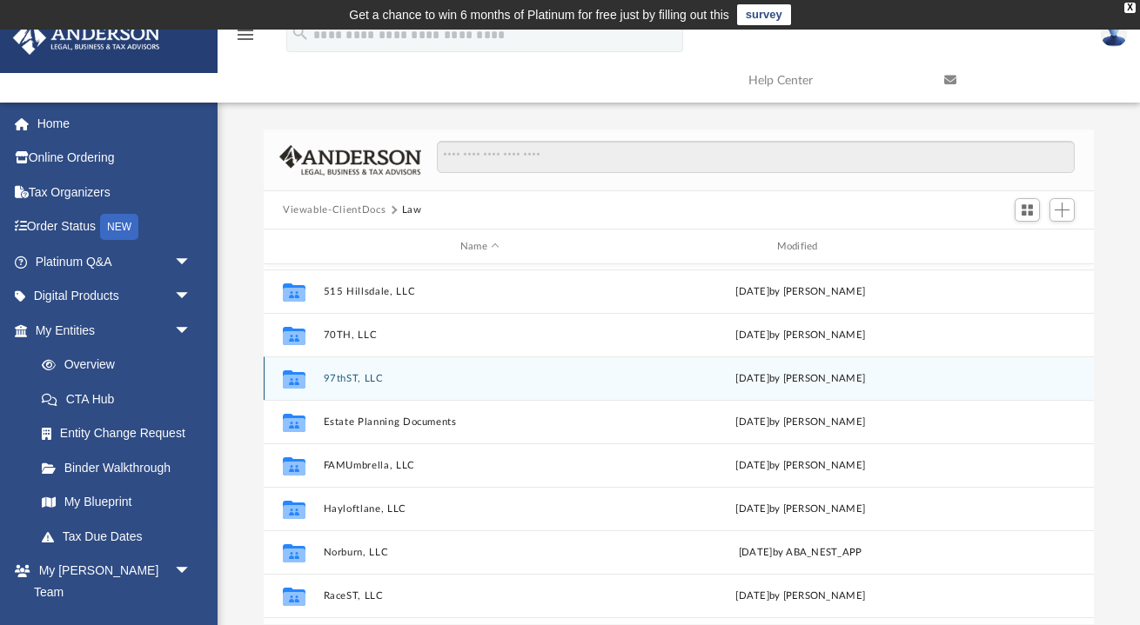
scroll to position [87, 0]
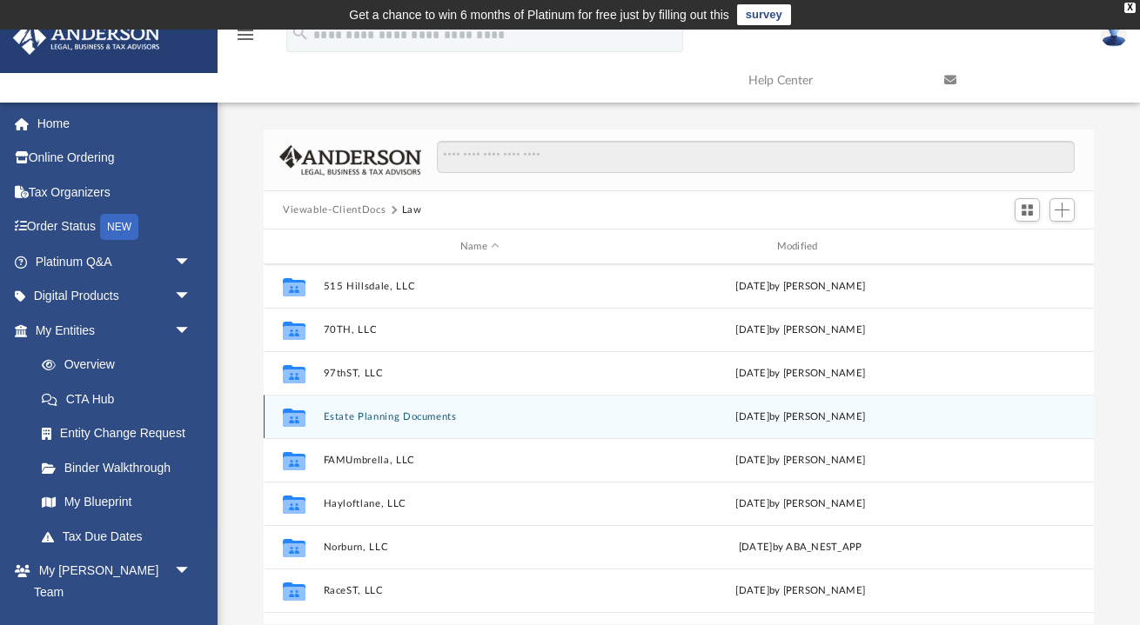
click at [428, 411] on button "Estate Planning Documents" at bounding box center [480, 416] width 313 height 11
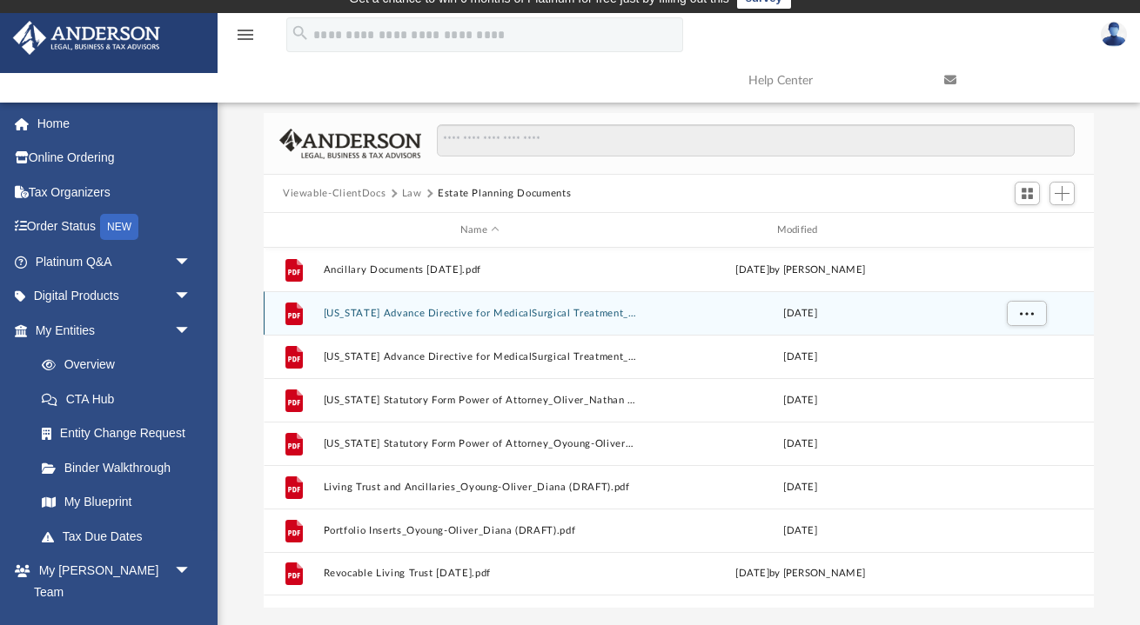
scroll to position [23, 0]
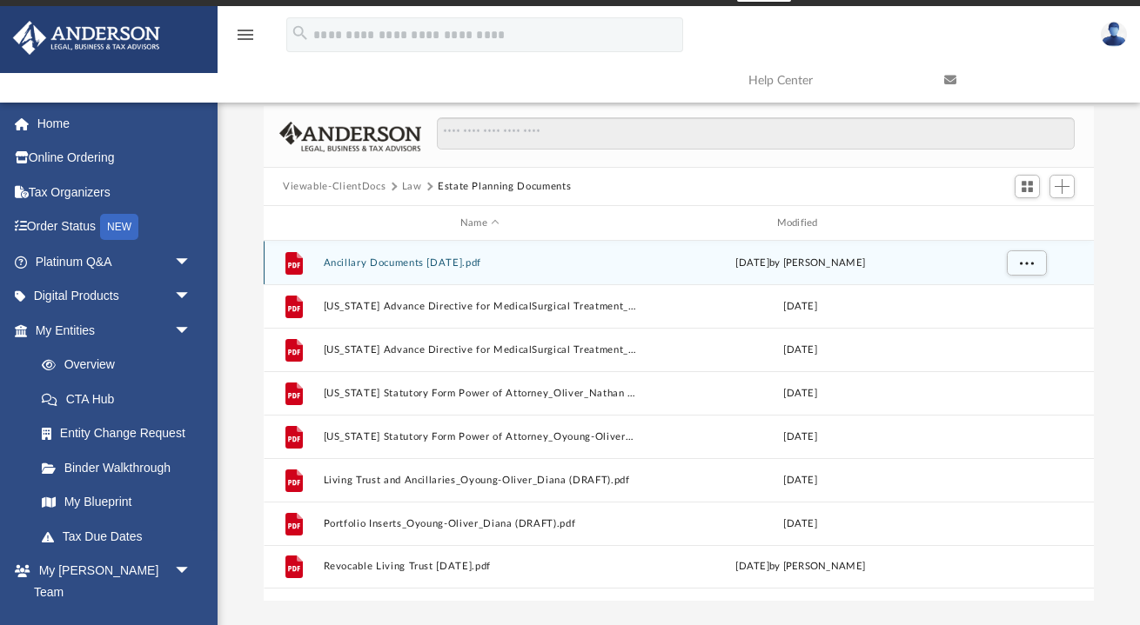
click at [418, 265] on button "Ancillary Documents [DATE].pdf" at bounding box center [480, 262] width 313 height 11
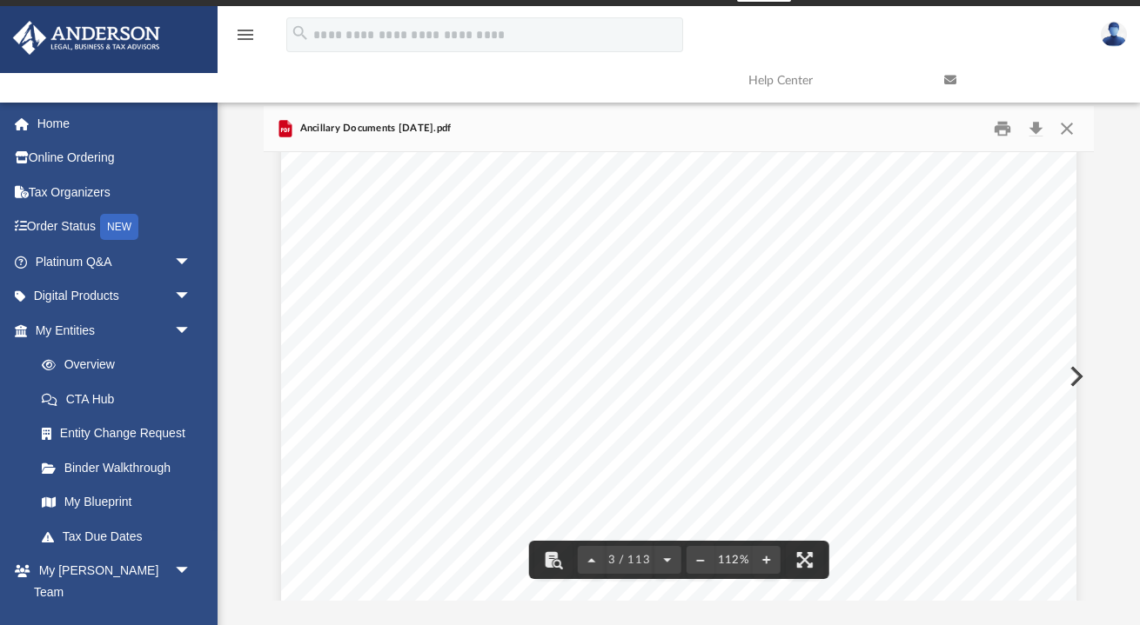
scroll to position [2885, 0]
drag, startPoint x: 1087, startPoint y: 179, endPoint x: 1063, endPoint y: 371, distance: 192.8
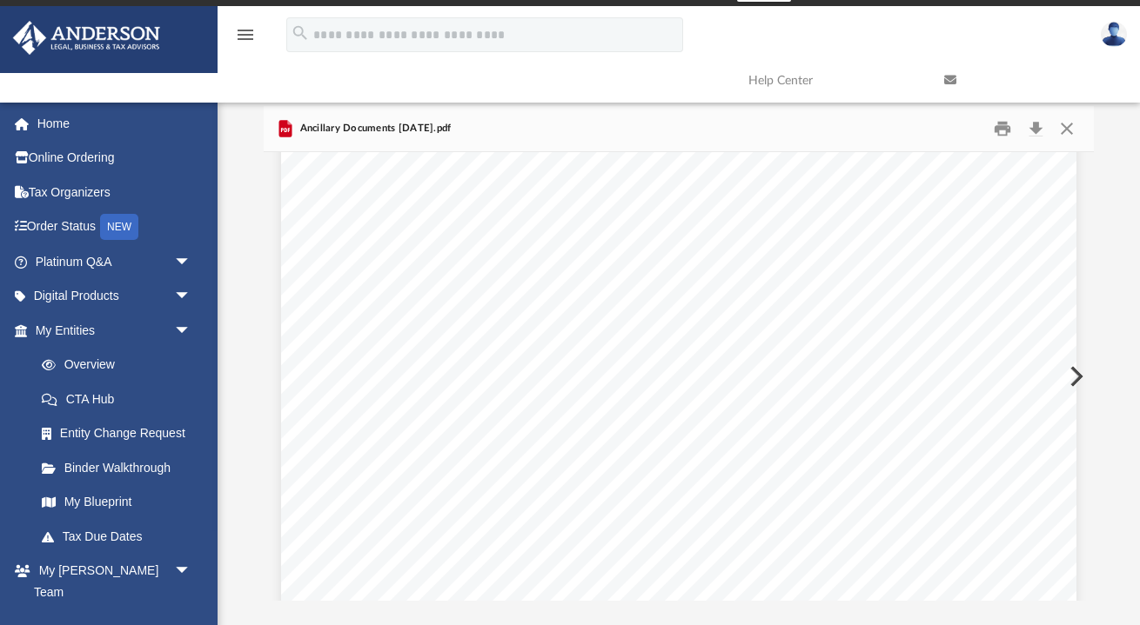
scroll to position [0, 0]
click at [1067, 128] on button "Close" at bounding box center [1066, 129] width 31 height 27
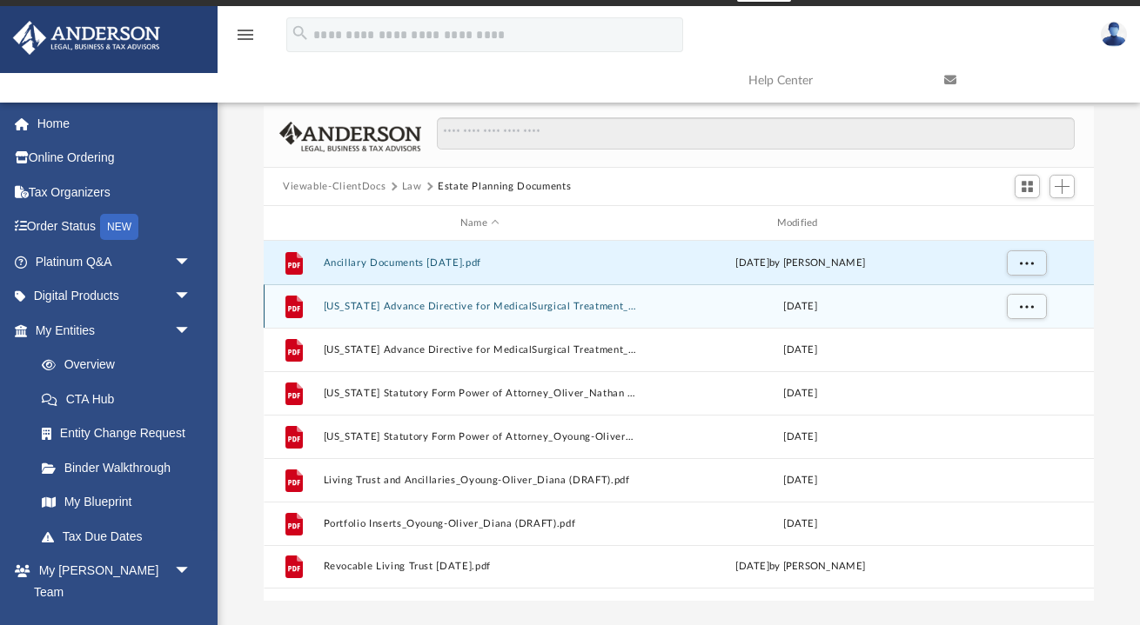
click at [551, 304] on button "[US_STATE] Advance Directive for MedicalSurgical Treatment_Oliver_Nathan (DRAFT…" at bounding box center [480, 306] width 313 height 11
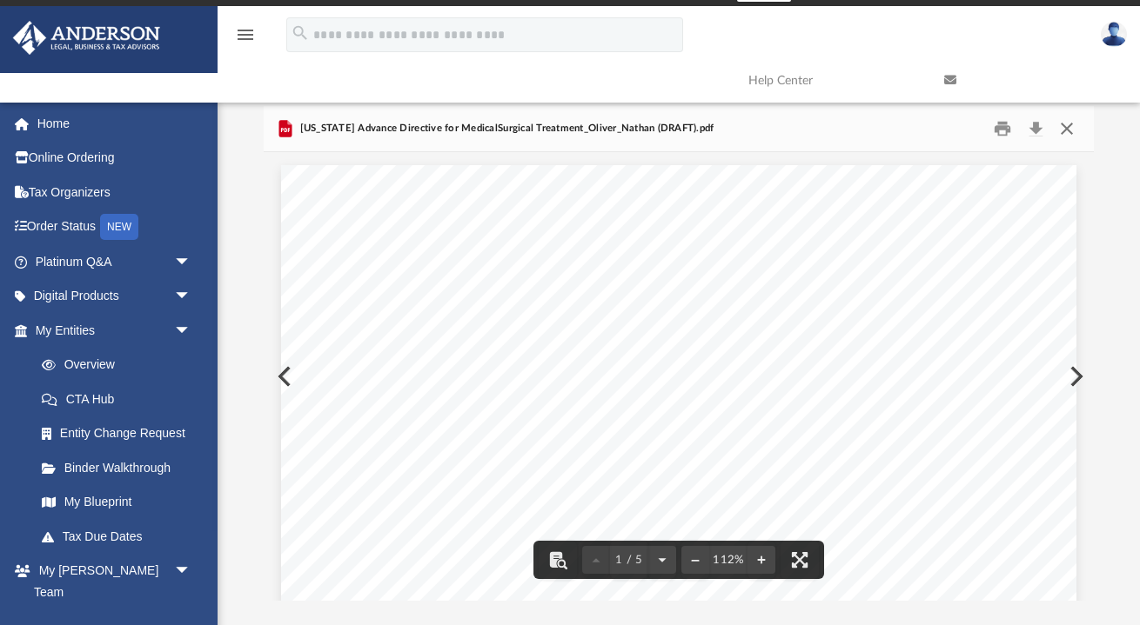
click at [1067, 123] on button "Close" at bounding box center [1066, 129] width 31 height 27
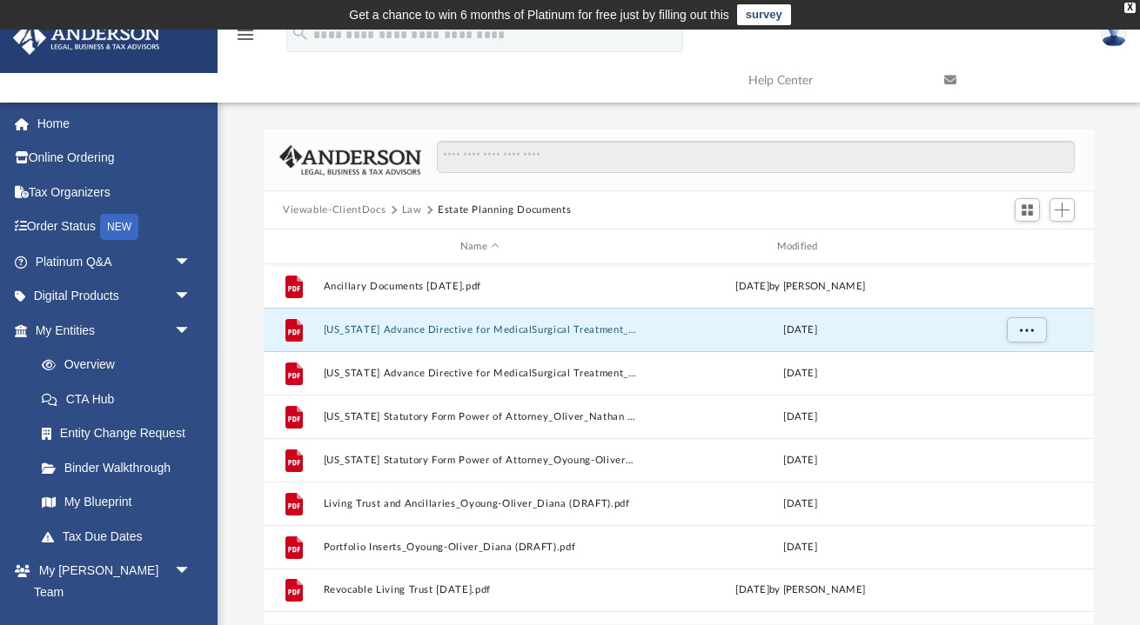
click at [414, 211] on button "Law" at bounding box center [412, 211] width 20 height 16
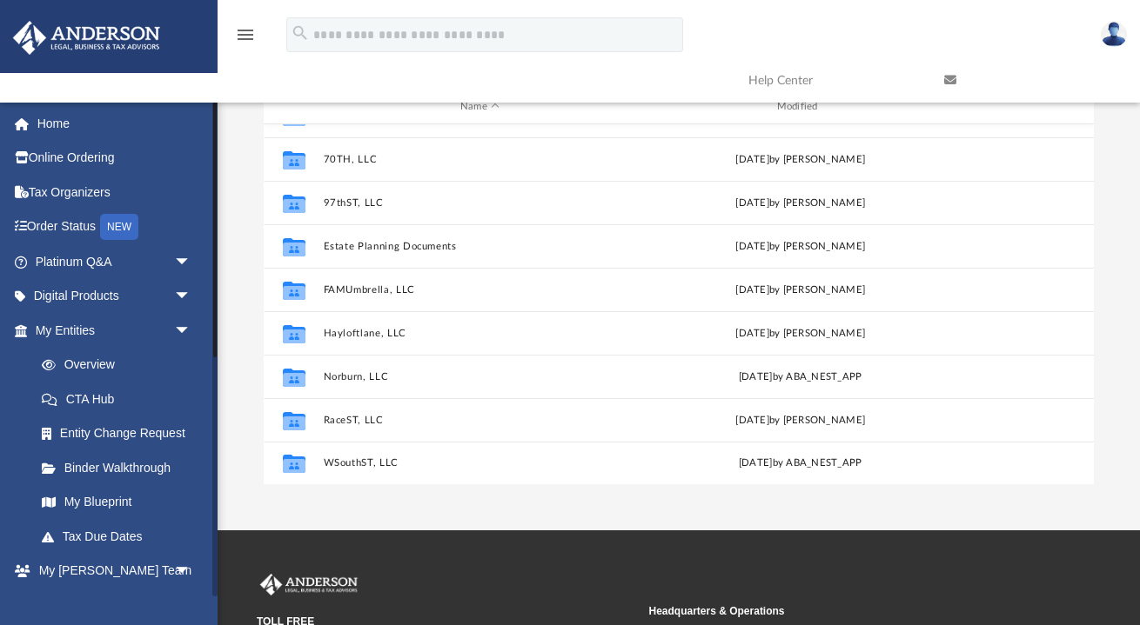
scroll to position [141, 0]
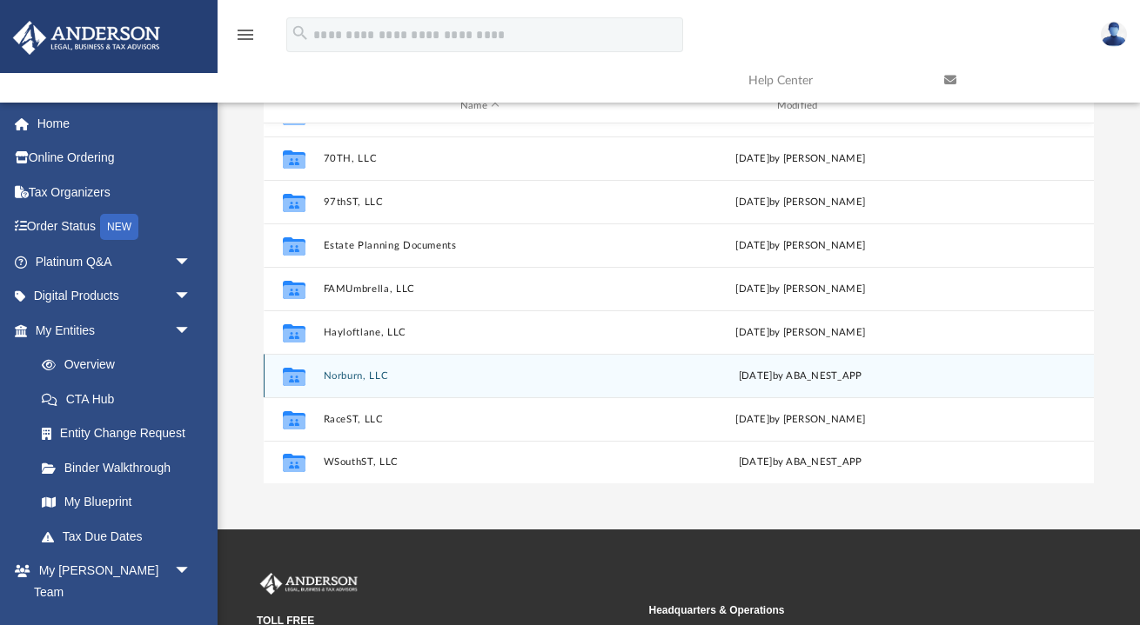
click at [345, 378] on button "Norburn, LLC" at bounding box center [480, 376] width 313 height 11
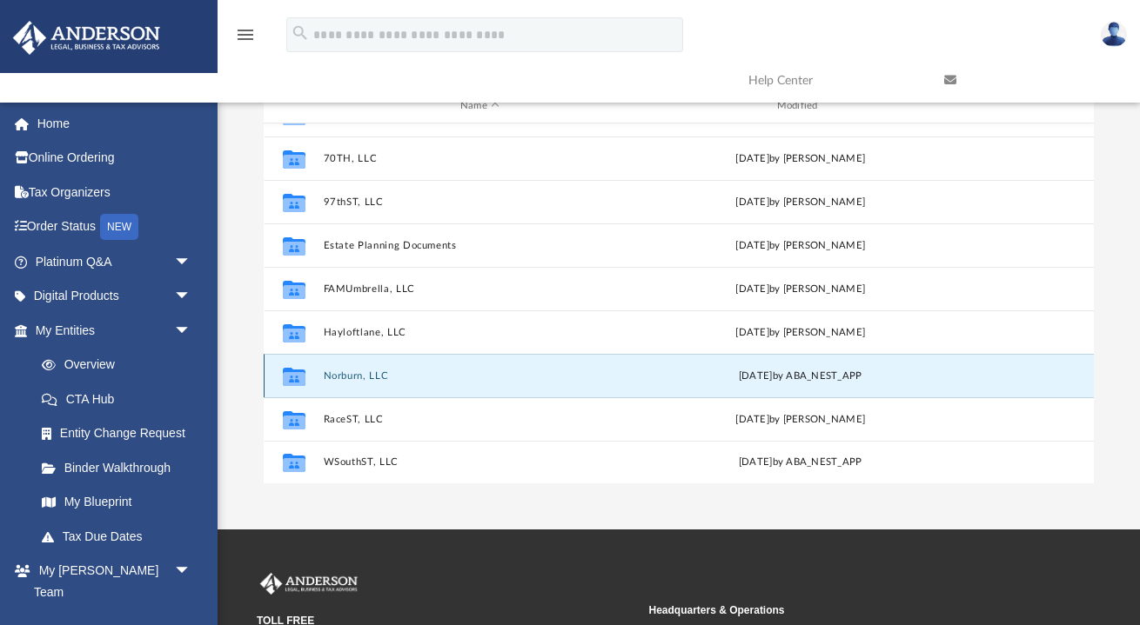
click at [345, 378] on button "Norburn, LLC" at bounding box center [480, 376] width 313 height 11
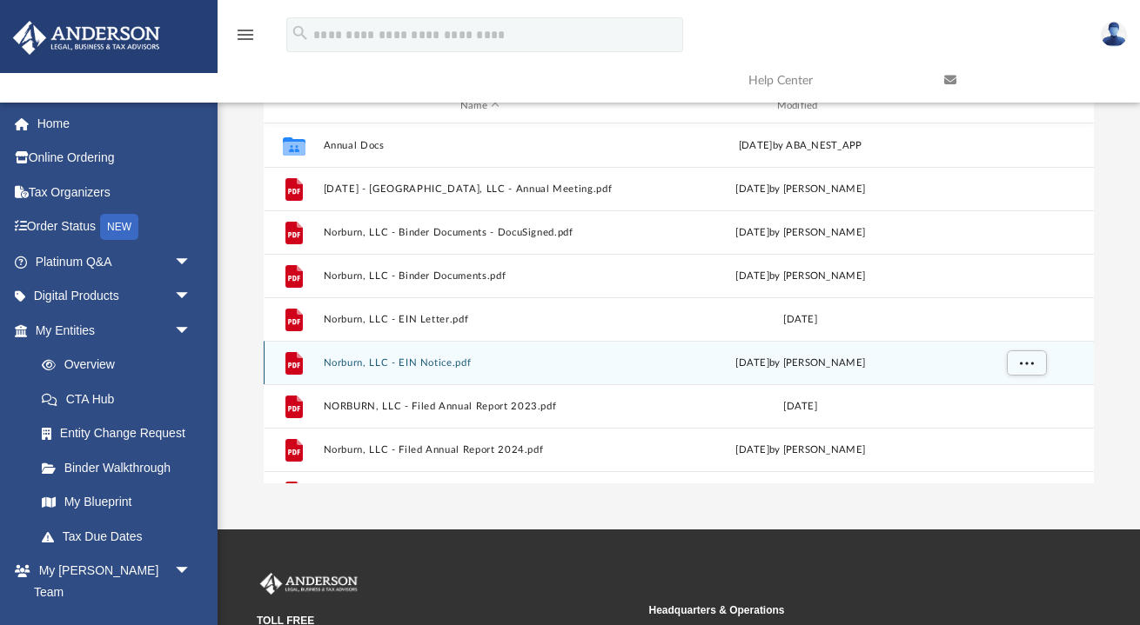
click at [374, 376] on div "File Norburn, LLC - EIN Notice.pdf [DATE] by [PERSON_NAME]" at bounding box center [679, 362] width 830 height 43
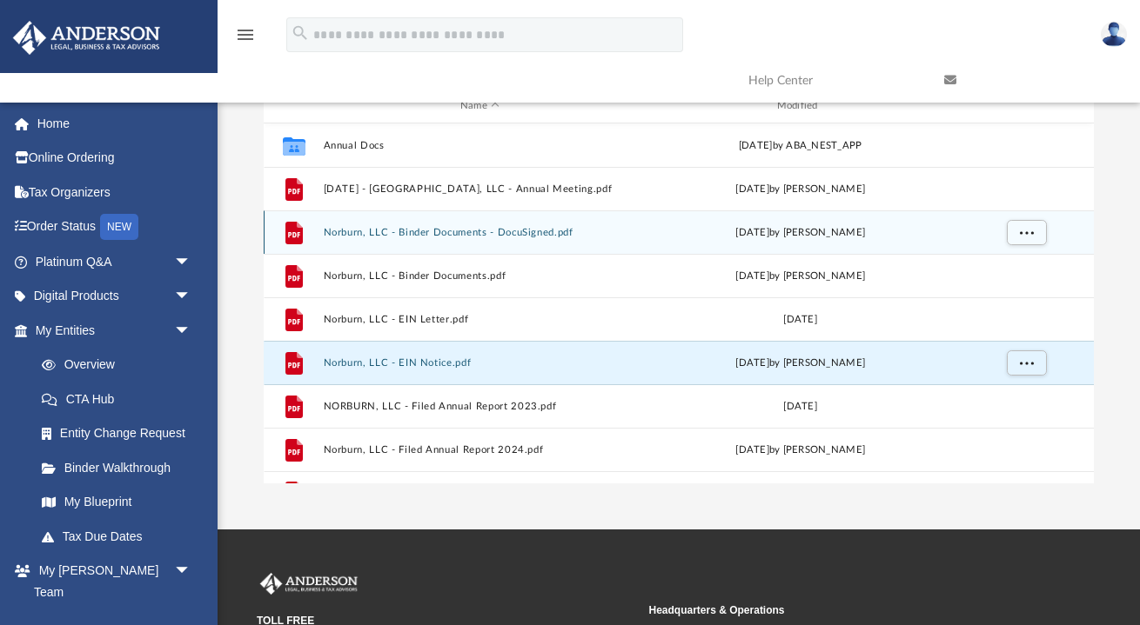
click at [478, 232] on button "Norburn, LLC - Binder Documents - DocuSigned.pdf" at bounding box center [480, 232] width 313 height 11
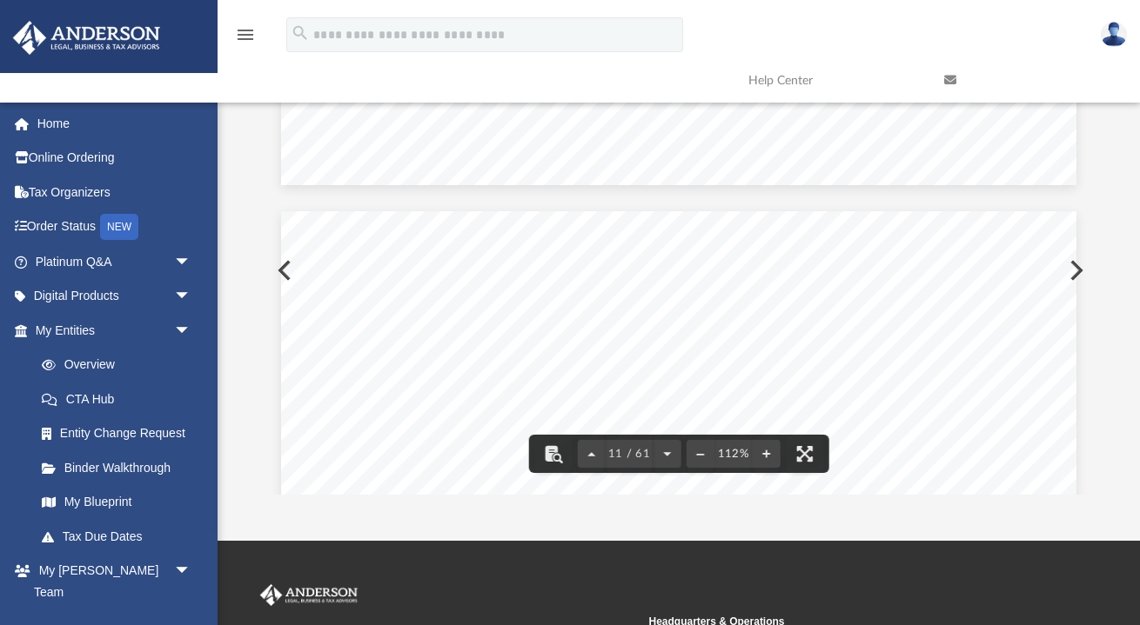
scroll to position [10587, 0]
drag, startPoint x: 1090, startPoint y: 132, endPoint x: 1071, endPoint y: 281, distance: 150.0
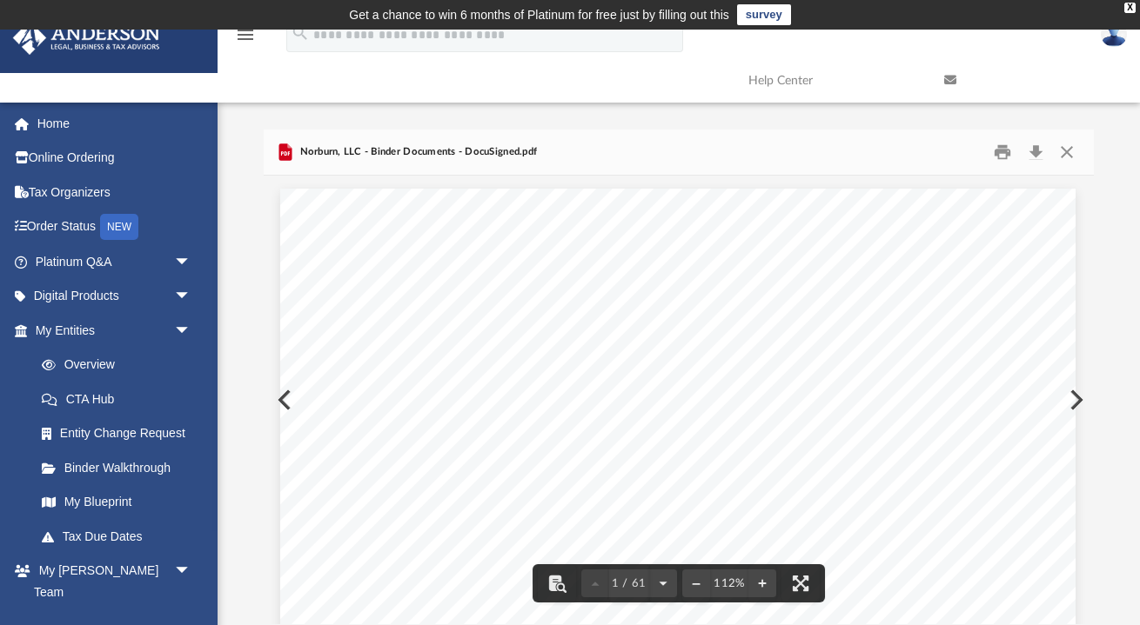
scroll to position [0, 0]
click at [1040, 148] on button "Download" at bounding box center [1035, 152] width 31 height 27
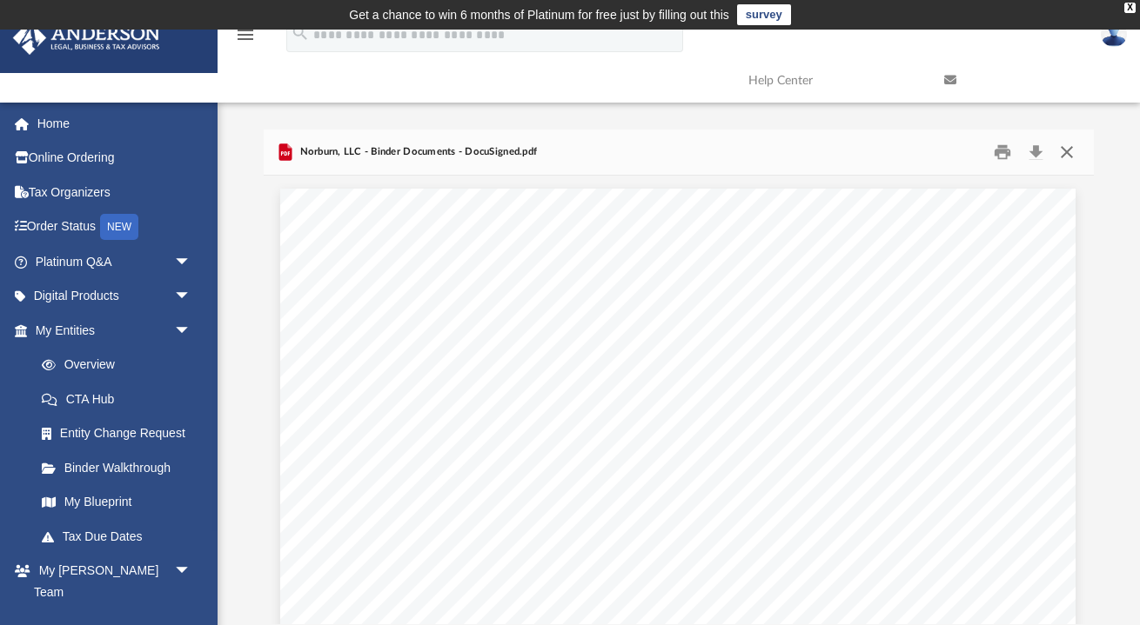
click at [1068, 150] on button "Close" at bounding box center [1066, 152] width 31 height 27
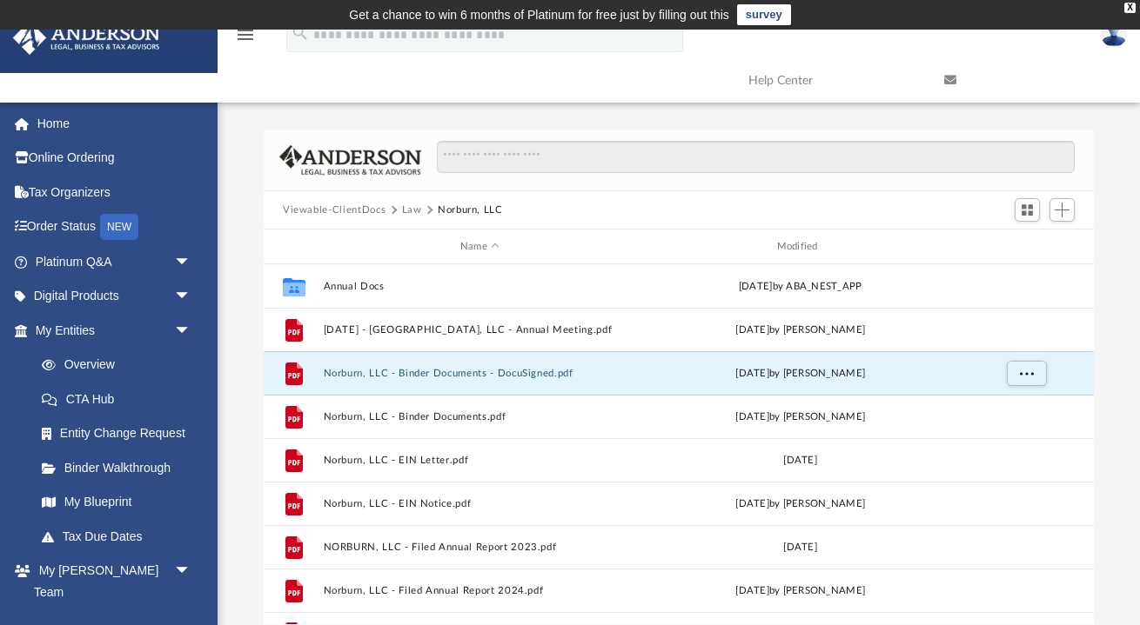
click at [412, 211] on button "Law" at bounding box center [412, 211] width 20 height 16
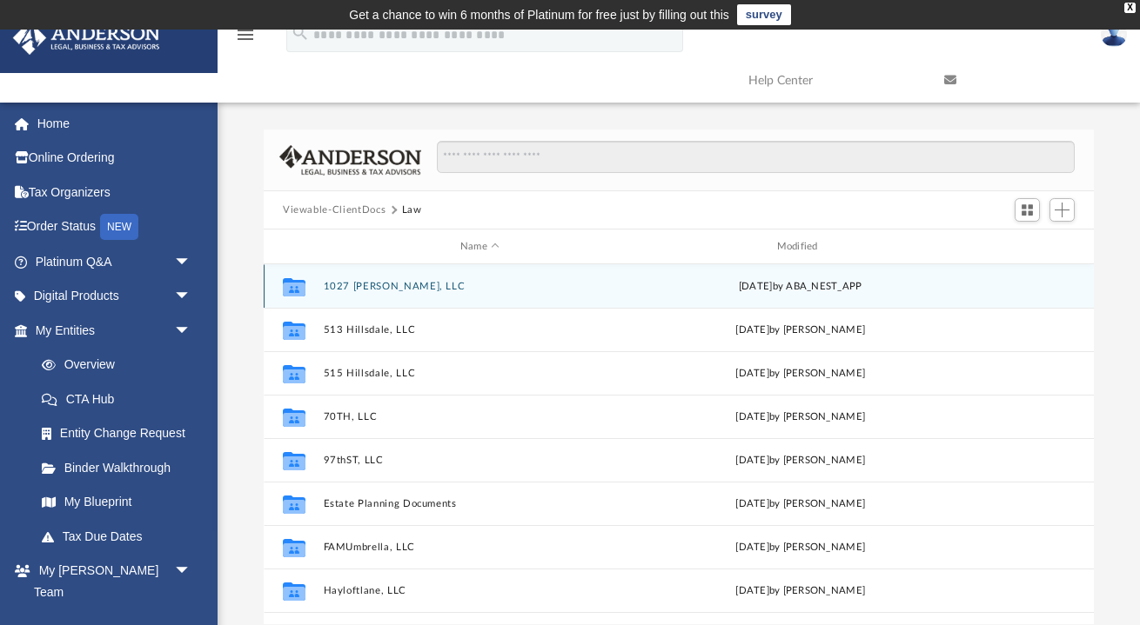
click at [364, 289] on button "1027 [PERSON_NAME], LLC" at bounding box center [480, 286] width 313 height 11
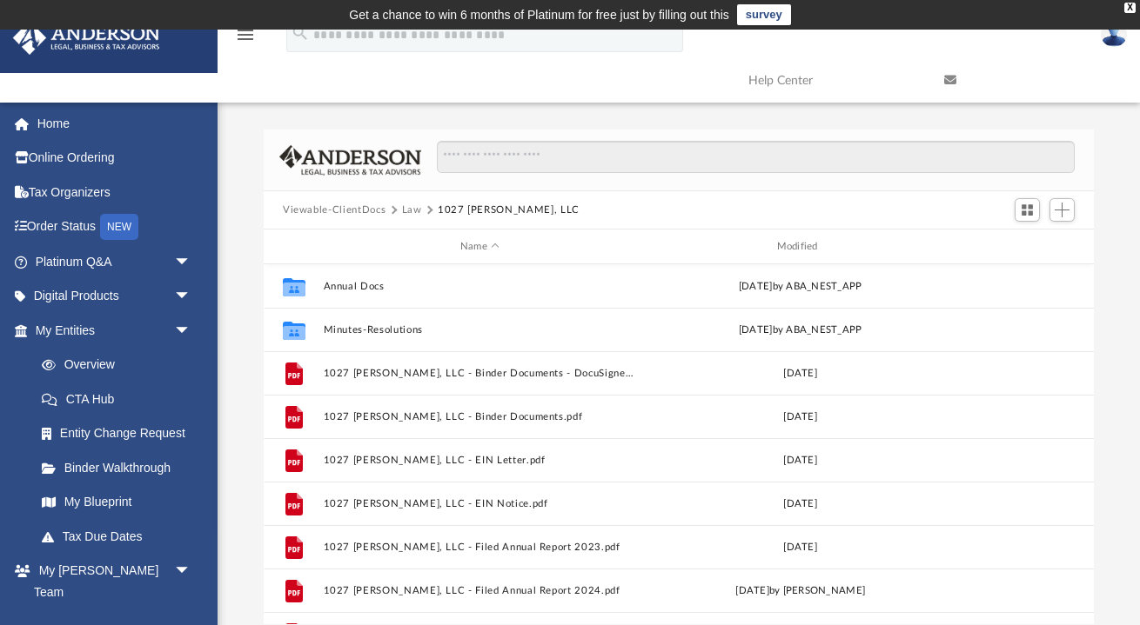
click at [408, 210] on button "Law" at bounding box center [412, 211] width 20 height 16
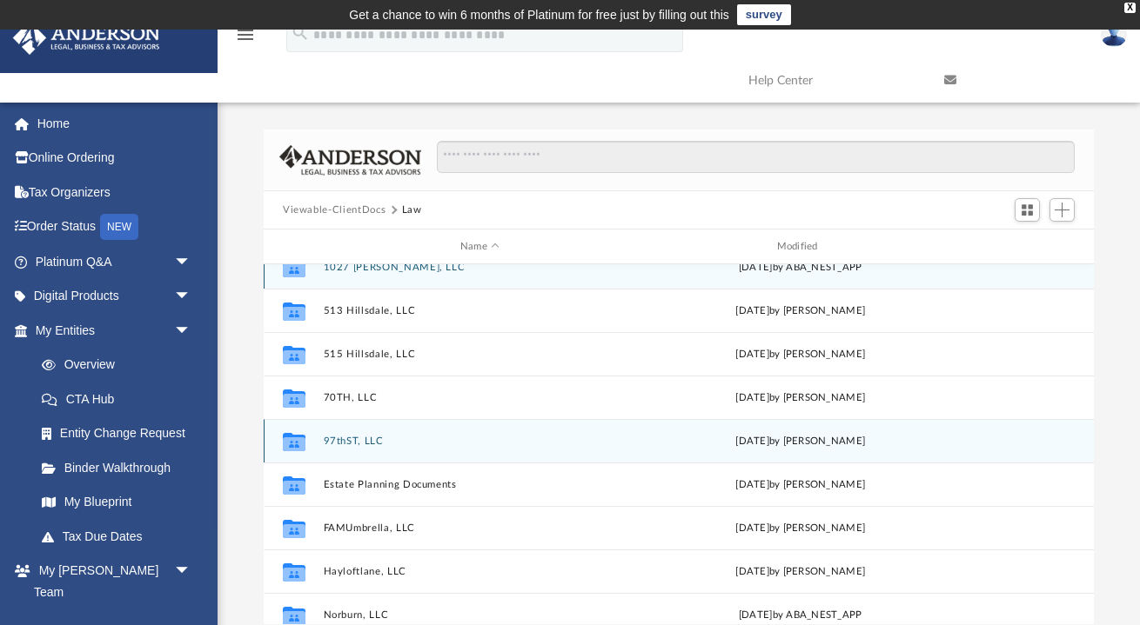
scroll to position [20, 0]
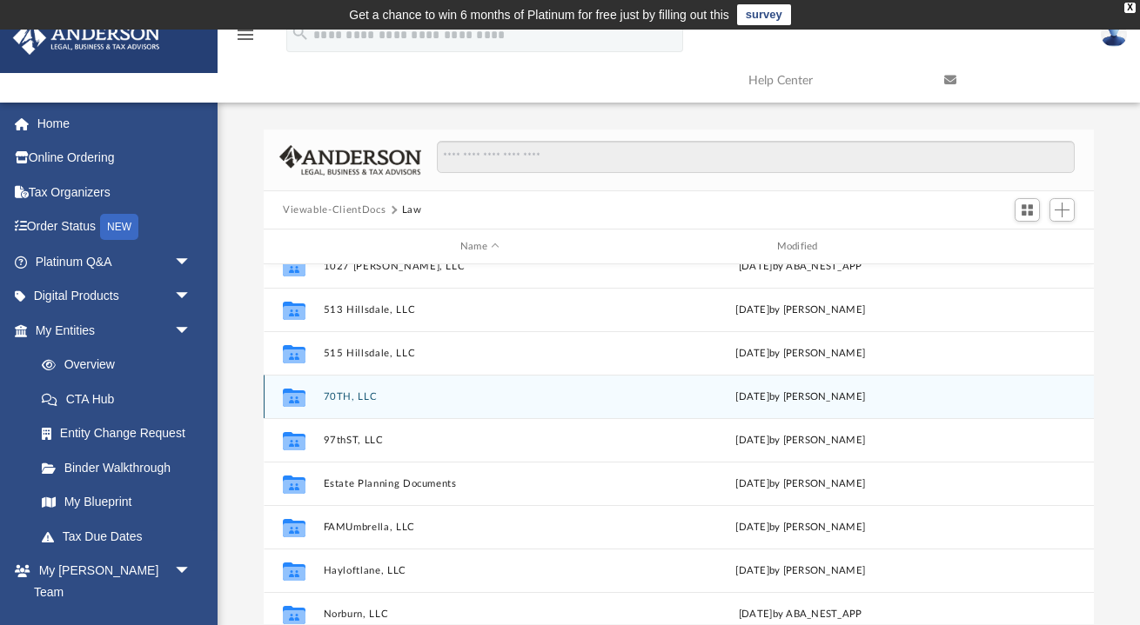
click at [351, 398] on button "70TH, LLC" at bounding box center [480, 396] width 313 height 11
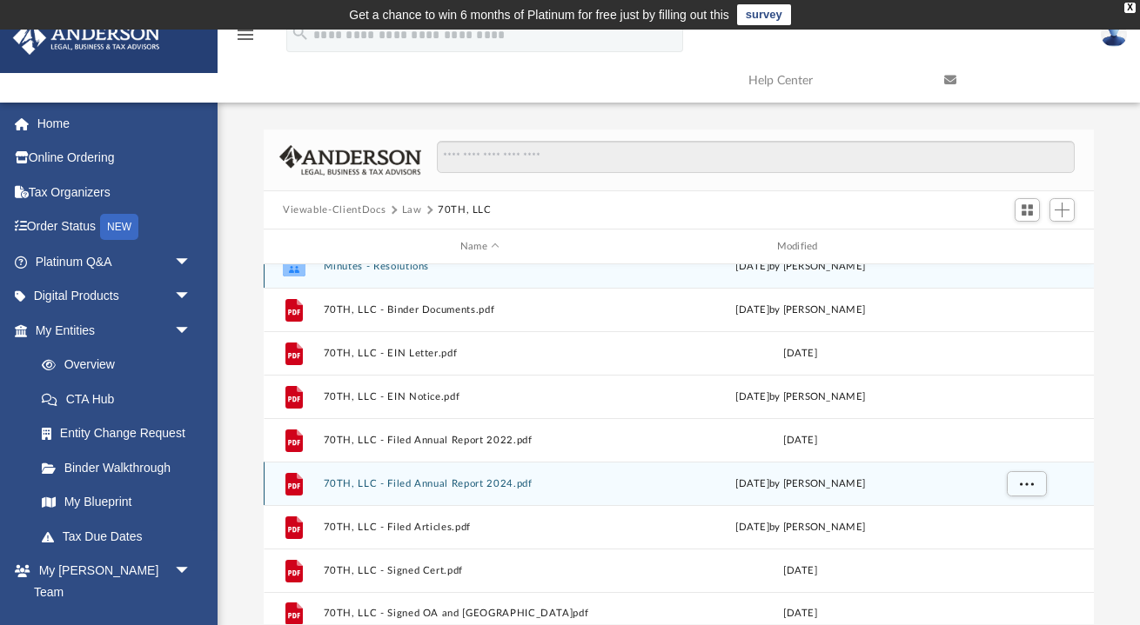
scroll to position [0, 0]
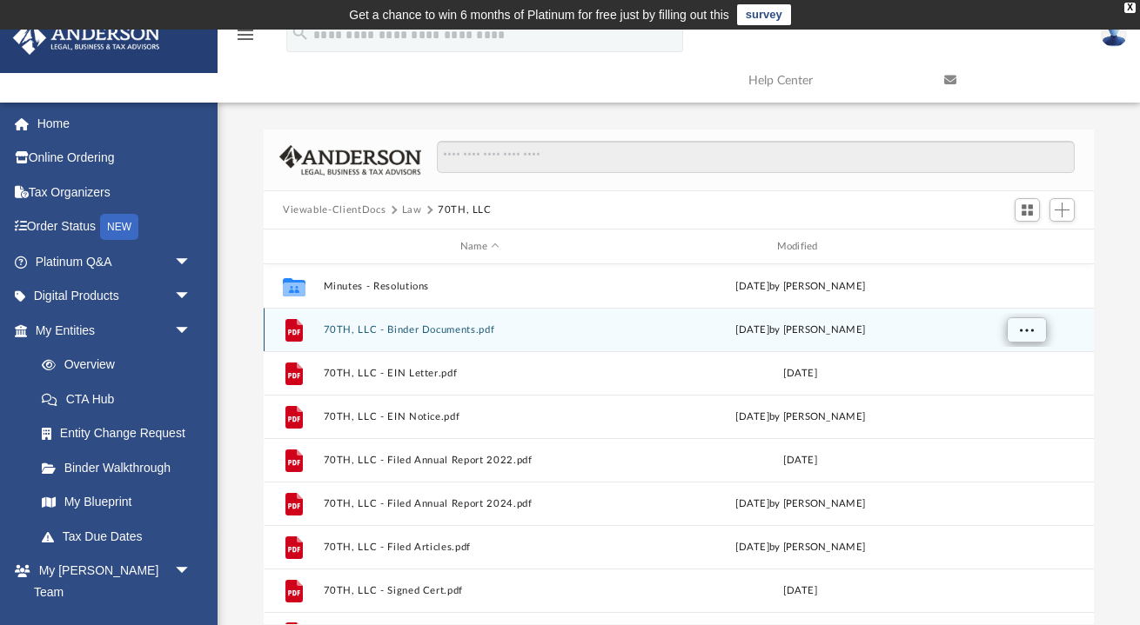
click at [1031, 327] on span "More options" at bounding box center [1027, 329] width 14 height 10
click at [505, 319] on div "File 70TH, LLC - Binder Documents.pdf [DATE] by [PERSON_NAME]" at bounding box center [679, 329] width 830 height 43
